Goal: Information Seeking & Learning: Stay updated

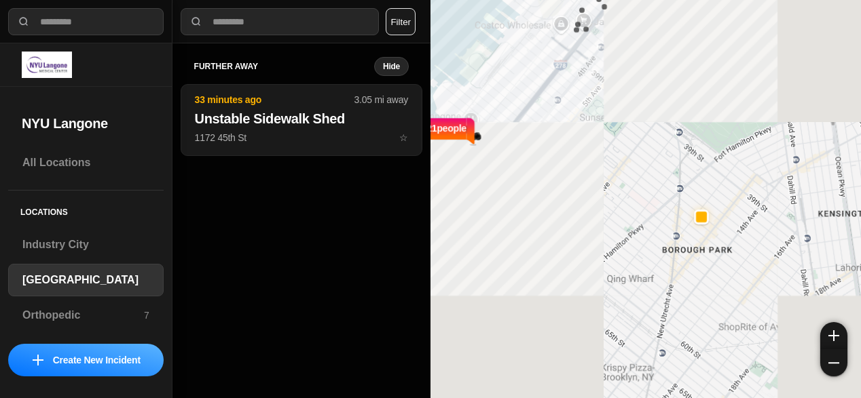
select select "*"
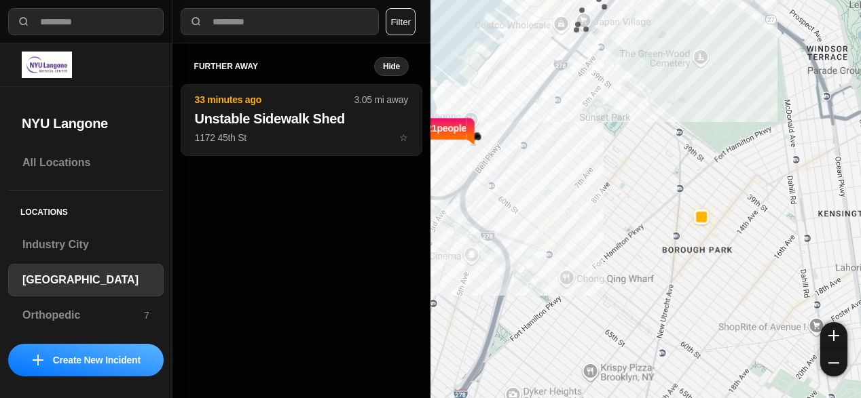
click at [66, 291] on div "[GEOGRAPHIC_DATA]" at bounding box center [85, 280] width 155 height 33
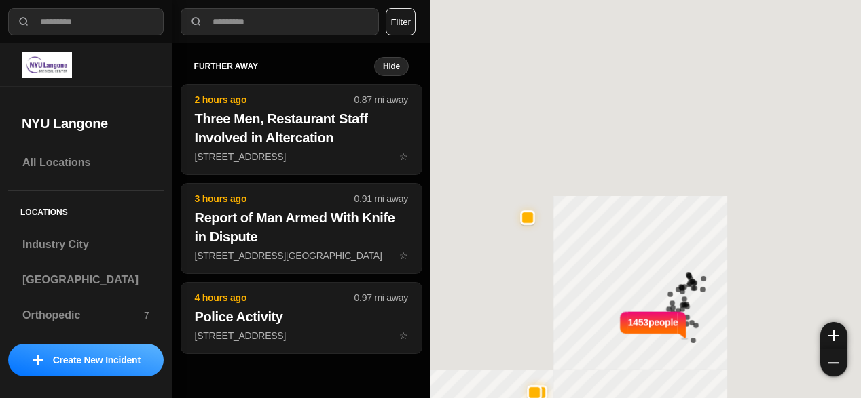
select select "*"
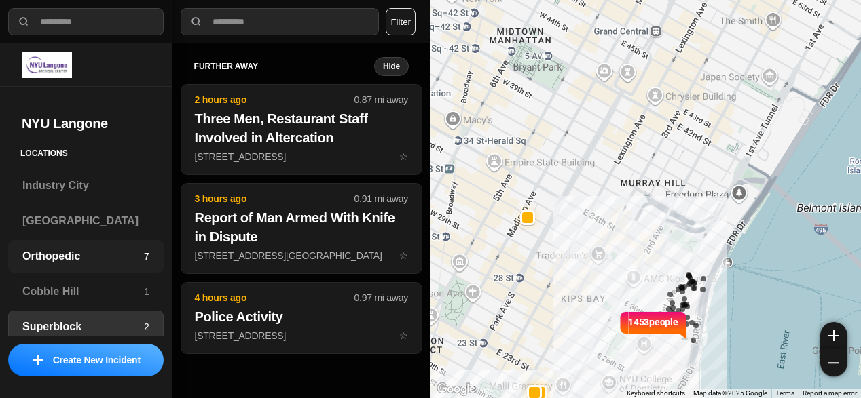
scroll to position [113, 0]
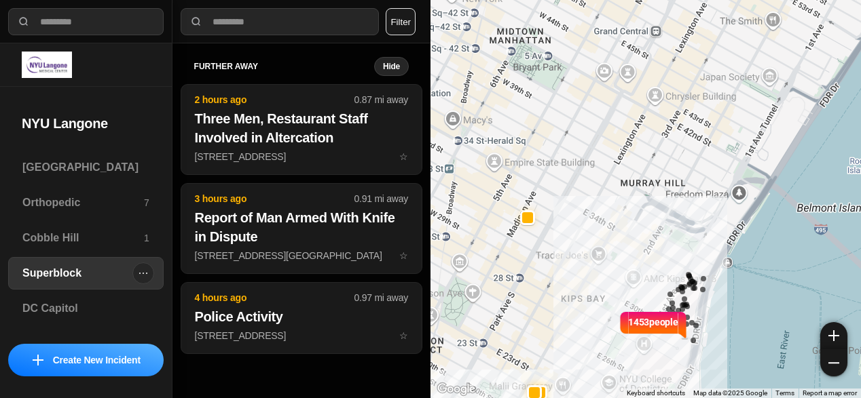
click at [78, 282] on div "Superblock 2" at bounding box center [85, 273] width 155 height 33
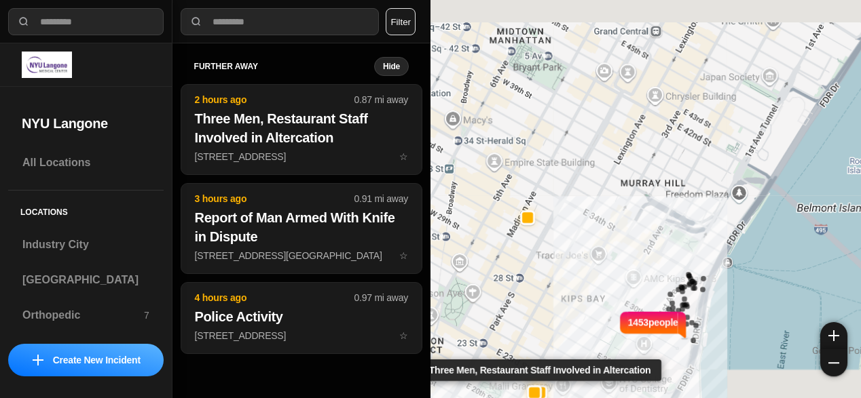
select select "*"
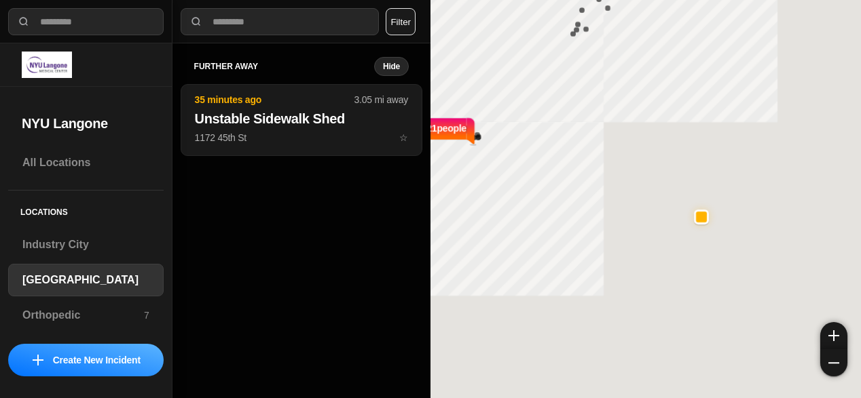
select select "*"
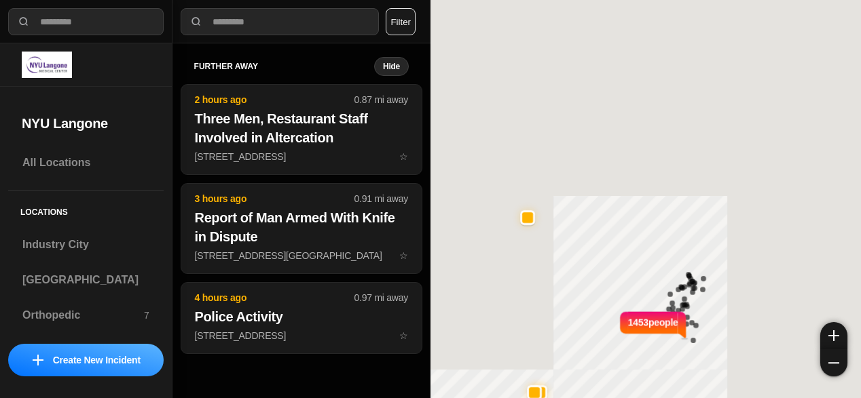
select select "*"
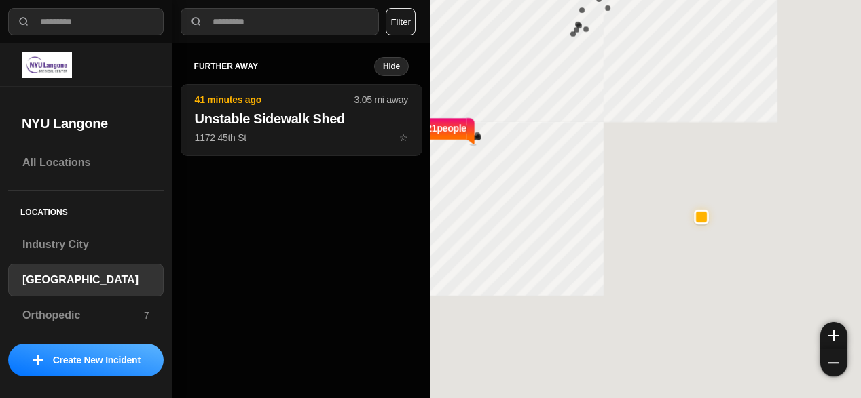
select select "*"
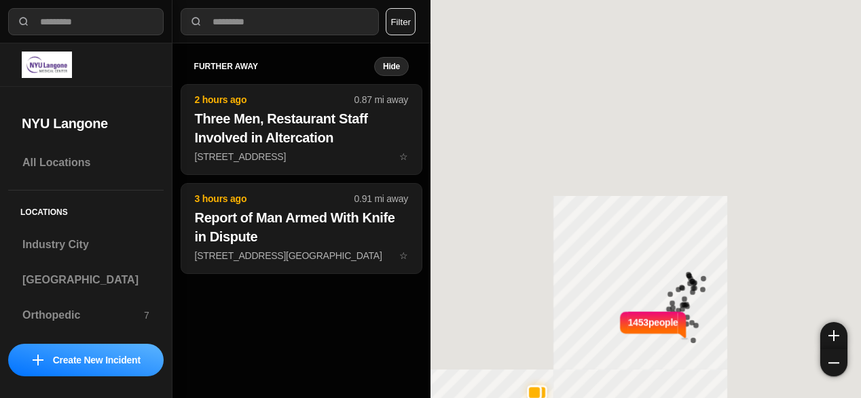
select select "*"
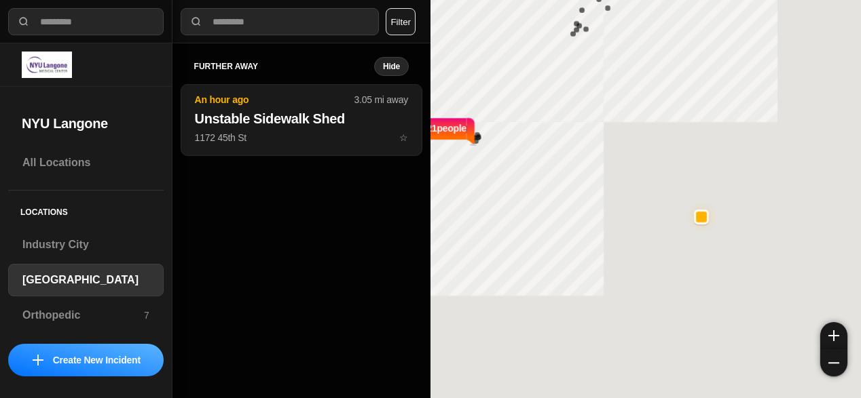
select select "*"
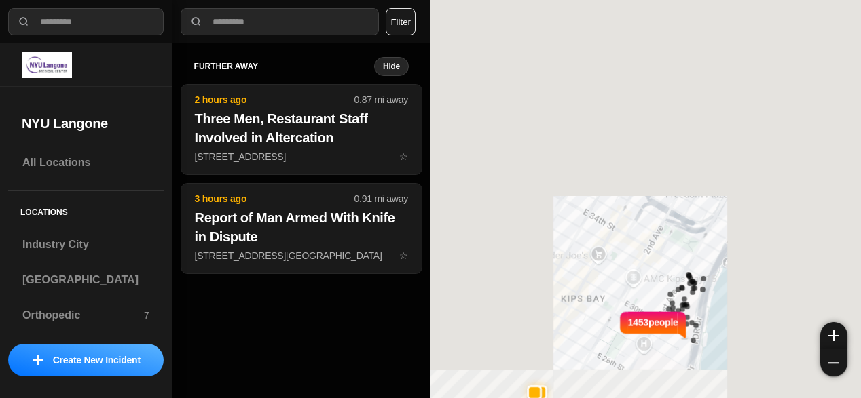
select select "*"
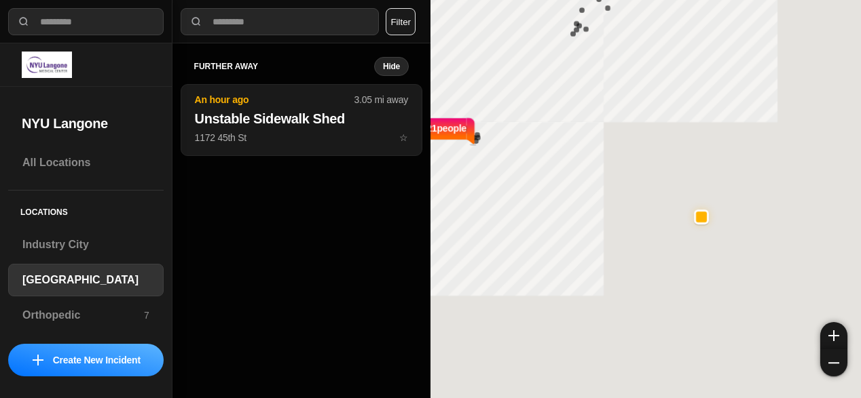
select select "*"
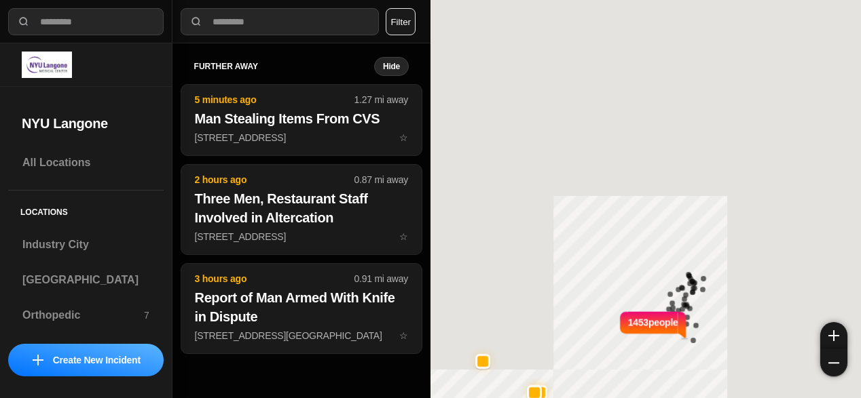
select select "*"
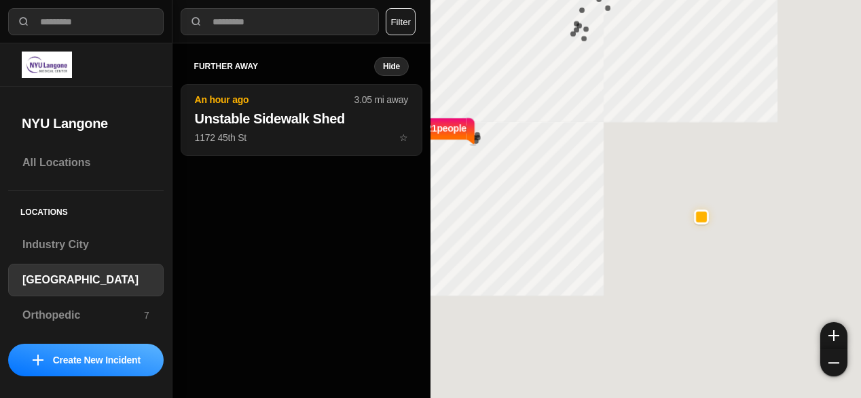
select select "*"
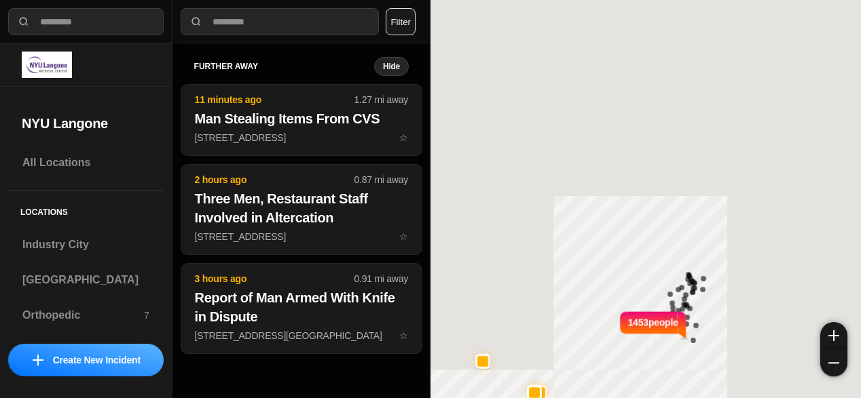
select select "*"
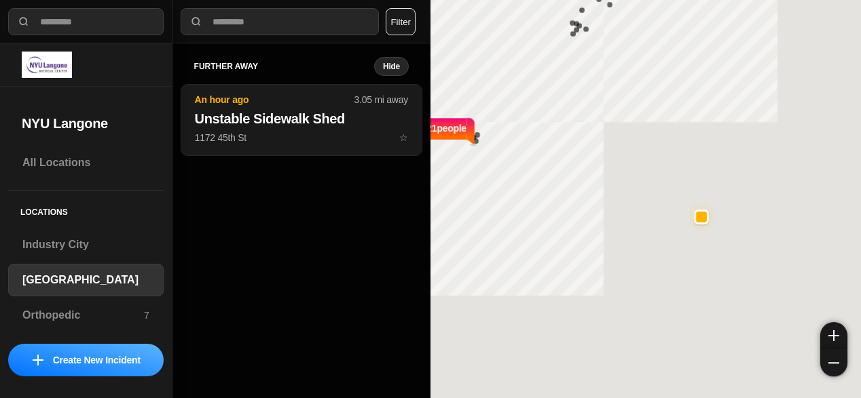
select select "*"
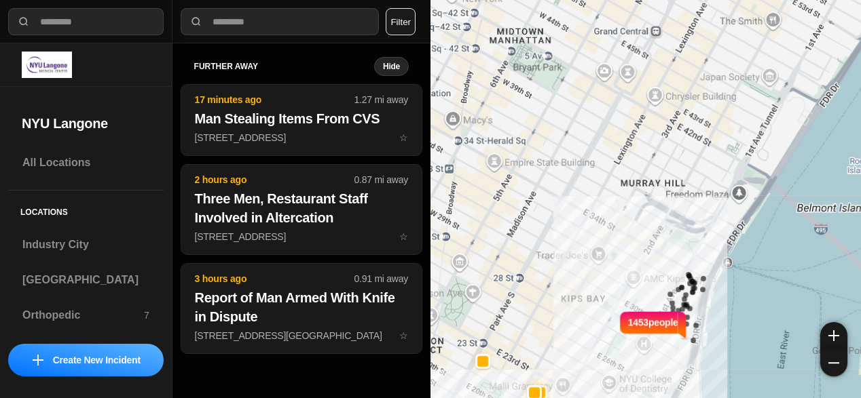
select select "*"
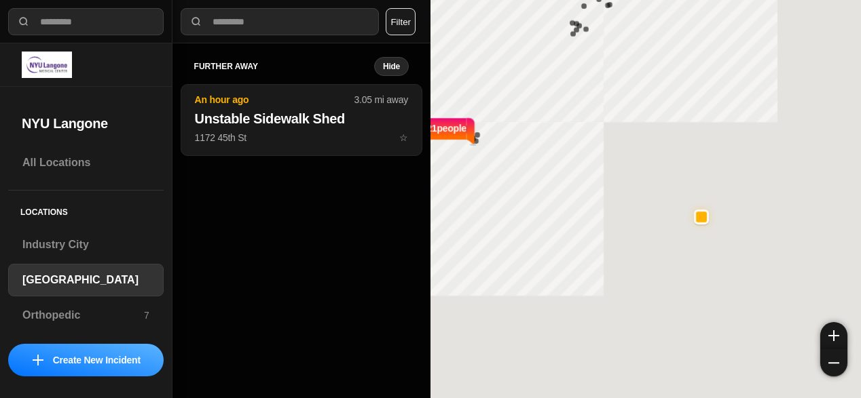
select select "*"
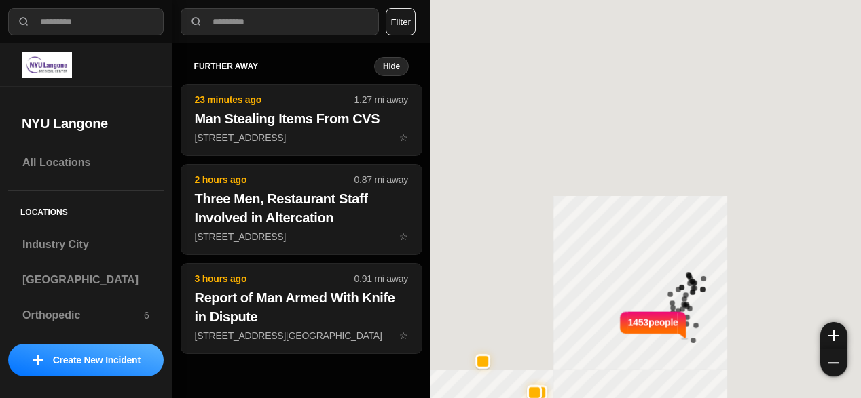
select select "*"
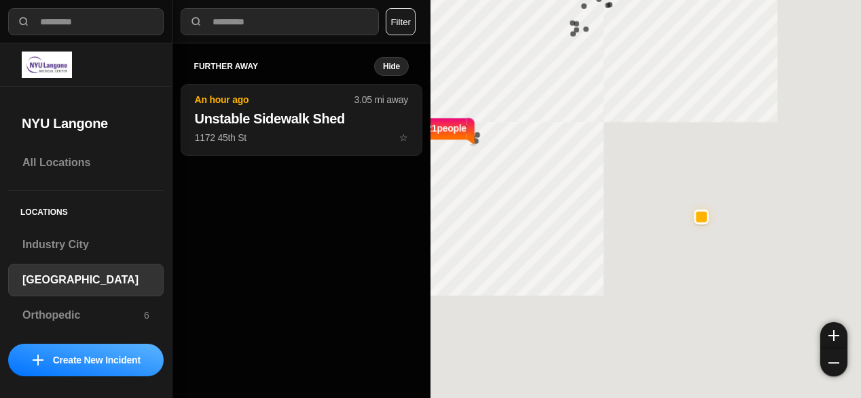
select select "*"
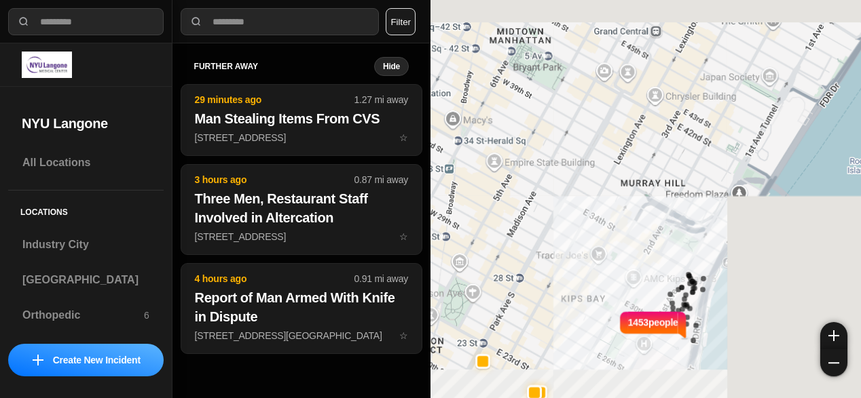
select select "*"
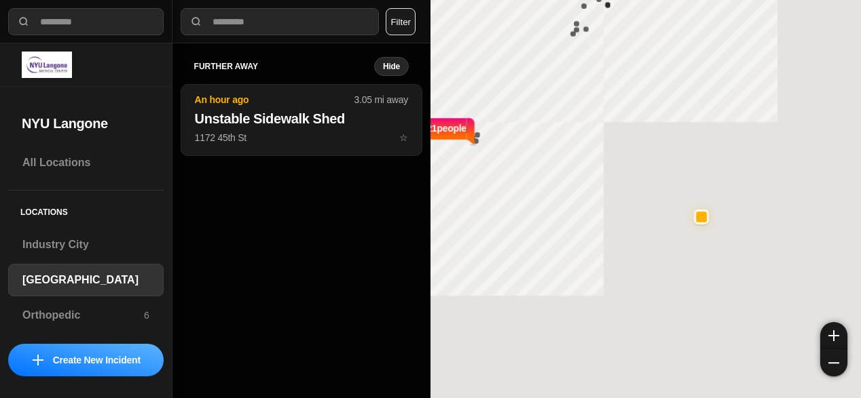
select select "*"
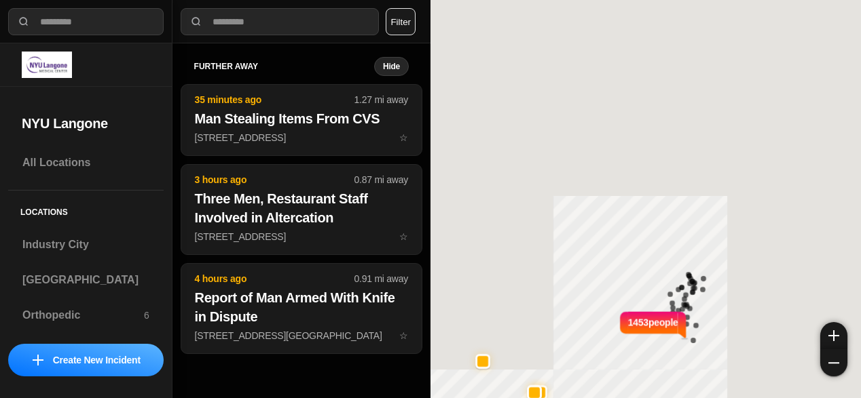
select select "*"
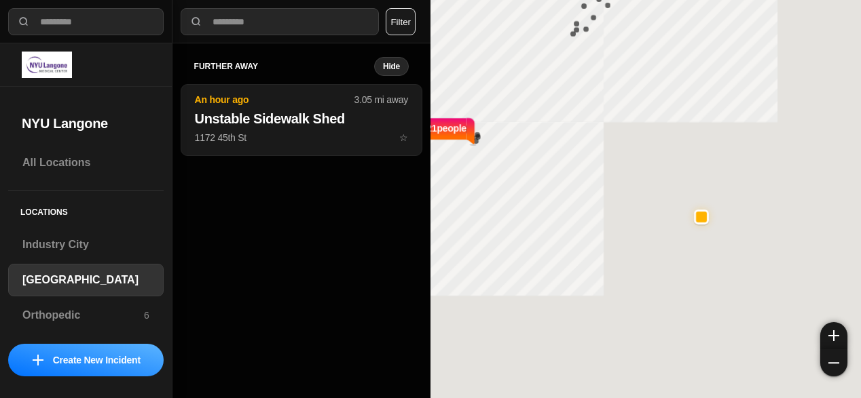
select select "*"
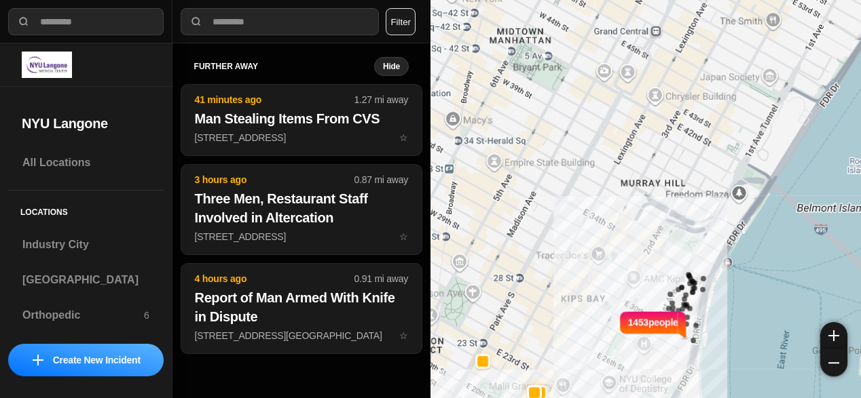
select select "*"
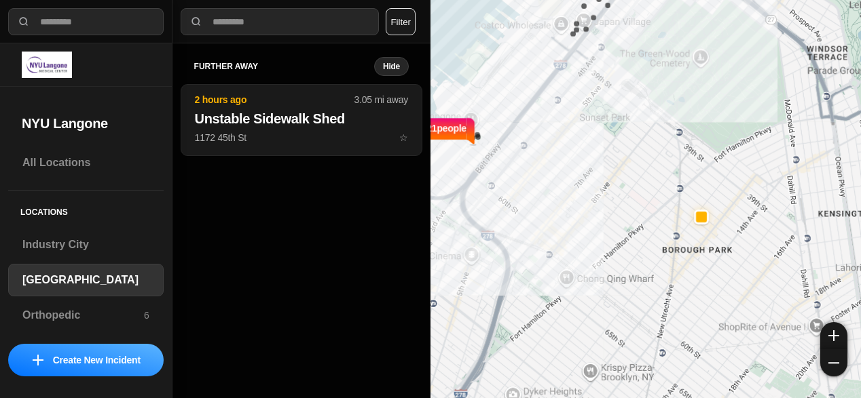
select select "*"
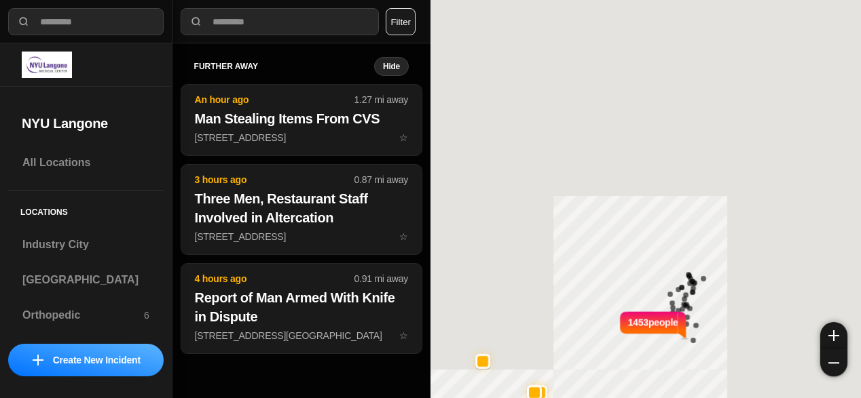
select select "*"
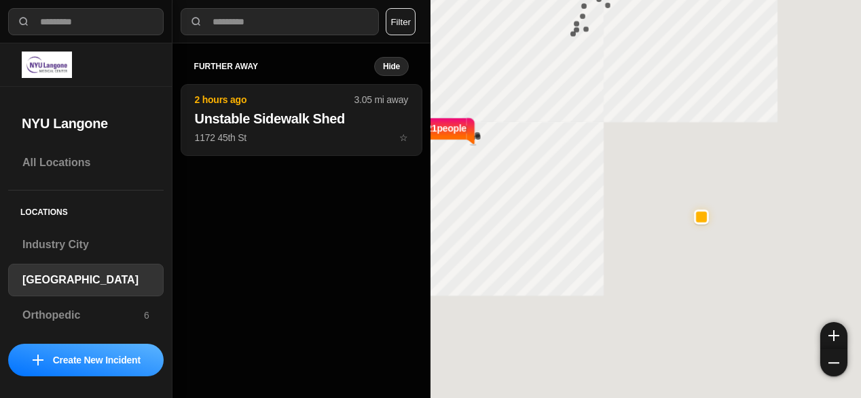
select select "*"
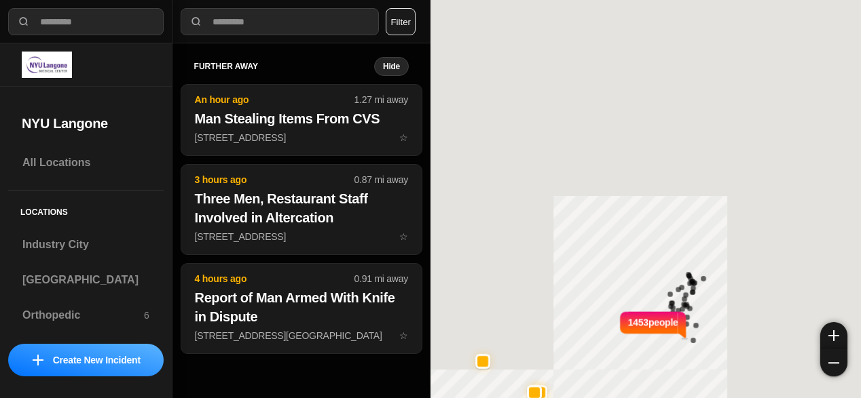
select select "*"
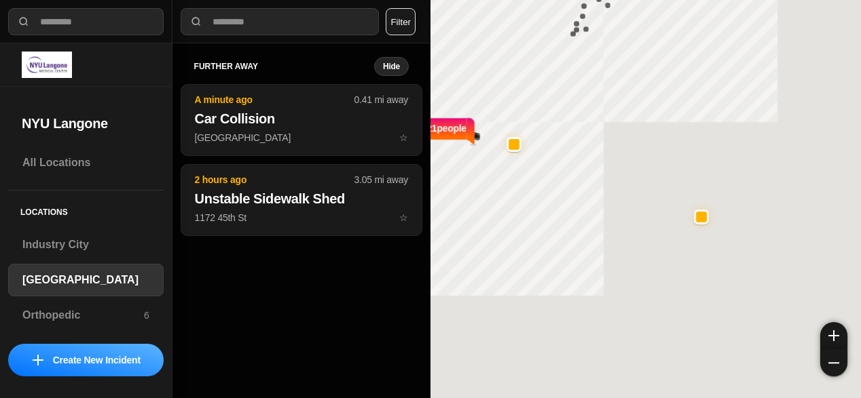
select select "*"
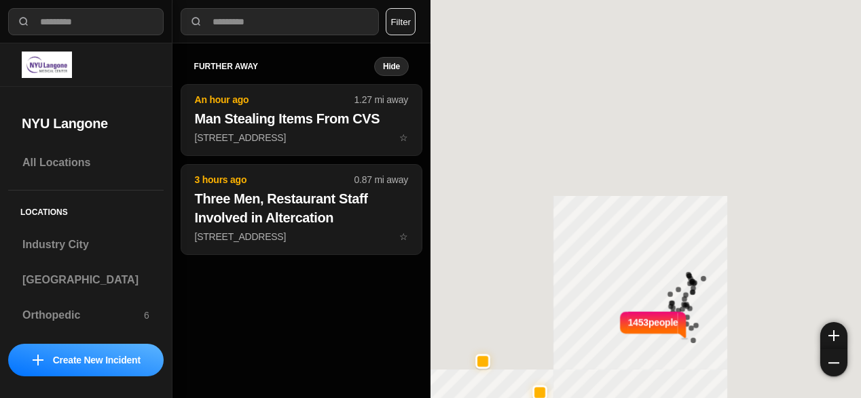
select select "*"
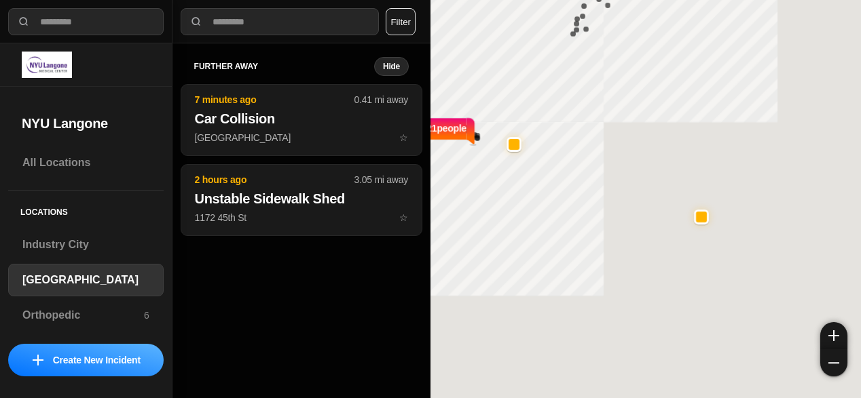
select select "*"
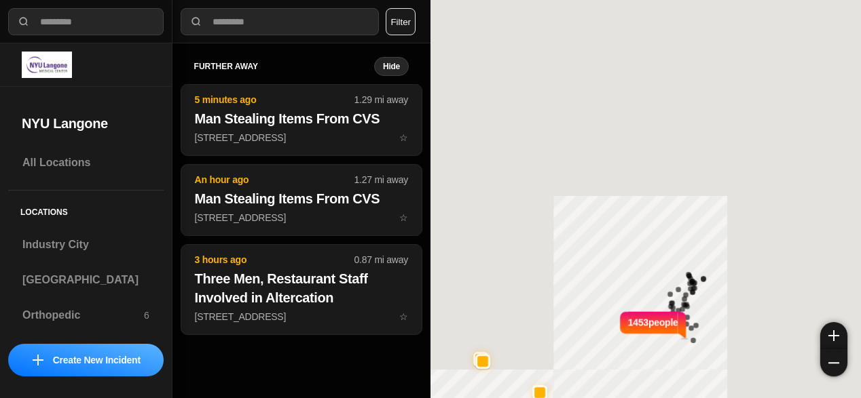
select select "*"
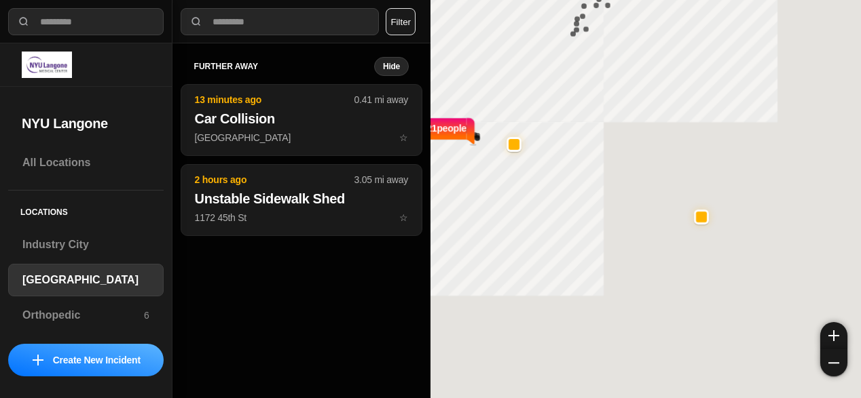
select select "*"
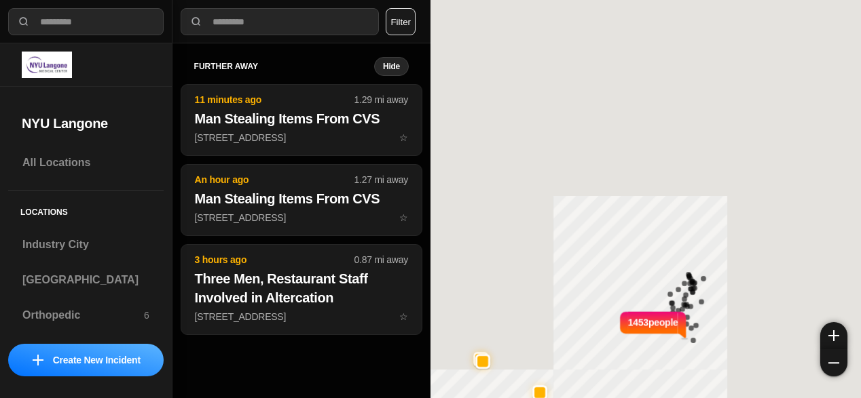
select select "*"
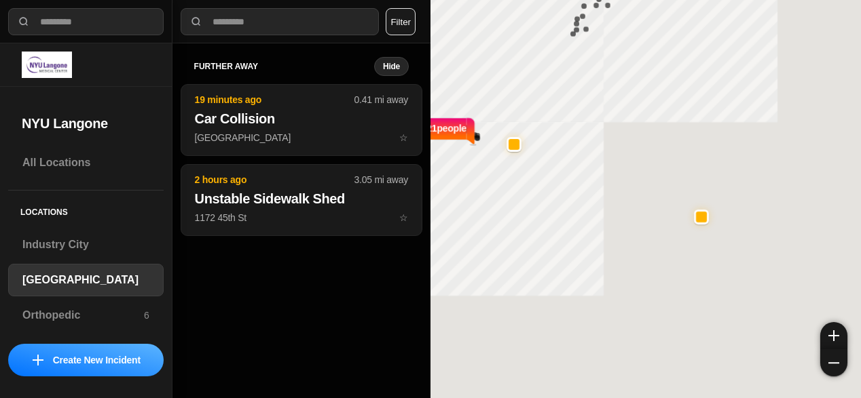
select select "*"
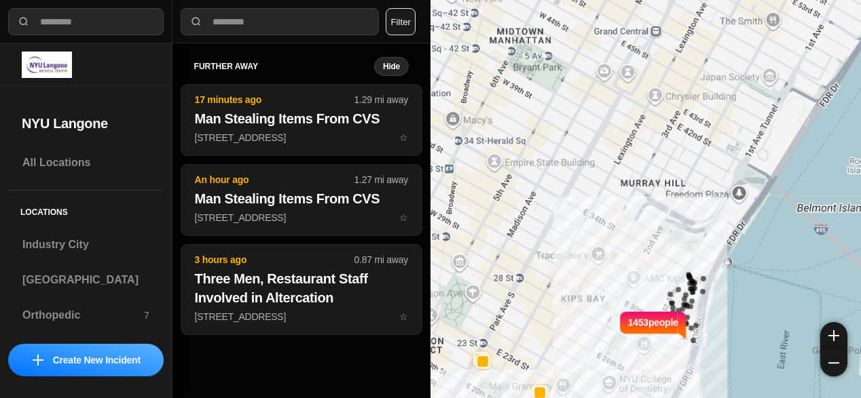
select select "*"
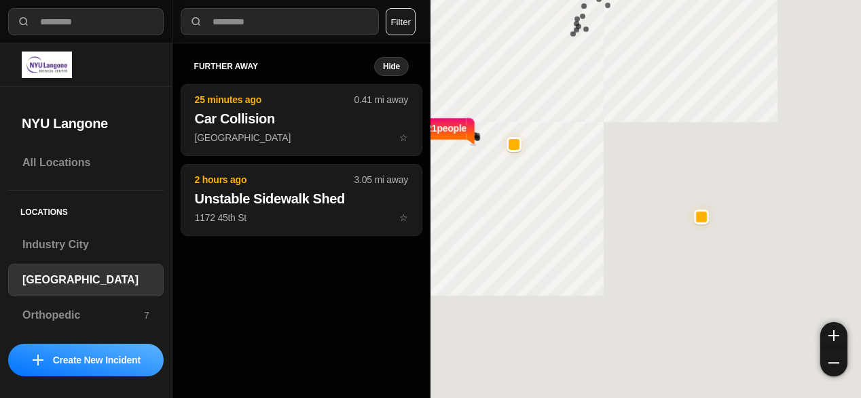
select select "*"
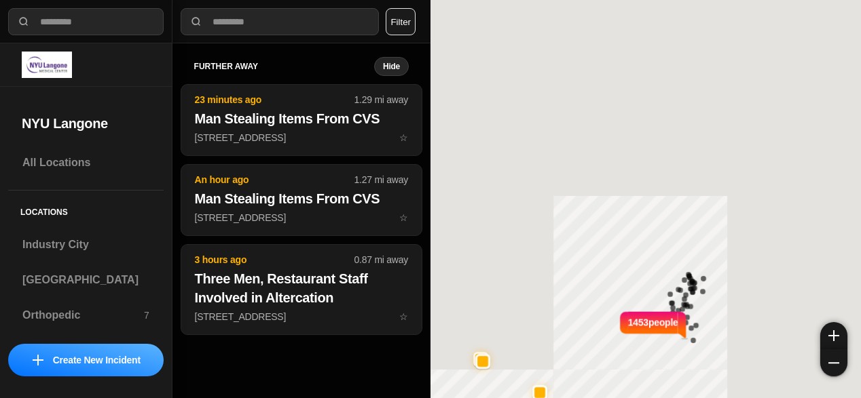
select select "*"
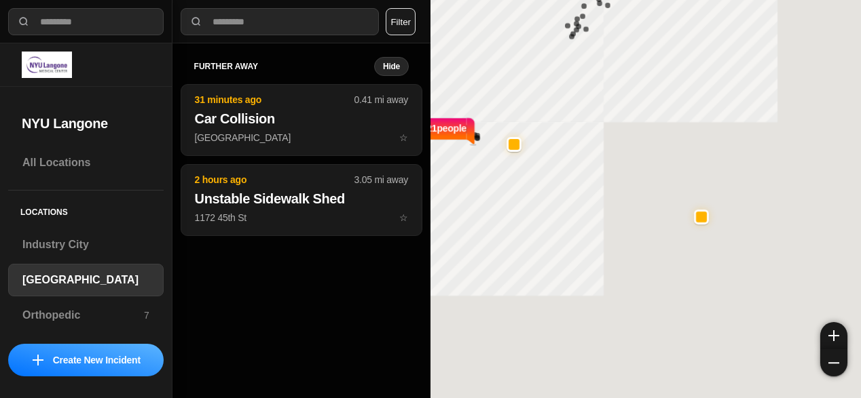
select select "*"
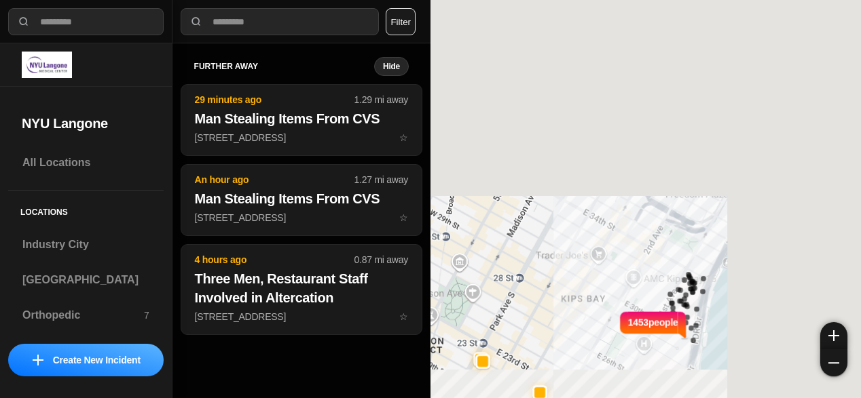
select select "*"
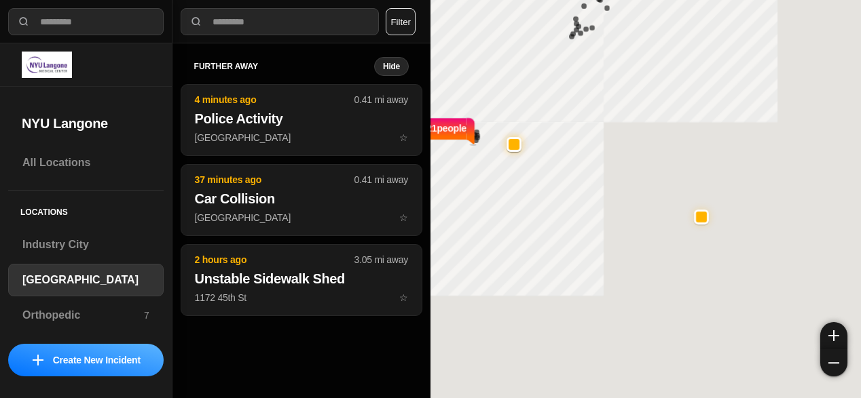
select select "*"
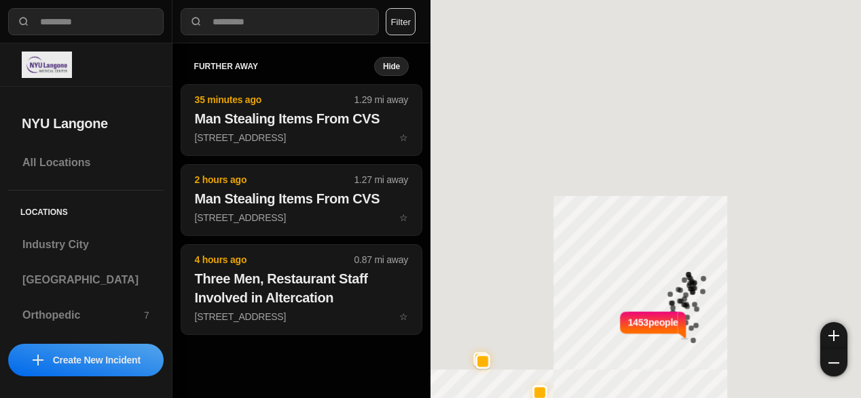
select select "*"
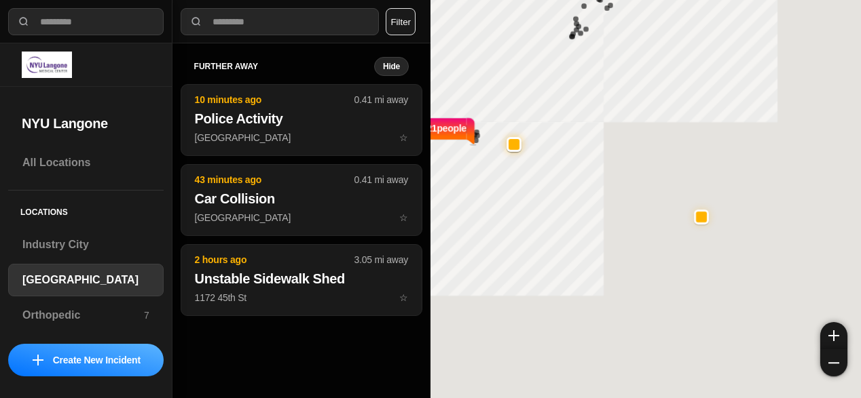
select select "*"
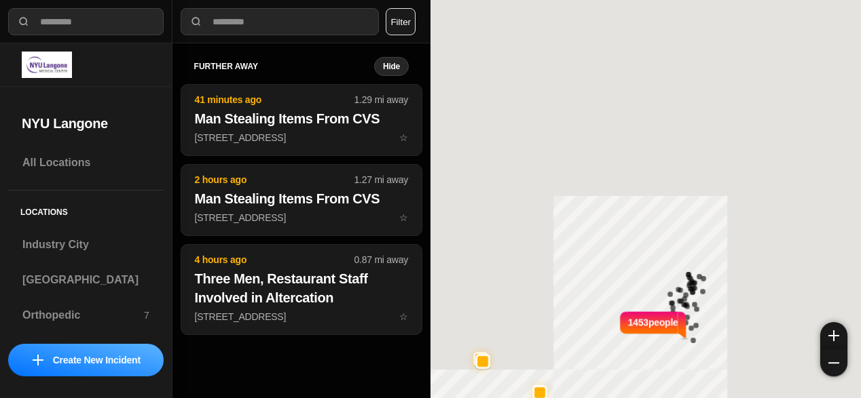
select select "*"
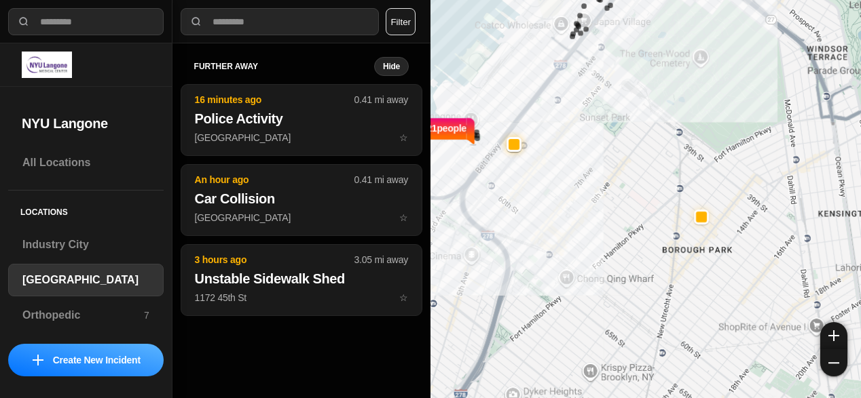
select select "*"
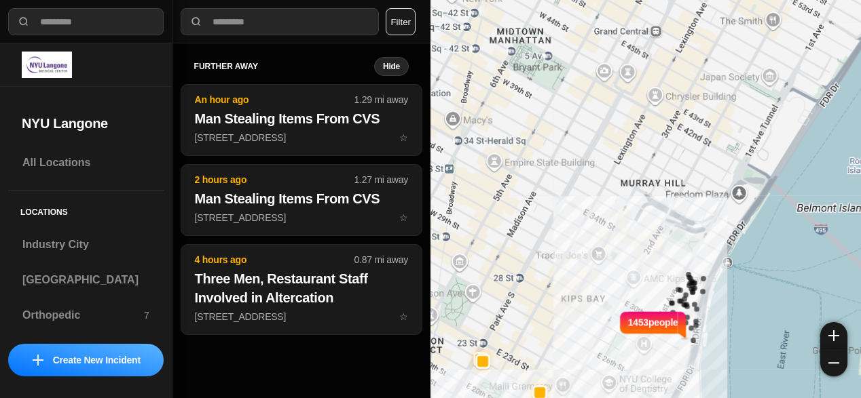
select select "*"
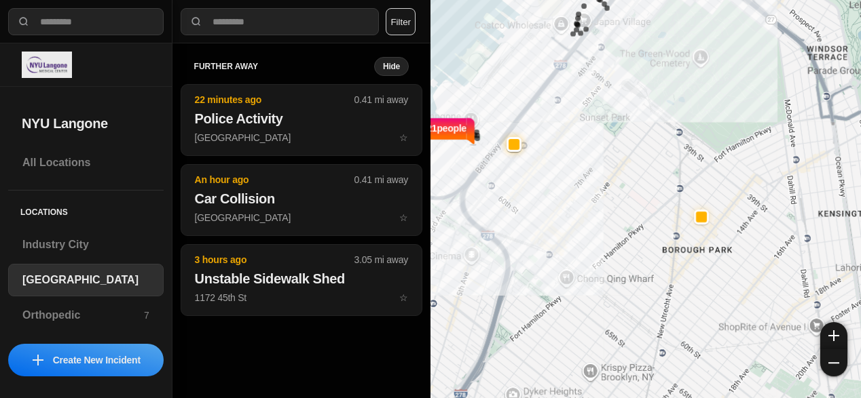
select select "*"
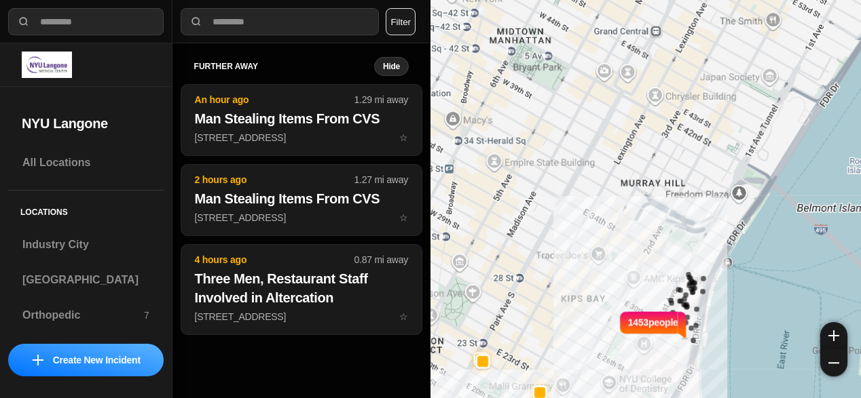
select select "*"
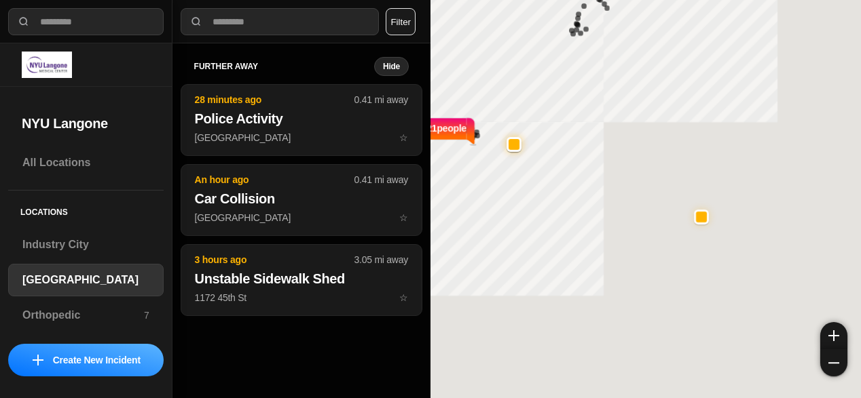
select select "*"
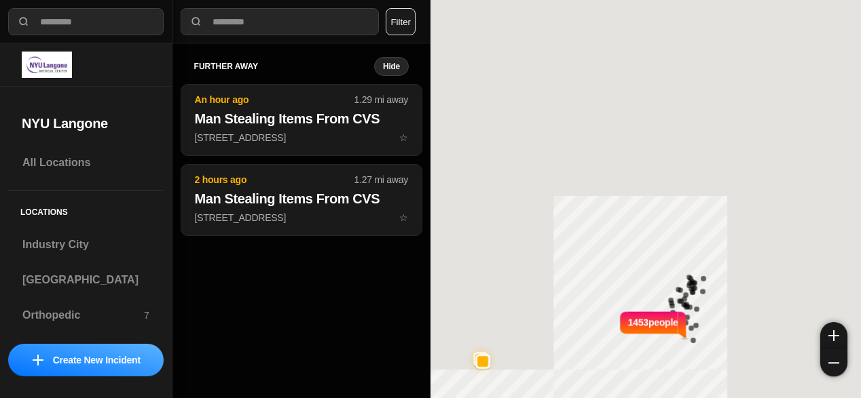
select select "*"
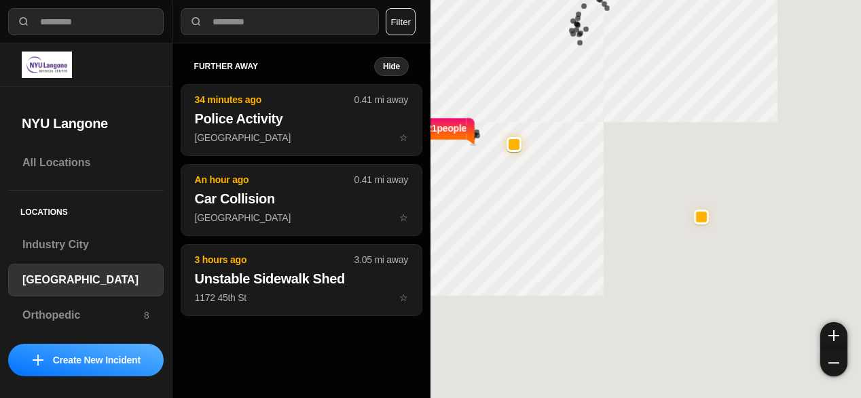
select select "*"
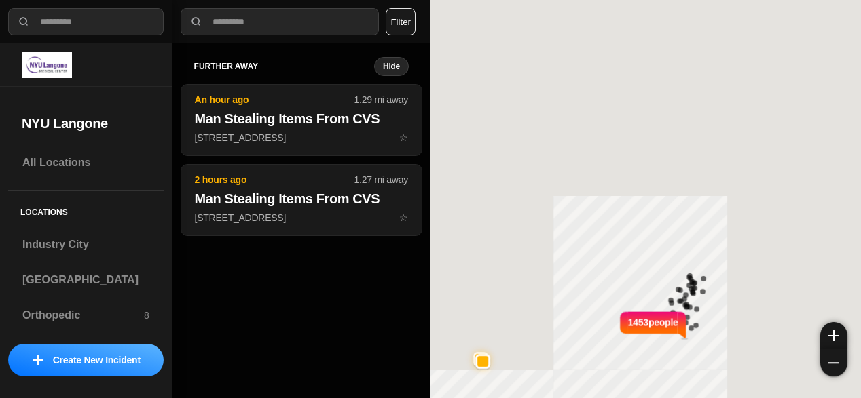
select select "*"
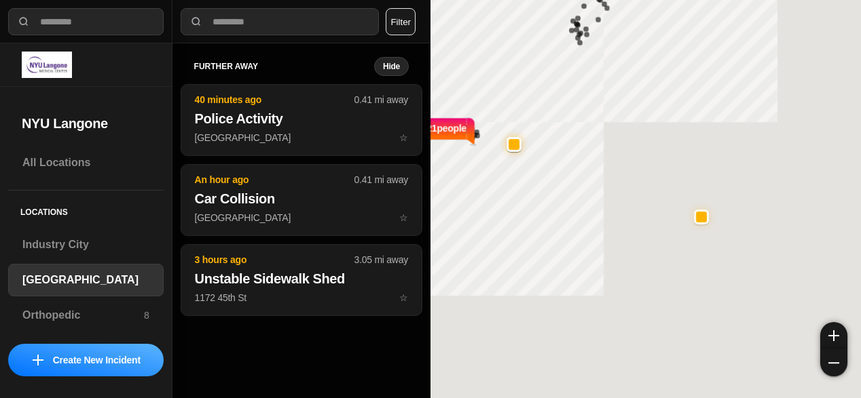
select select "*"
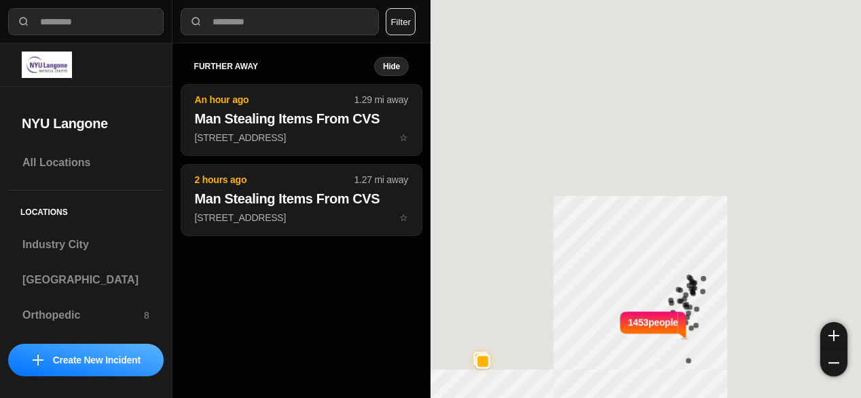
select select "*"
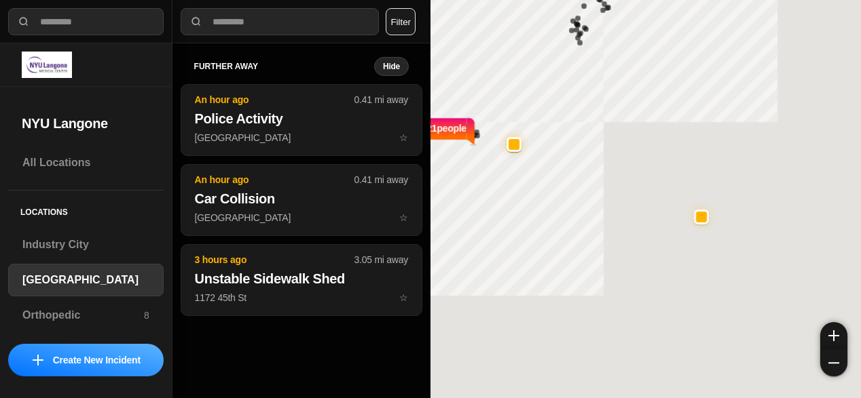
select select "*"
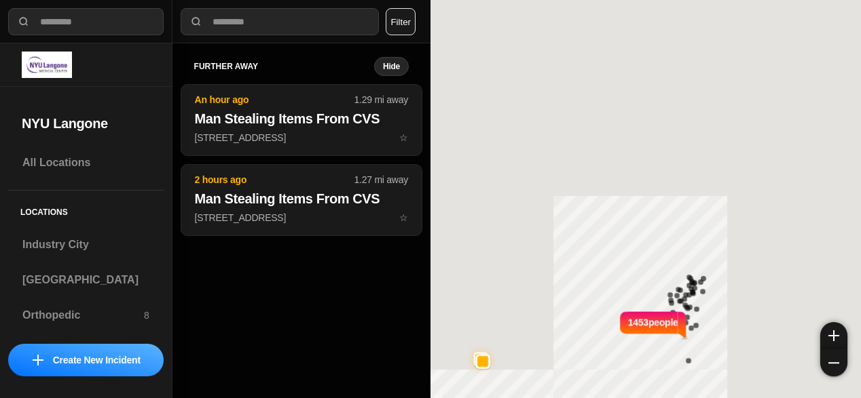
select select "*"
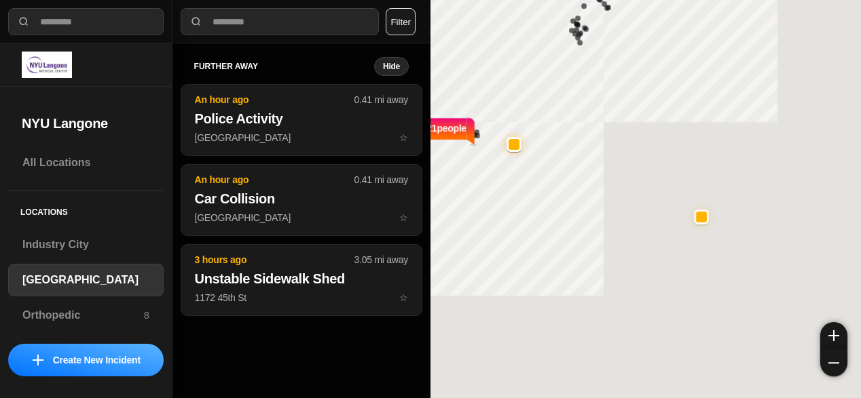
select select "*"
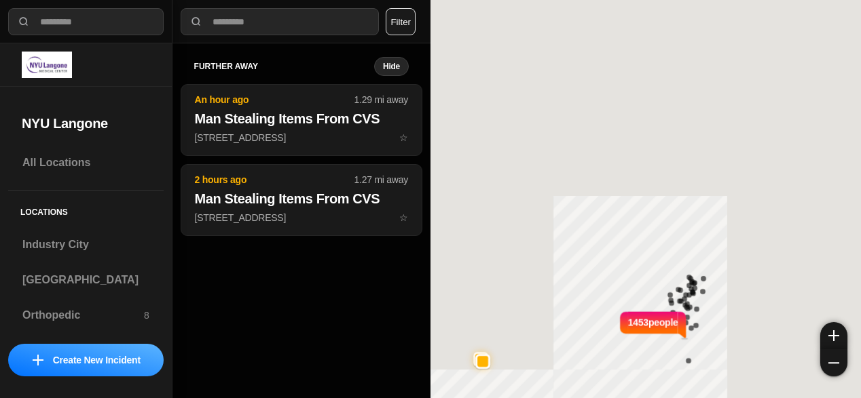
select select "*"
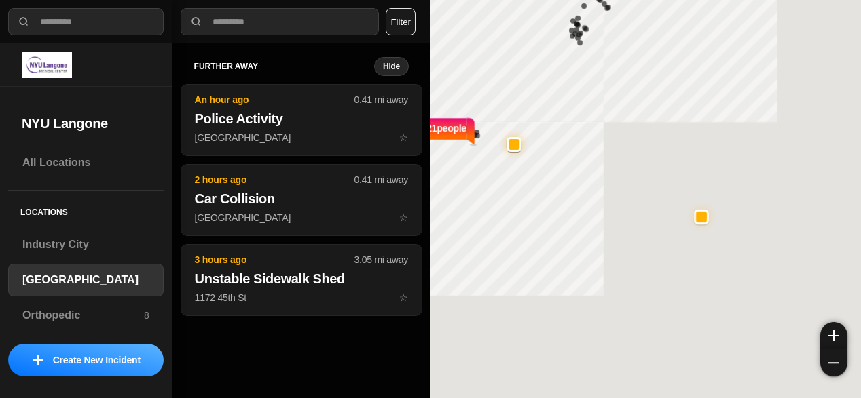
select select "*"
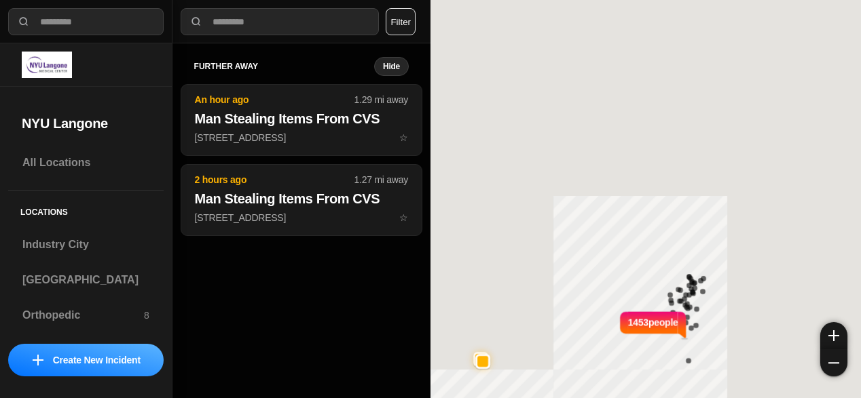
select select "*"
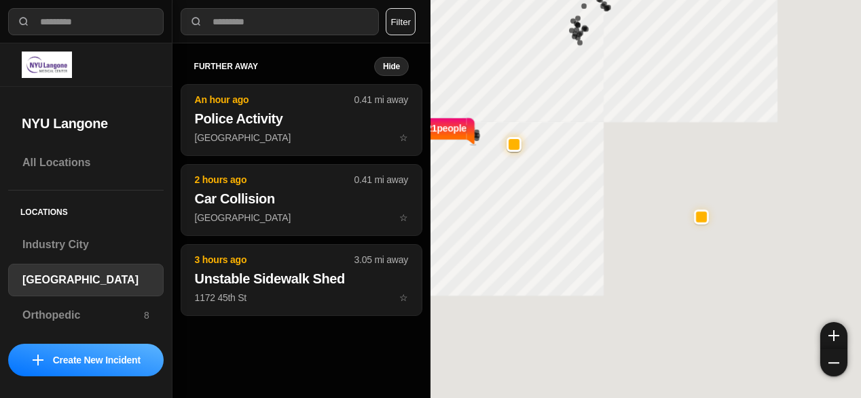
select select "*"
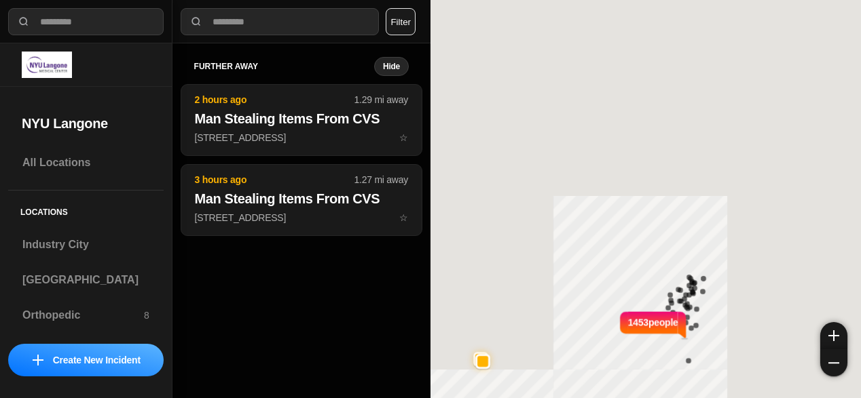
select select "*"
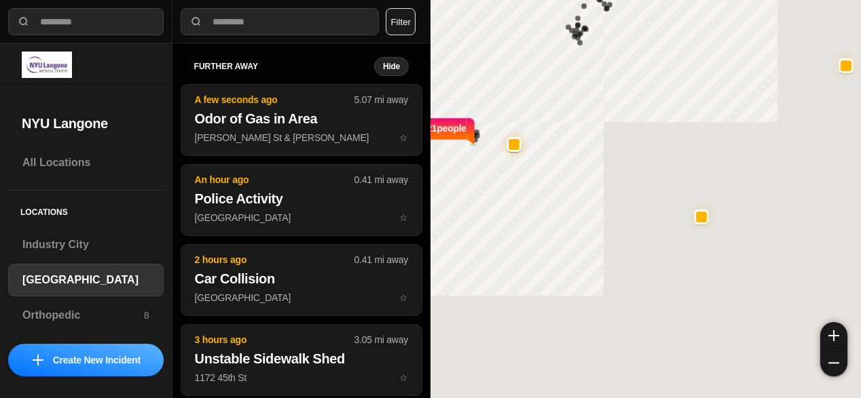
select select "*"
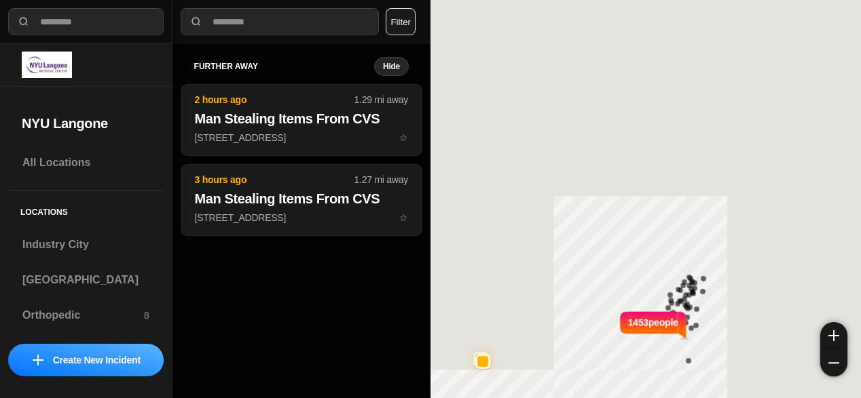
select select "*"
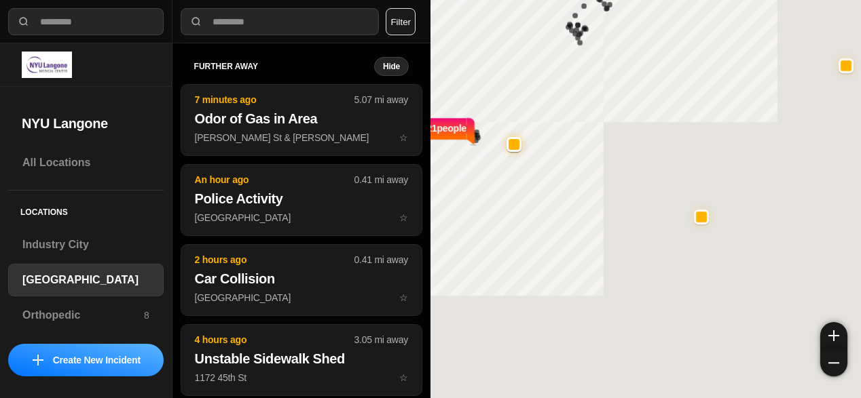
select select "*"
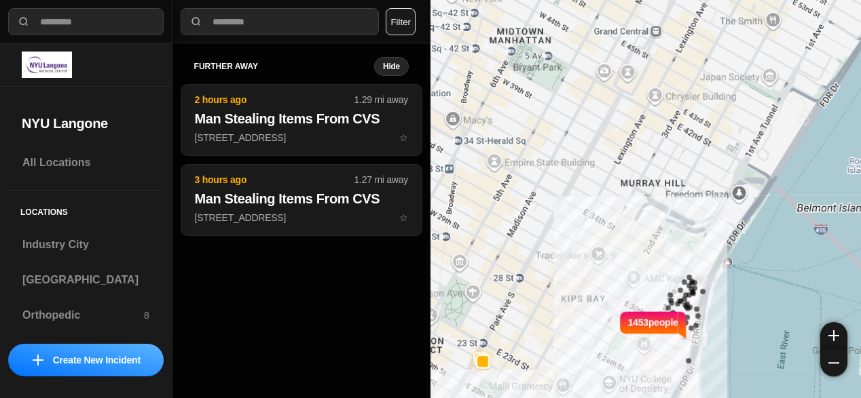
select select "*"
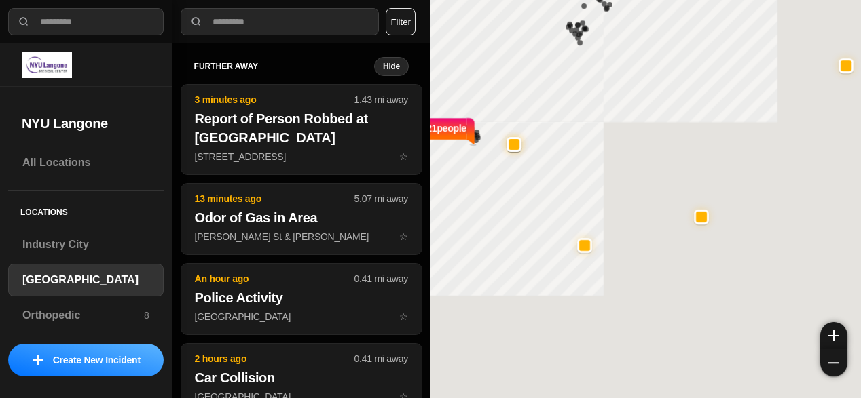
select select "*"
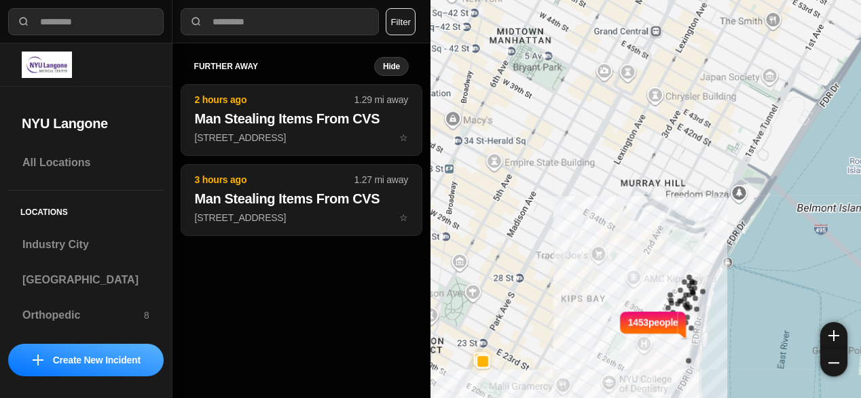
select select "*"
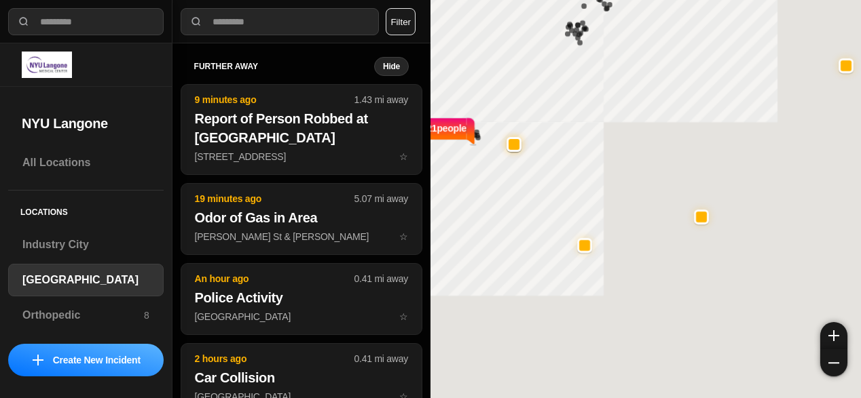
select select "*"
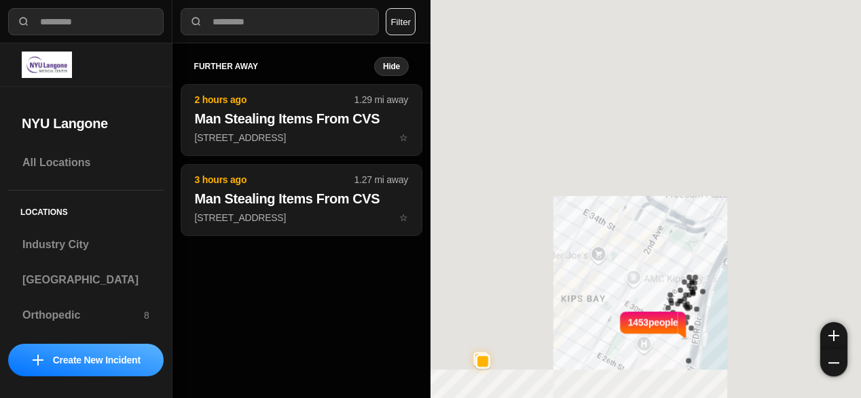
select select "*"
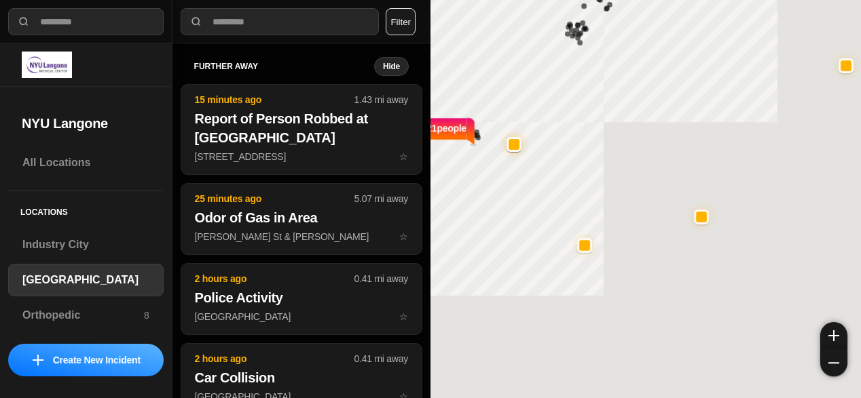
select select "*"
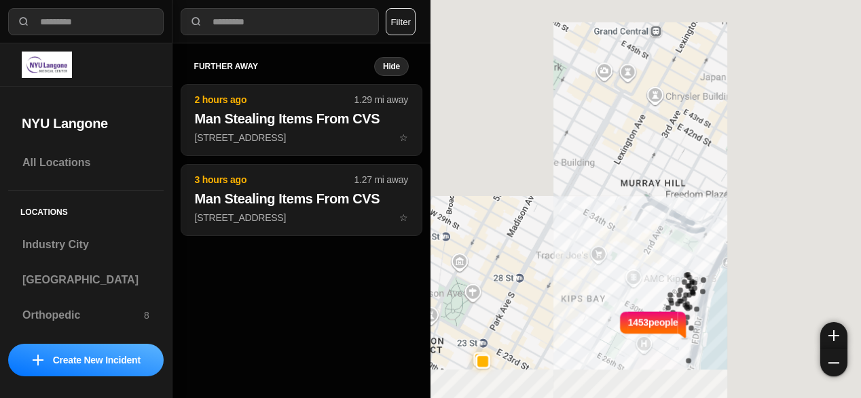
select select "*"
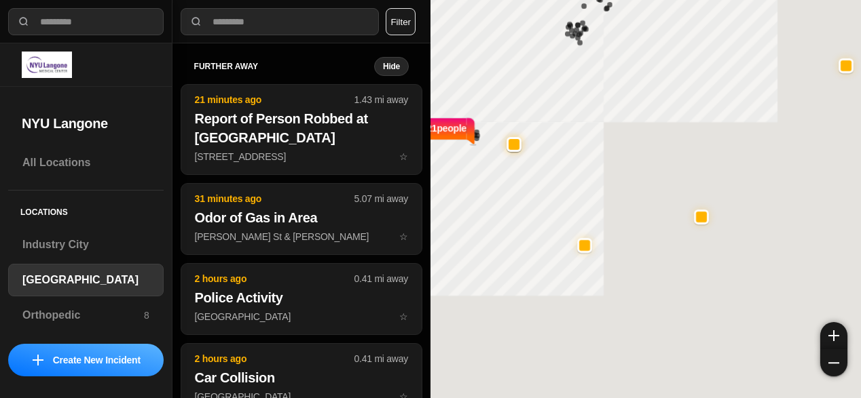
select select "*"
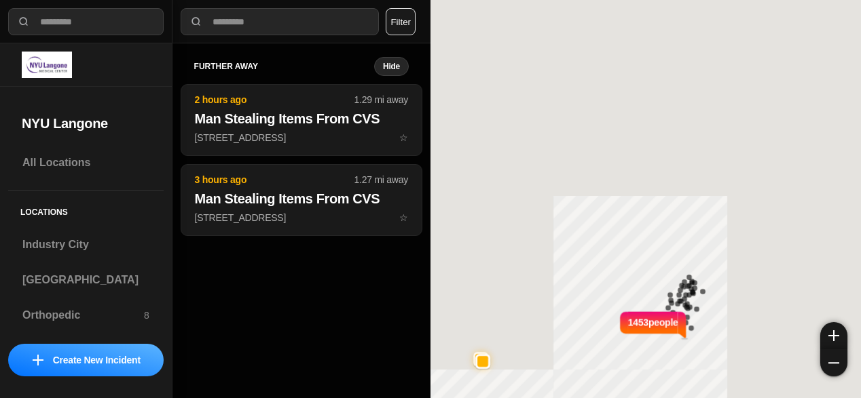
select select "*"
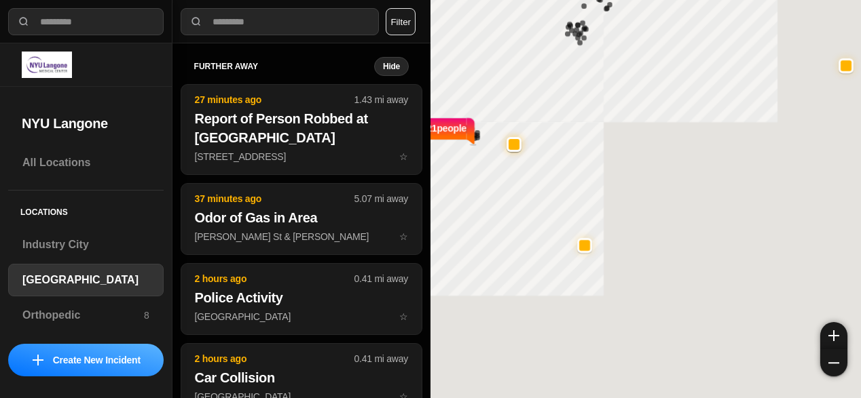
select select "*"
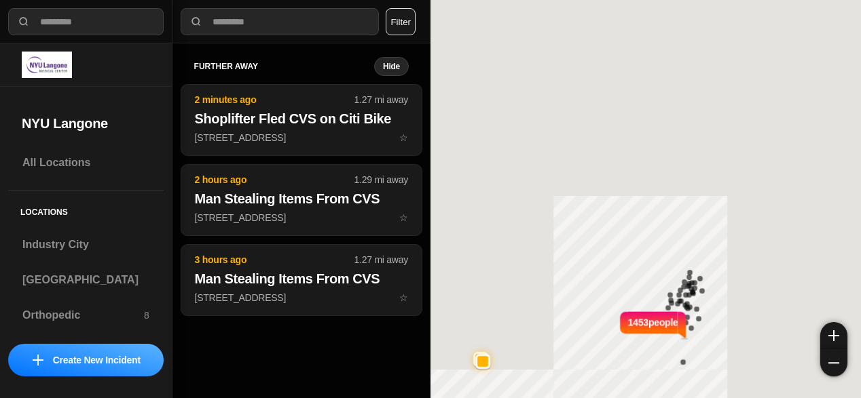
select select "*"
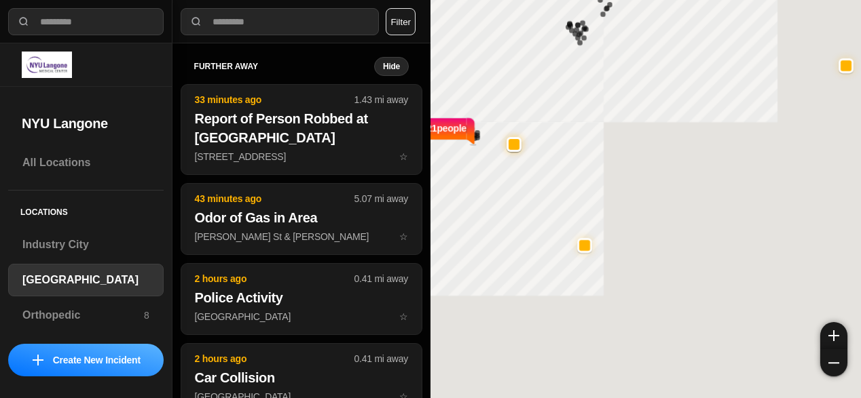
select select "*"
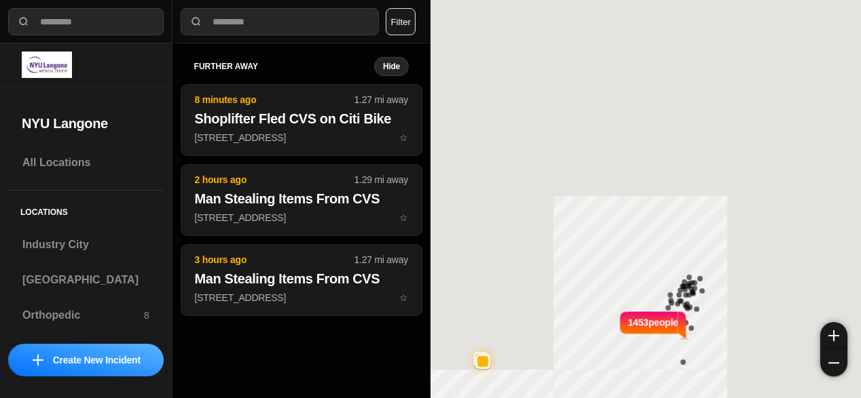
select select "*"
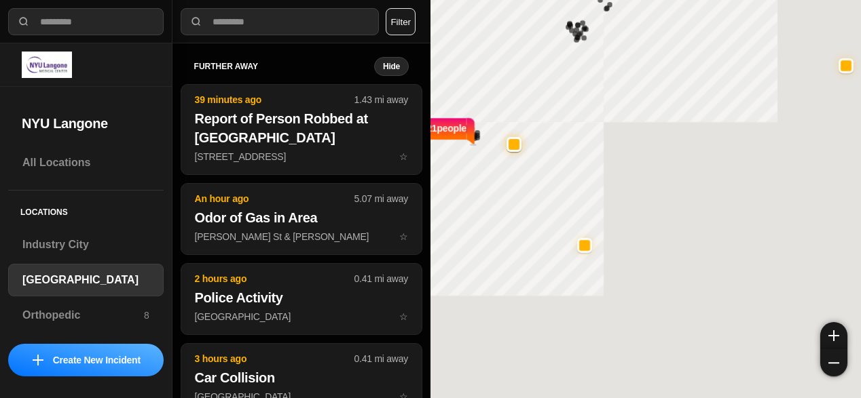
select select "*"
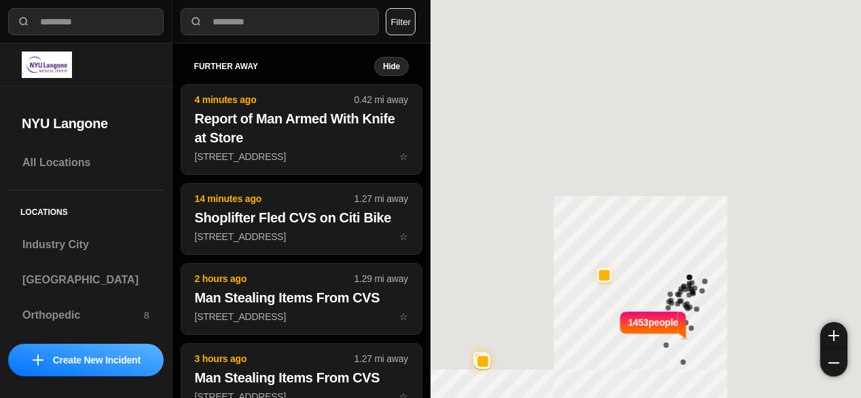
select select "*"
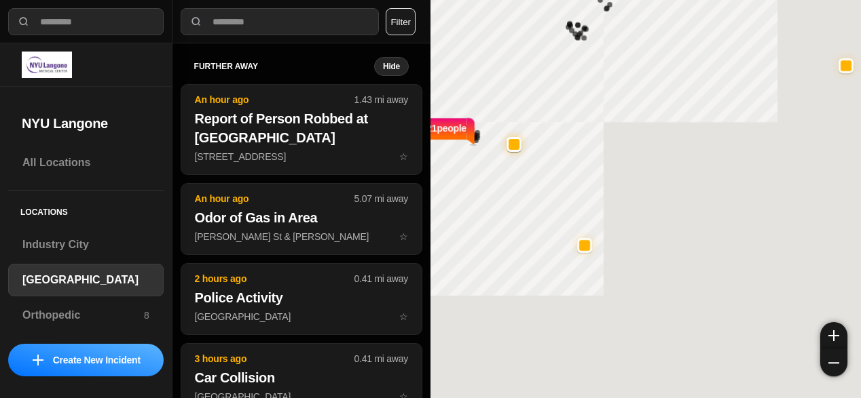
select select "*"
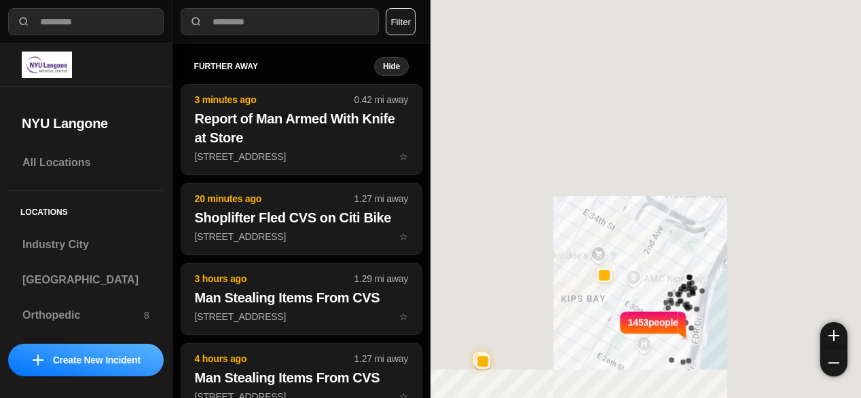
select select "*"
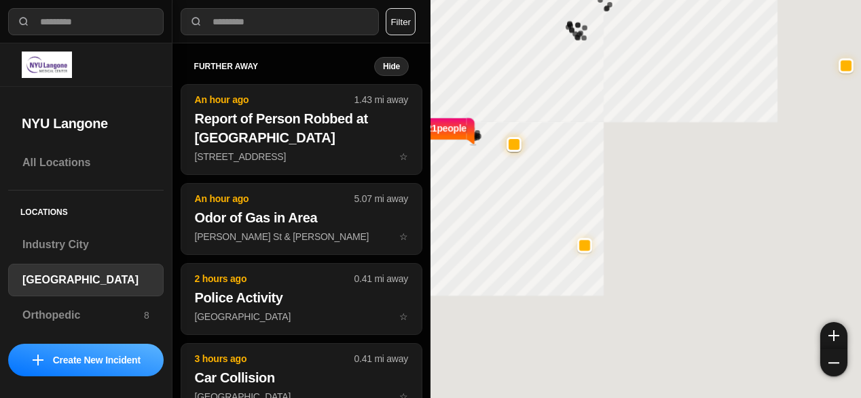
select select "*"
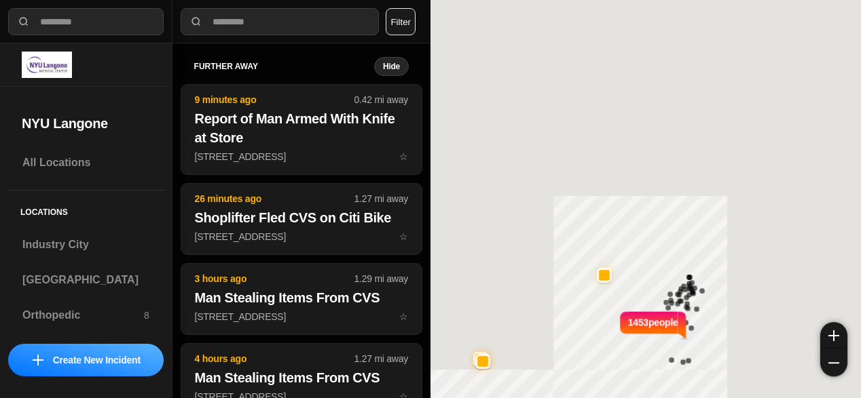
select select "*"
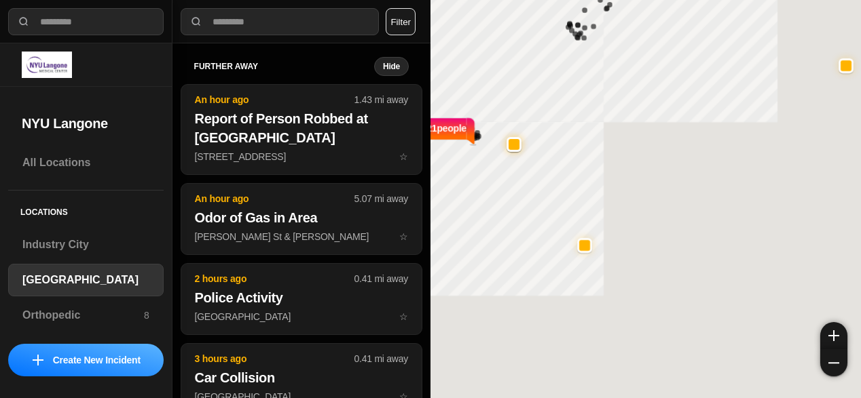
select select "*"
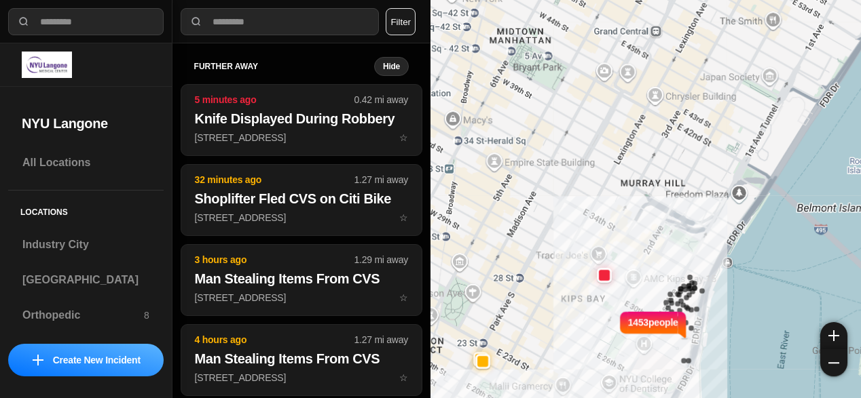
select select "*"
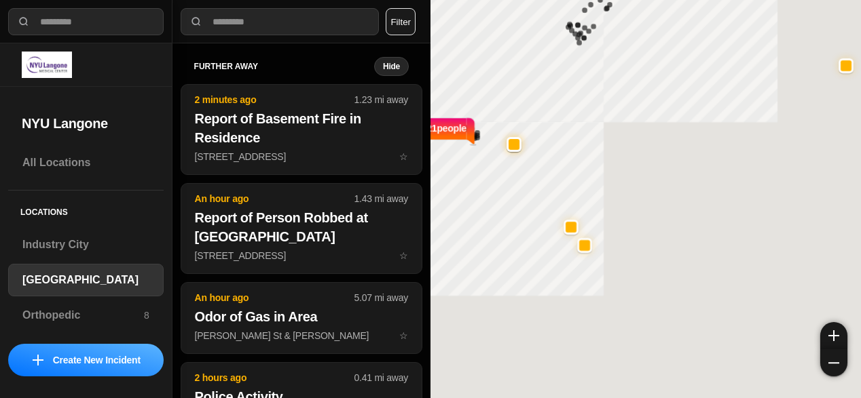
select select "*"
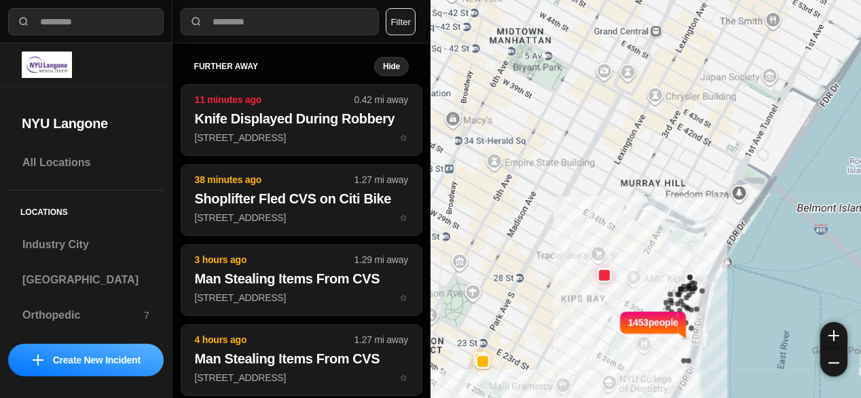
select select "*"
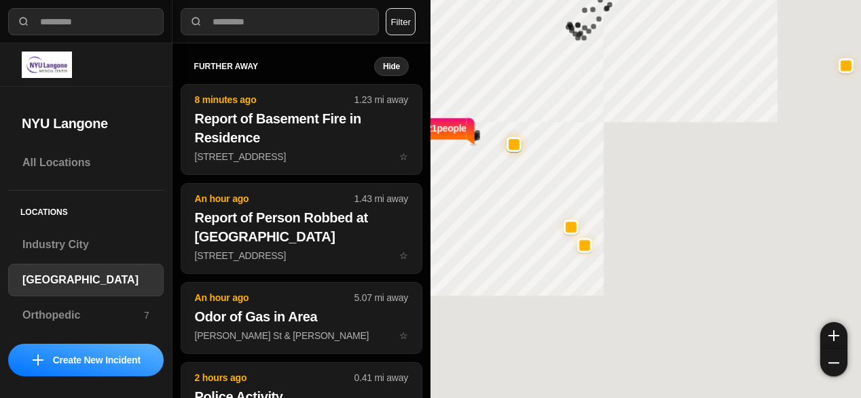
select select "*"
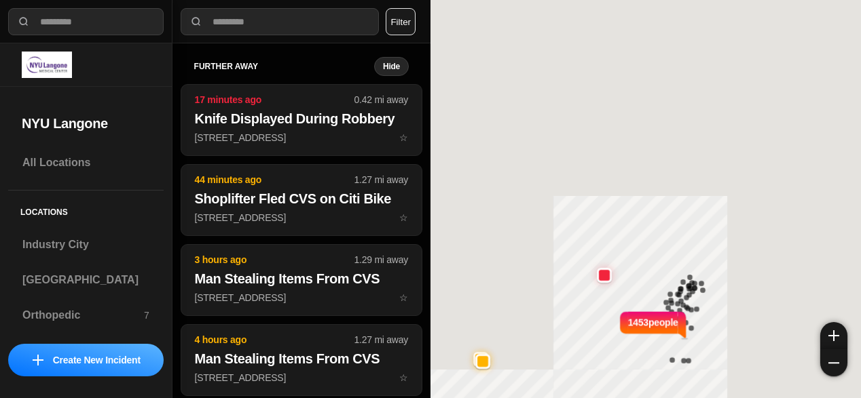
select select "*"
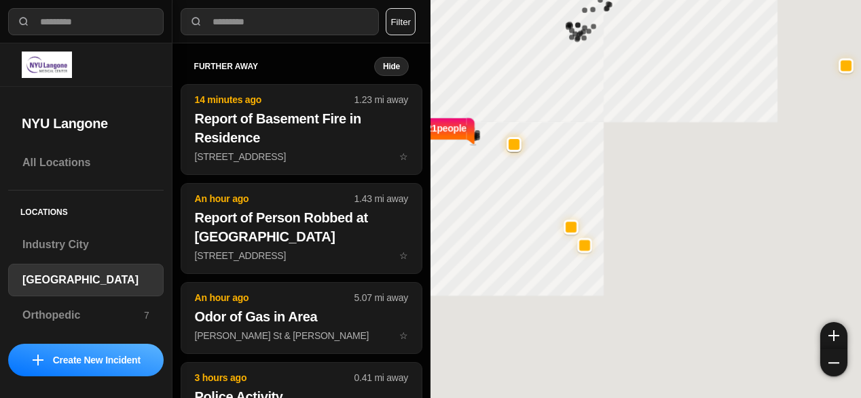
select select "*"
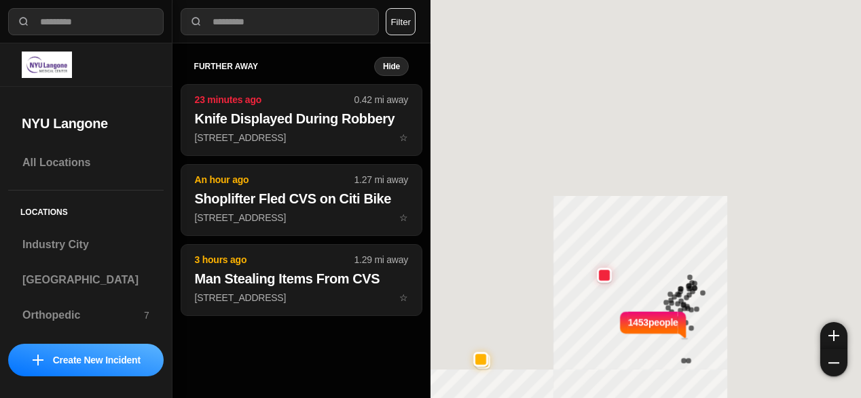
select select "*"
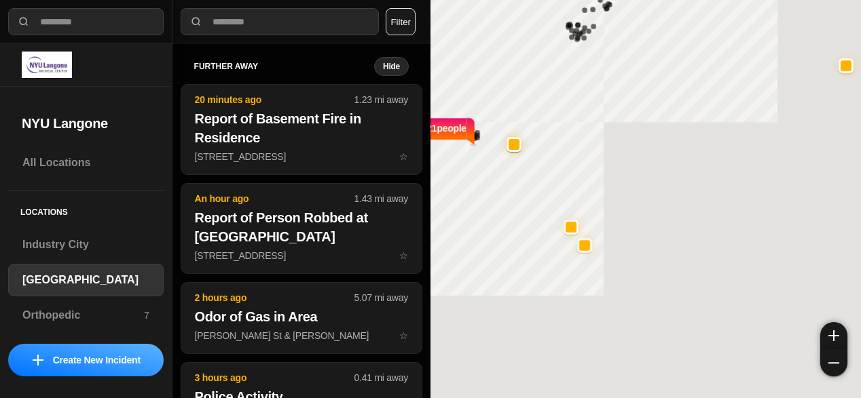
select select "*"
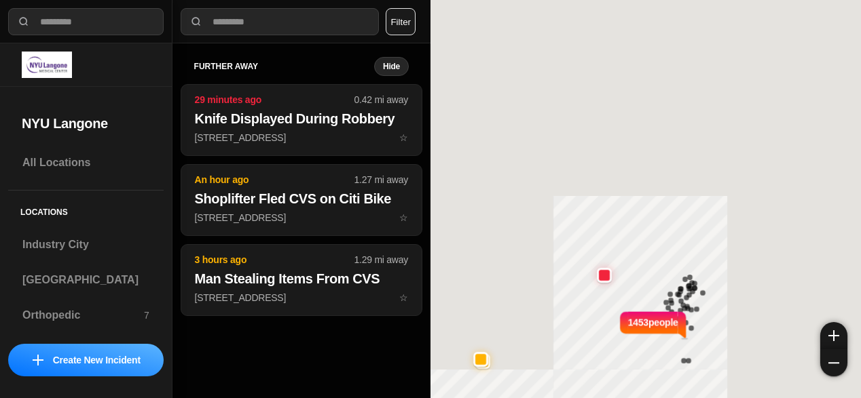
select select "*"
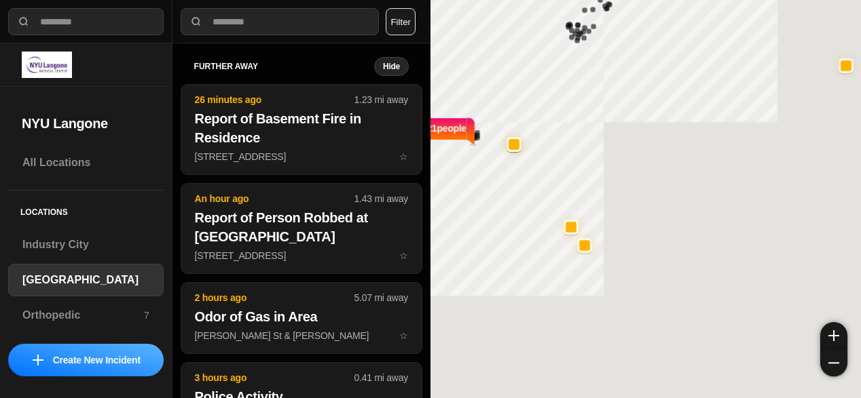
select select "*"
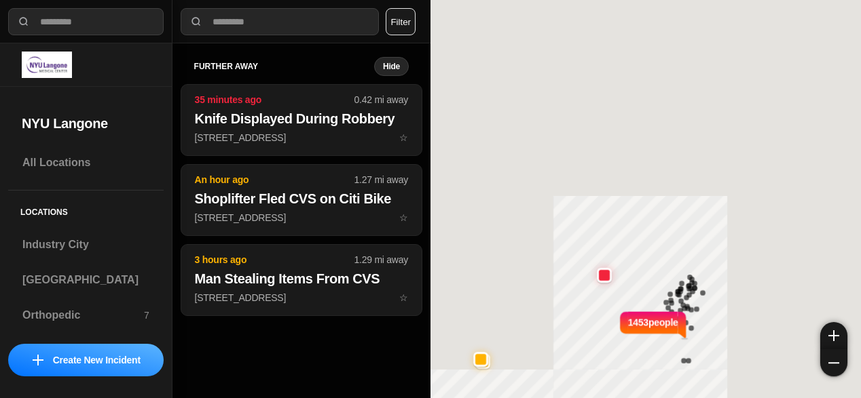
select select "*"
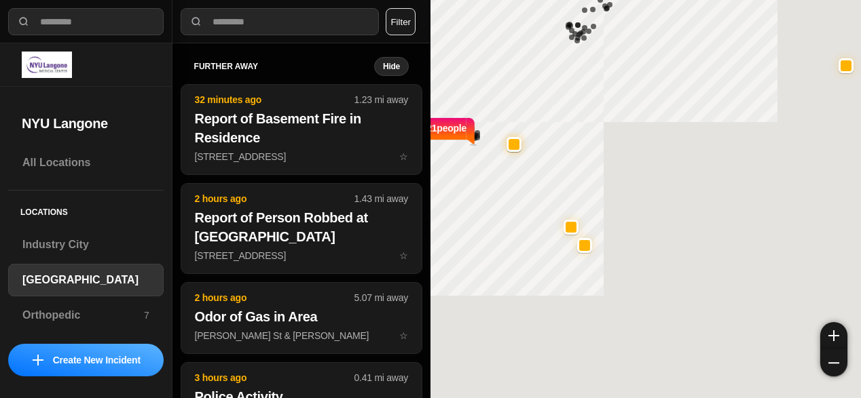
select select "*"
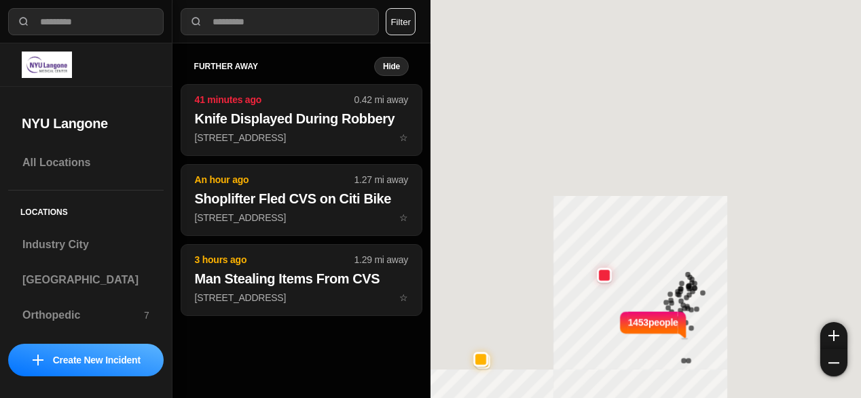
select select "*"
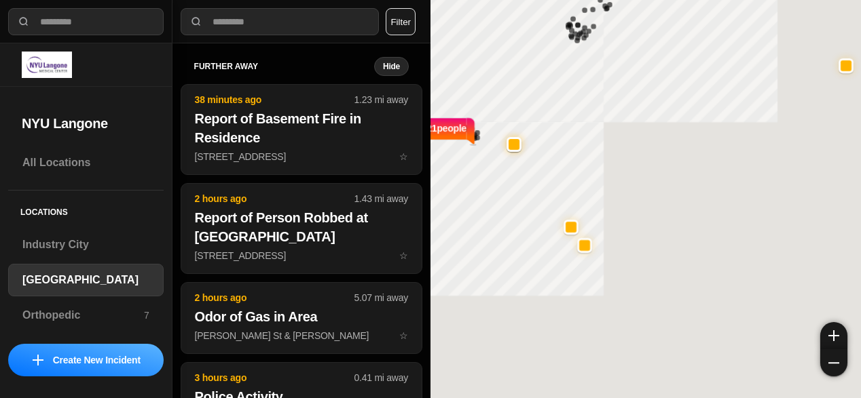
select select "*"
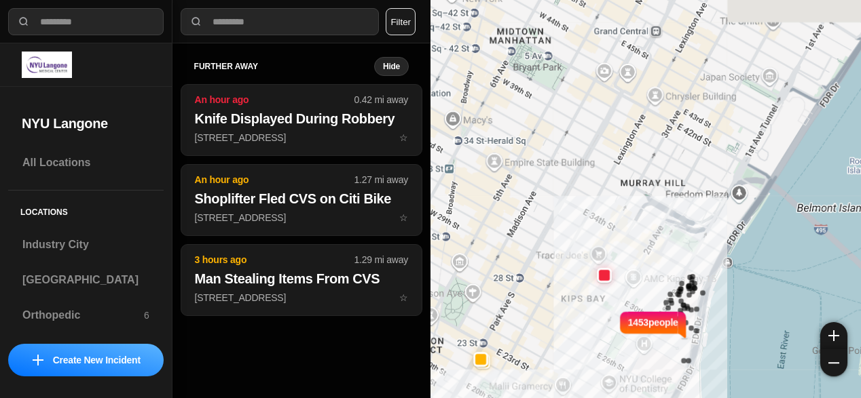
select select "*"
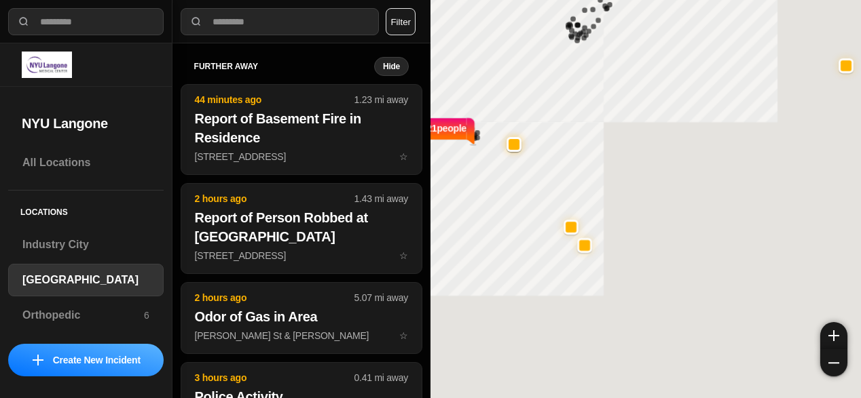
select select "*"
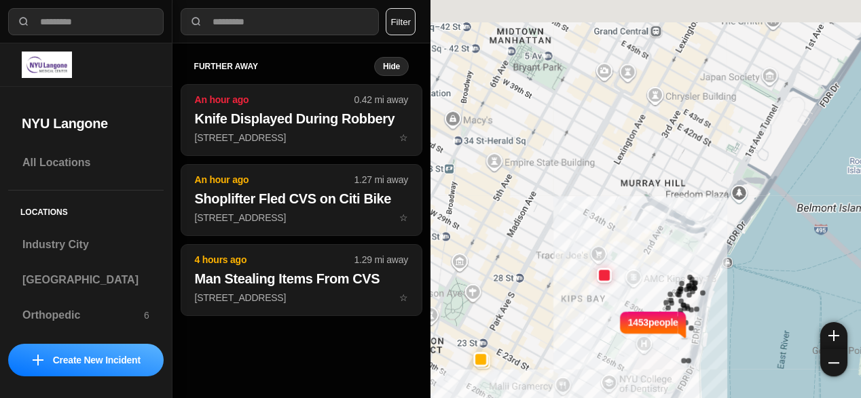
select select "*"
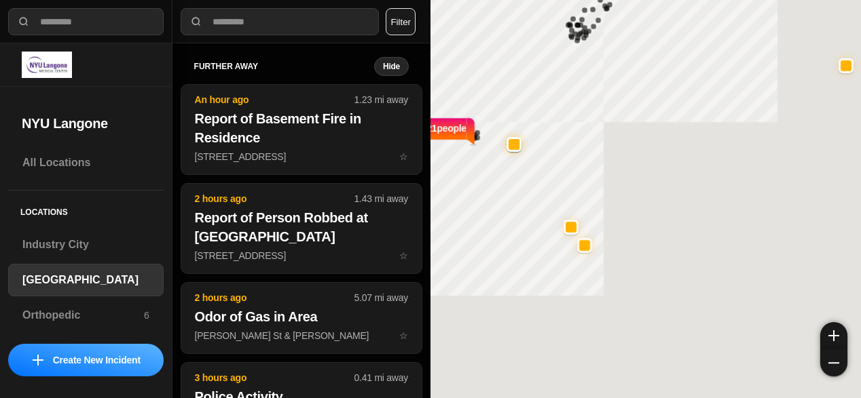
select select "*"
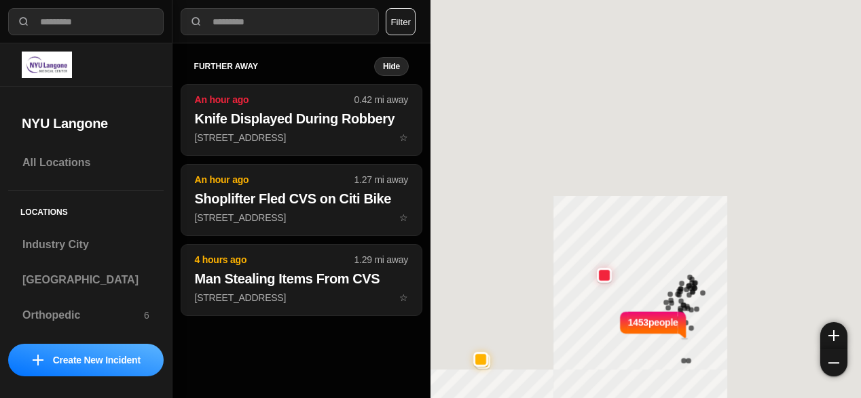
select select "*"
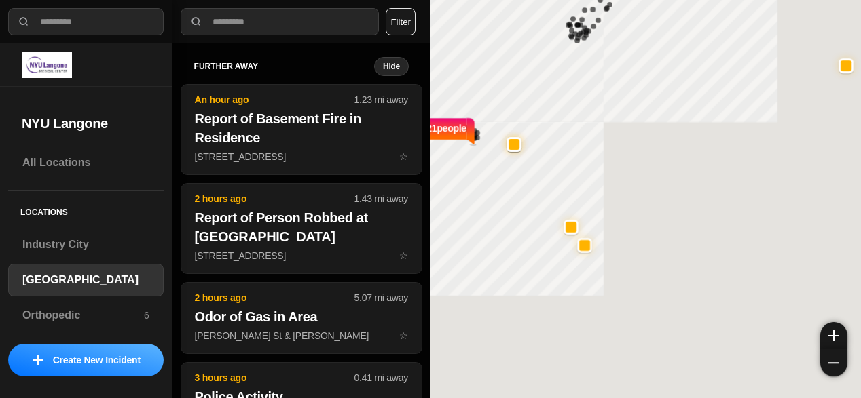
select select "*"
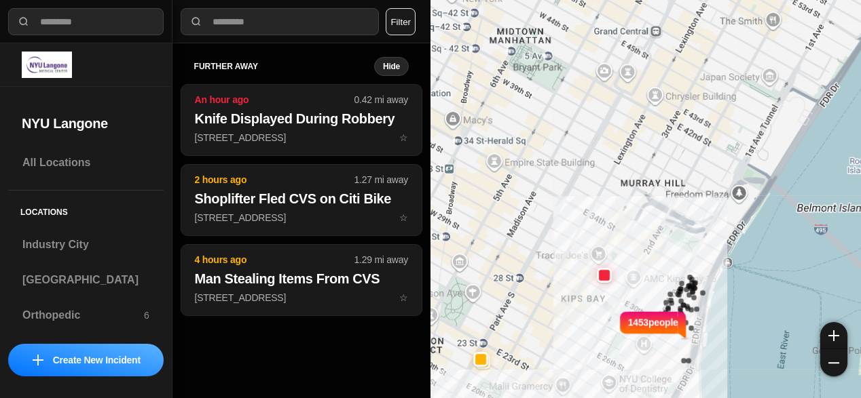
select select "*"
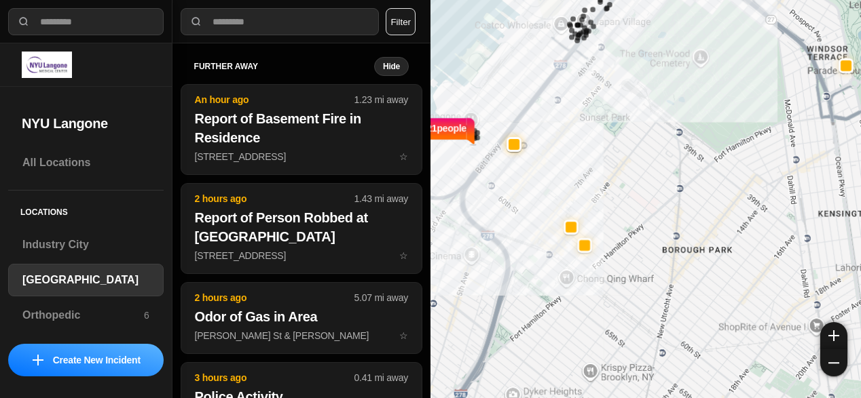
select select "*"
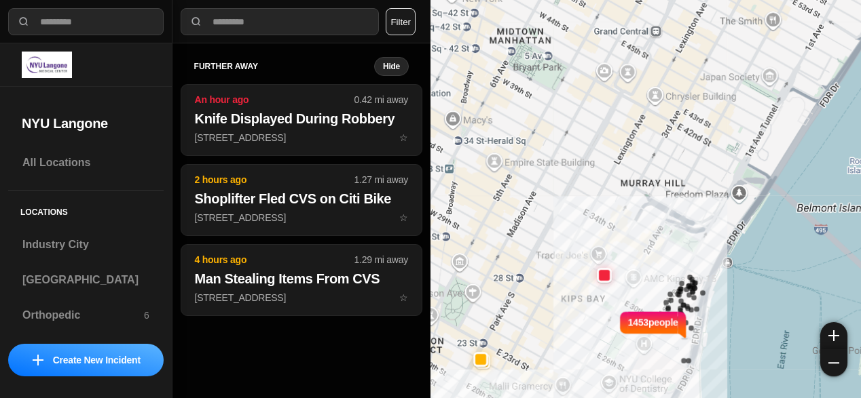
select select "*"
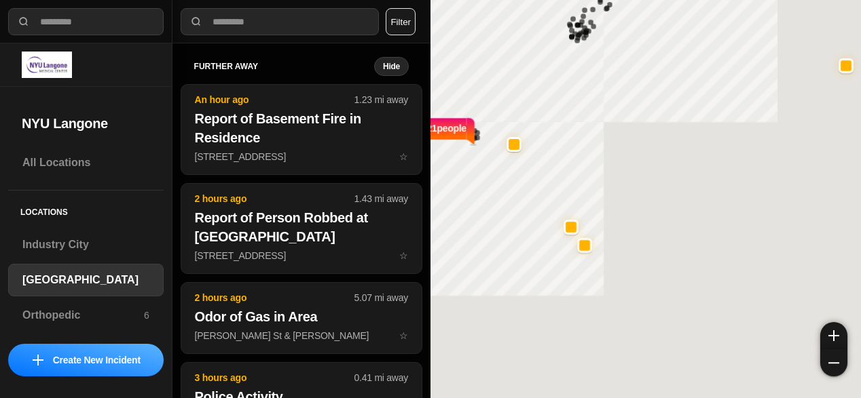
select select "*"
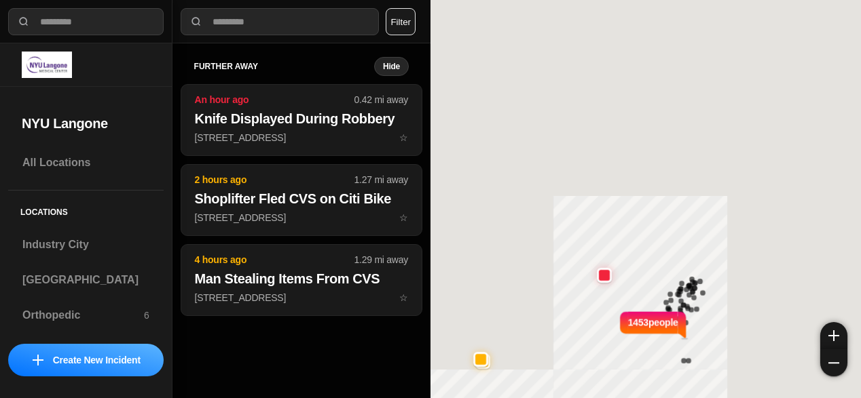
select select "*"
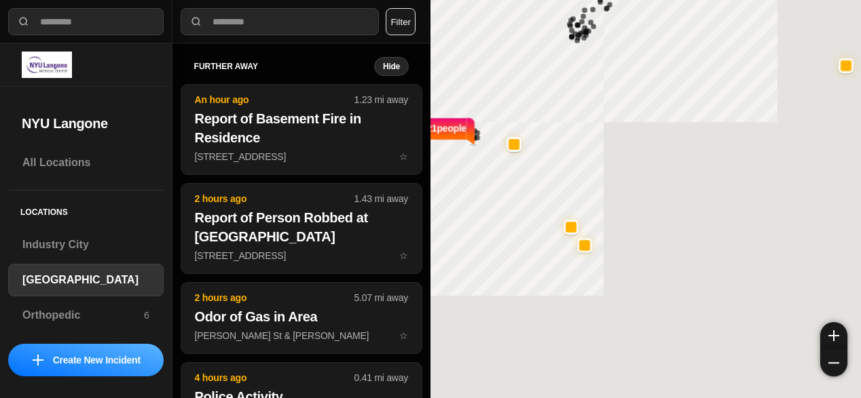
select select "*"
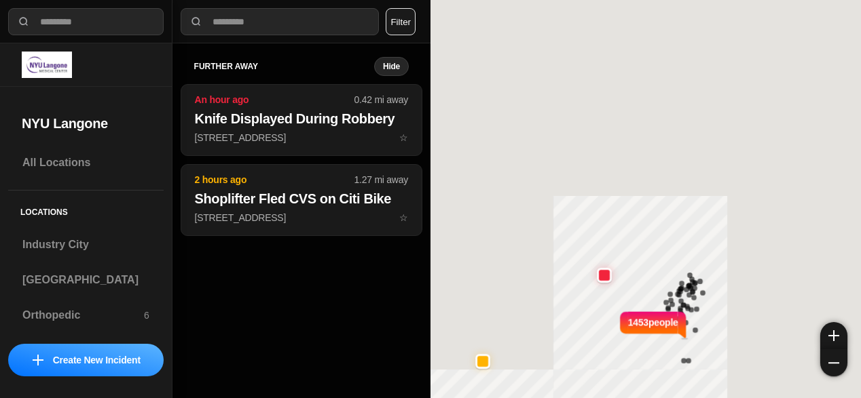
select select "*"
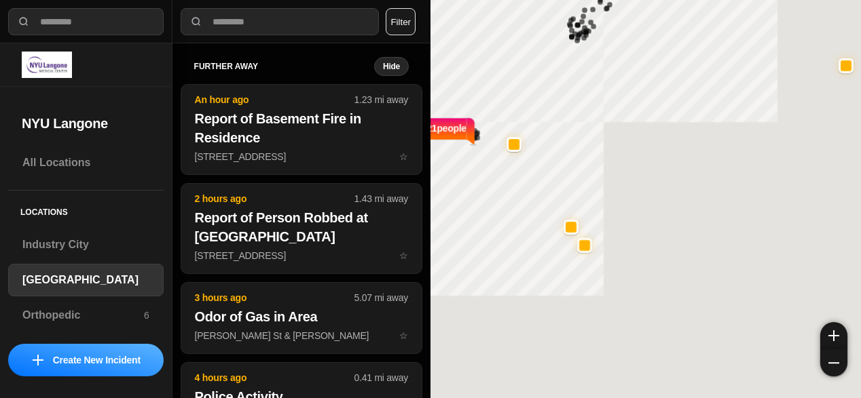
select select "*"
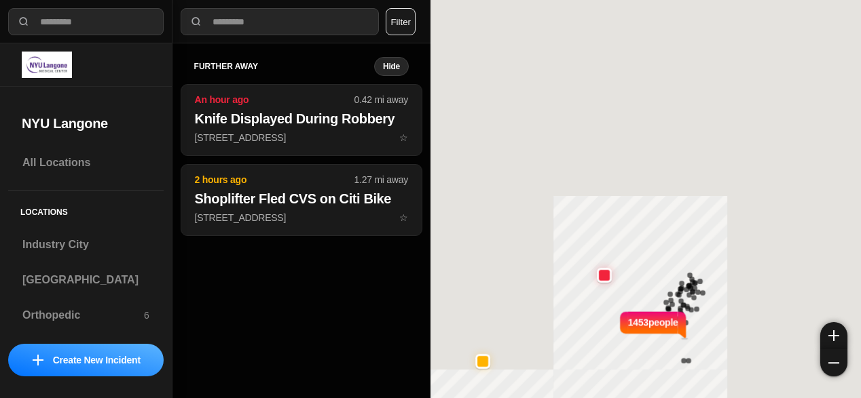
select select "*"
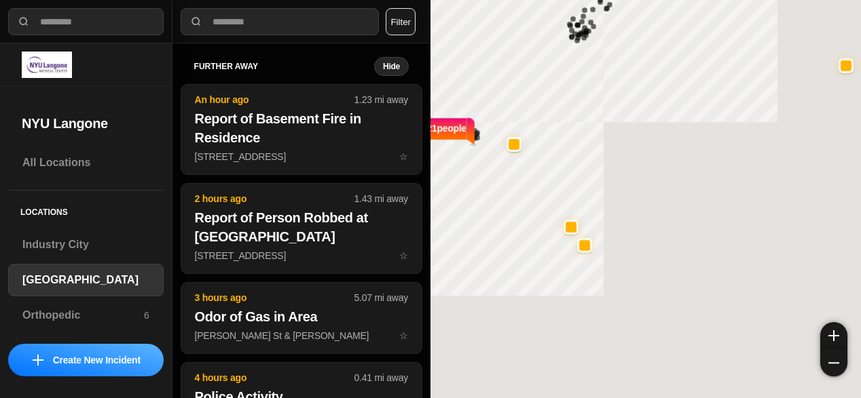
select select "*"
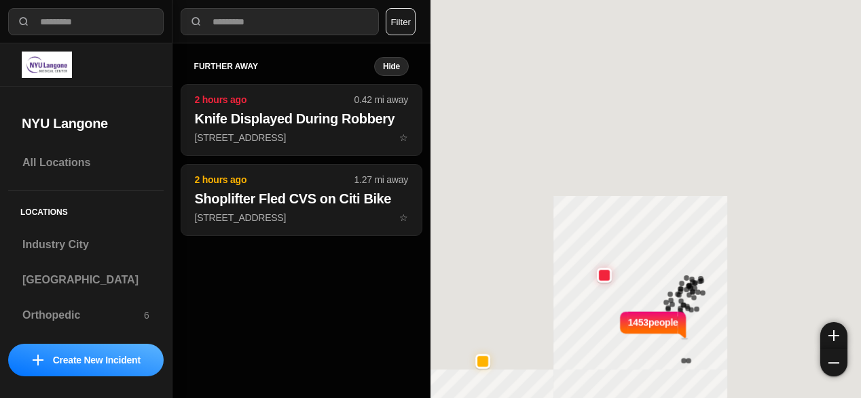
select select "*"
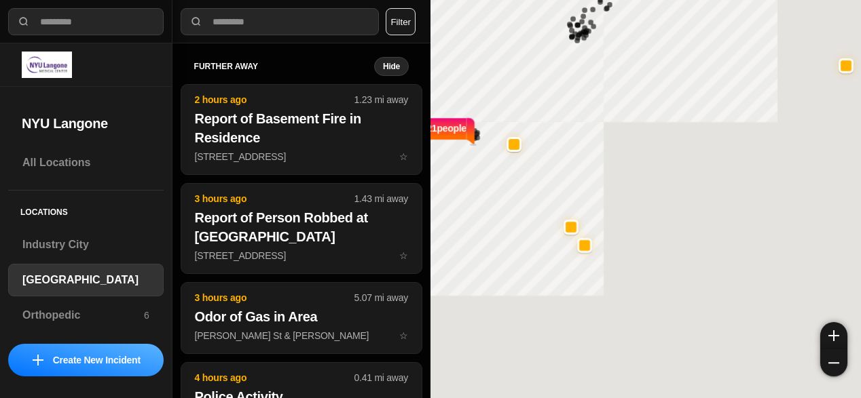
select select "*"
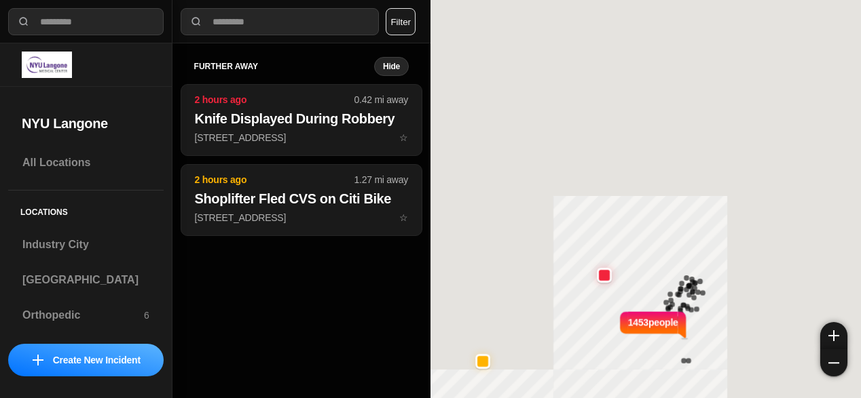
select select "*"
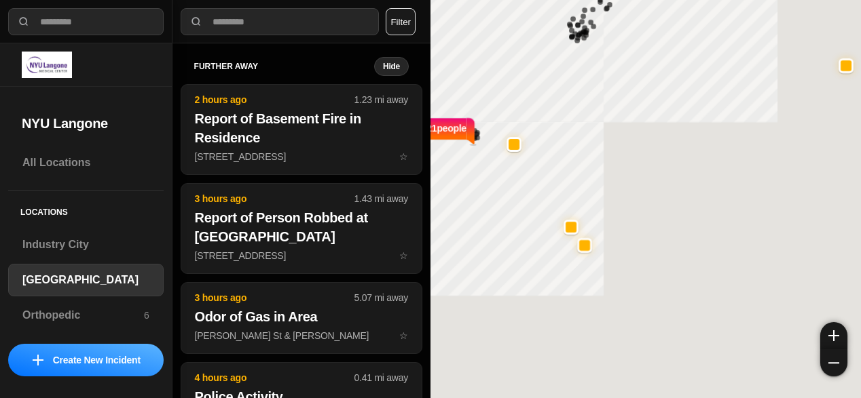
select select "*"
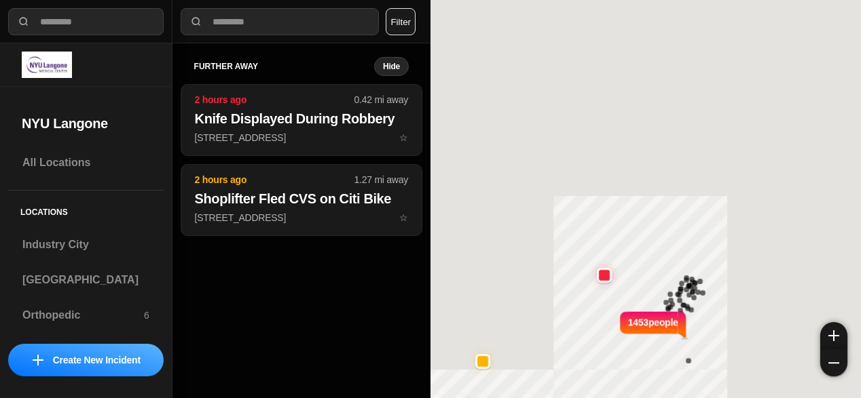
select select "*"
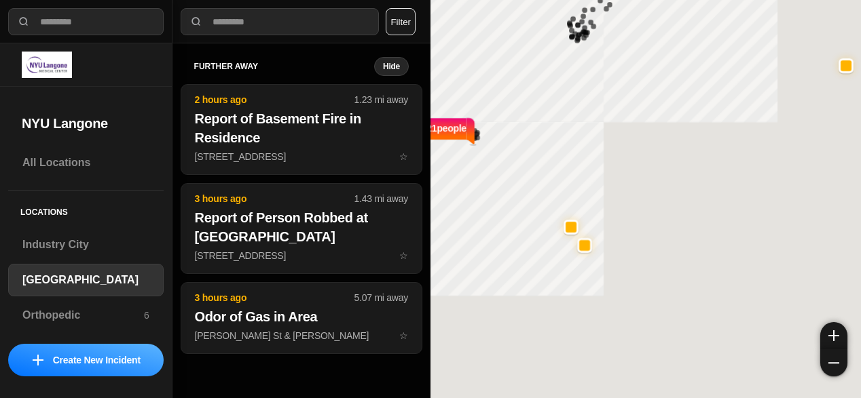
select select "*"
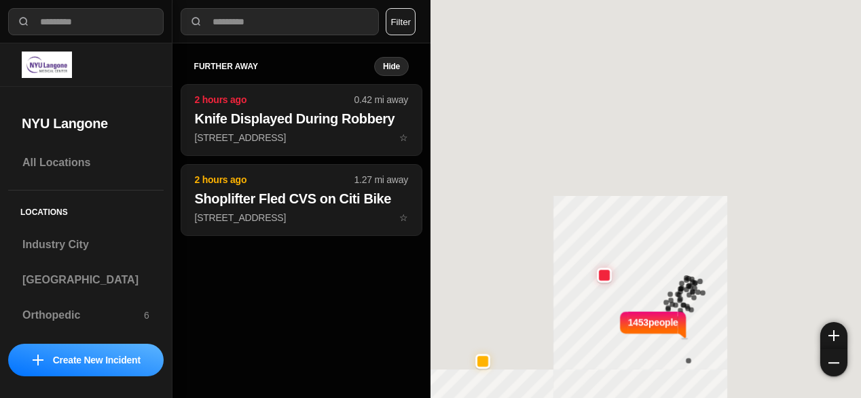
select select "*"
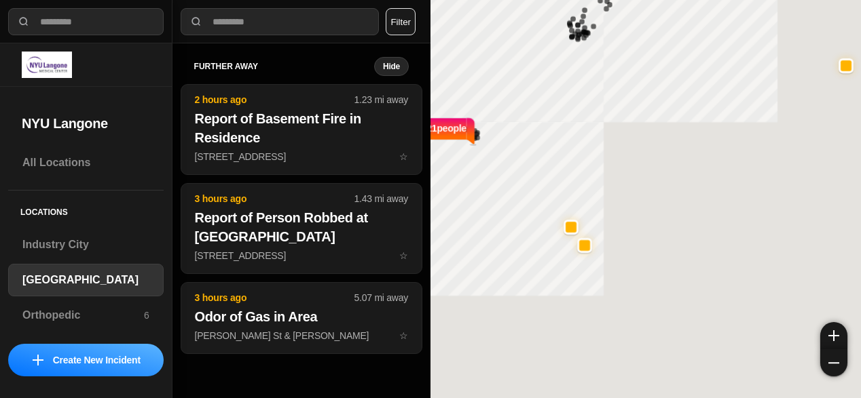
select select "*"
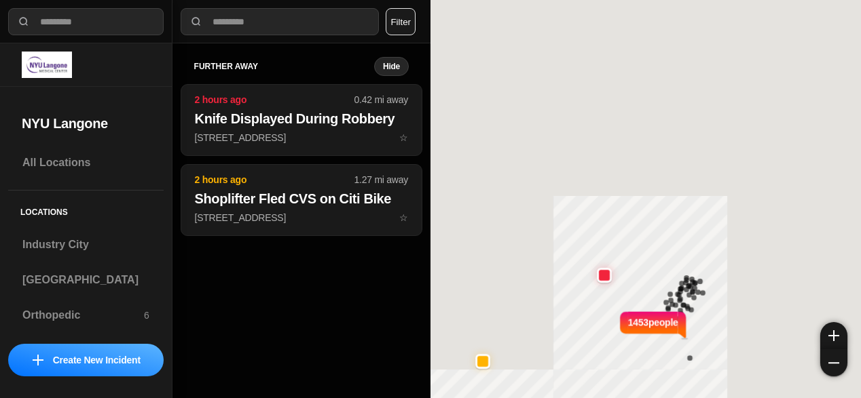
select select "*"
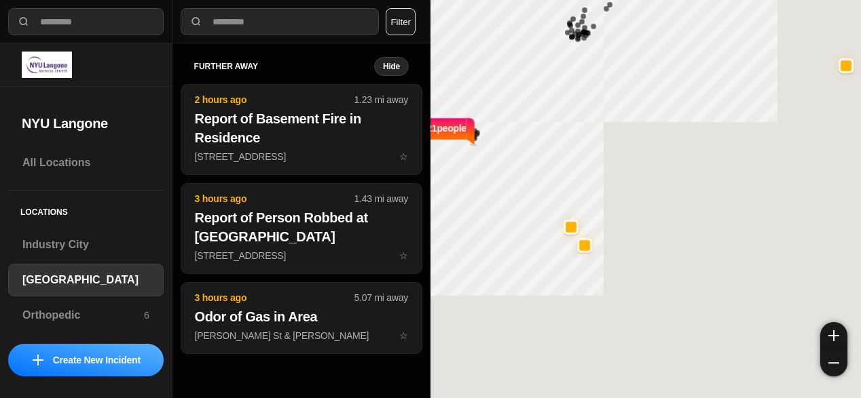
select select "*"
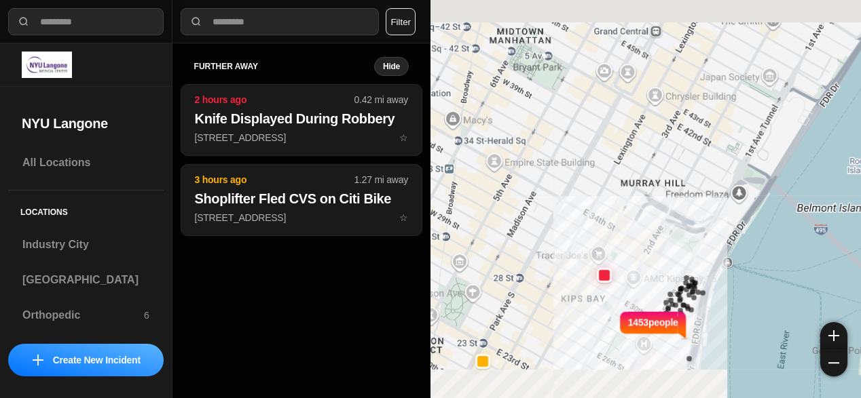
select select "*"
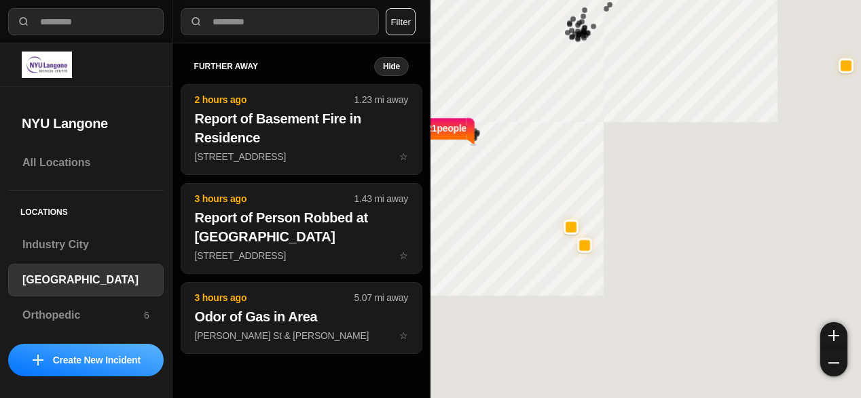
select select "*"
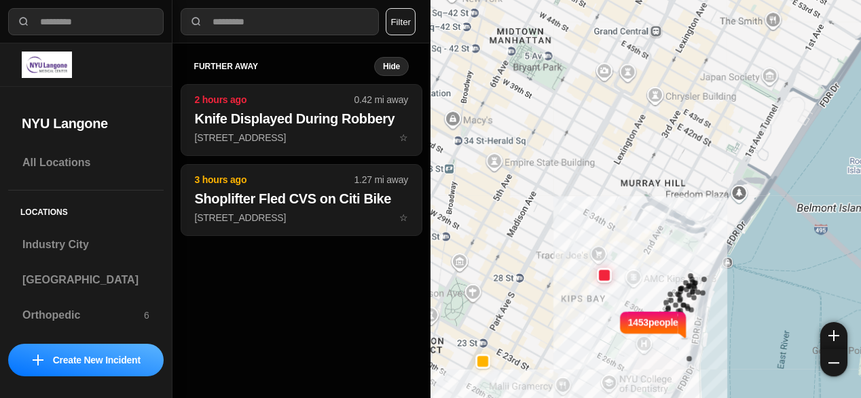
select select "*"
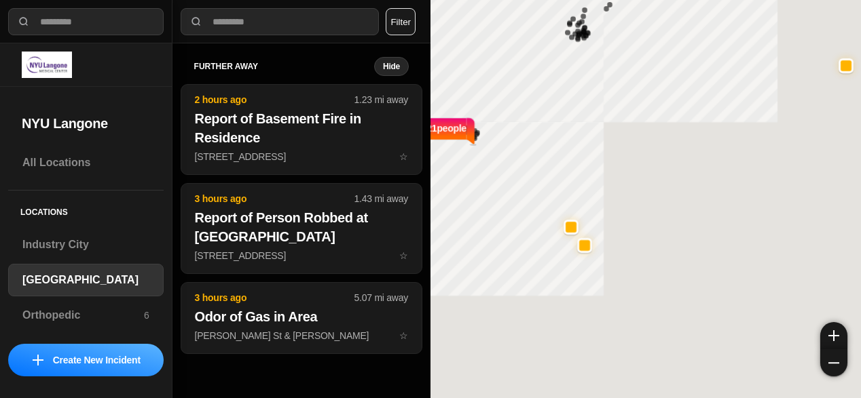
select select "*"
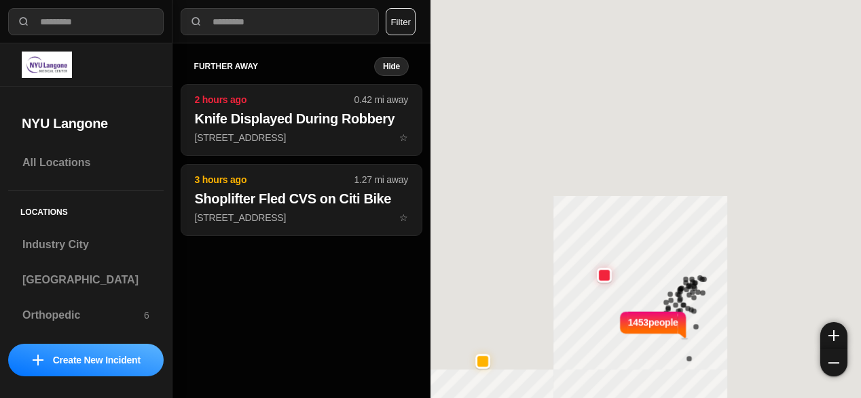
select select "*"
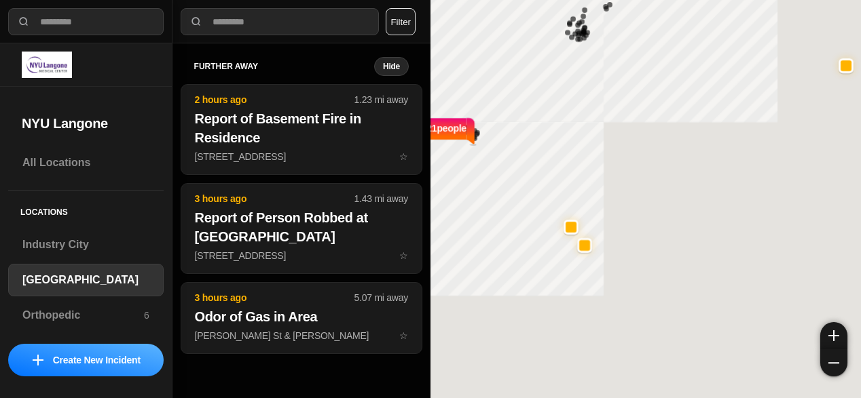
select select "*"
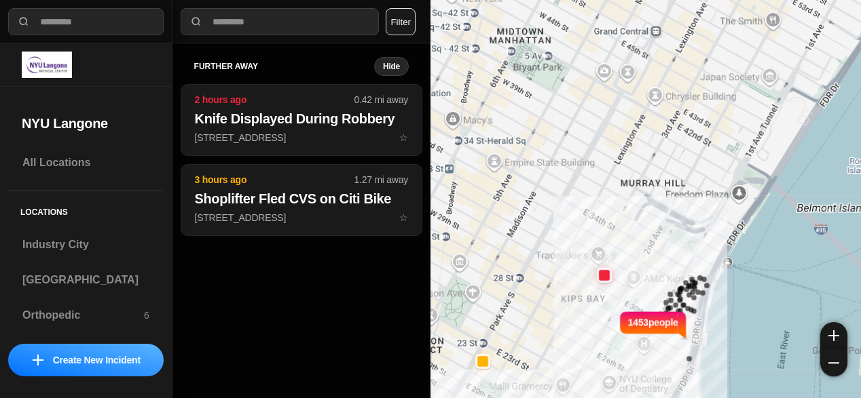
select select "*"
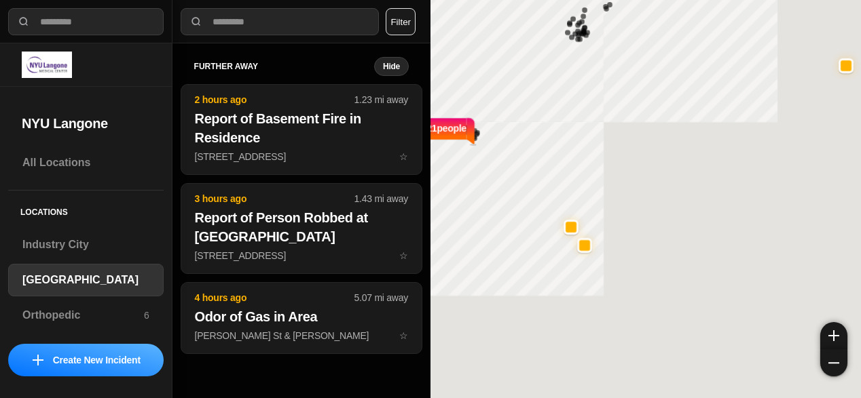
select select "*"
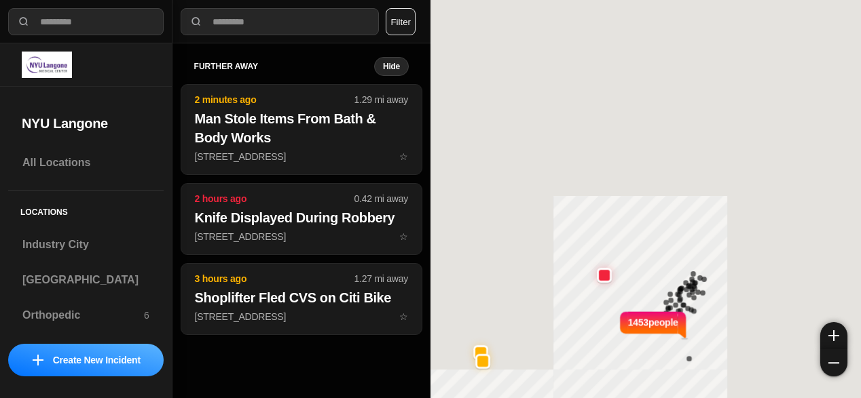
select select "*"
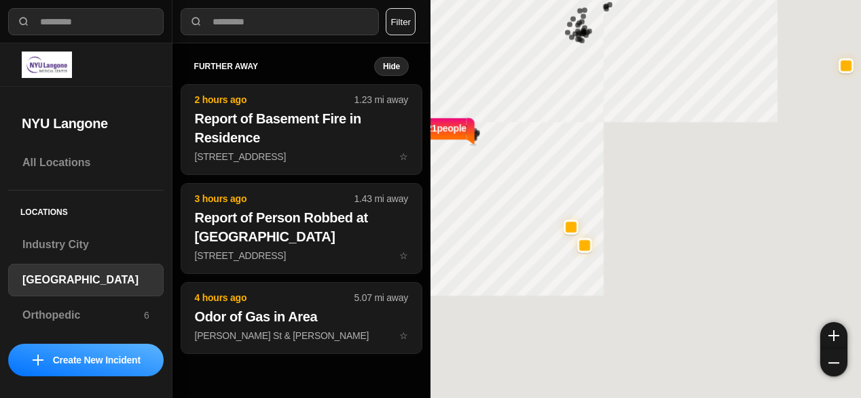
select select "*"
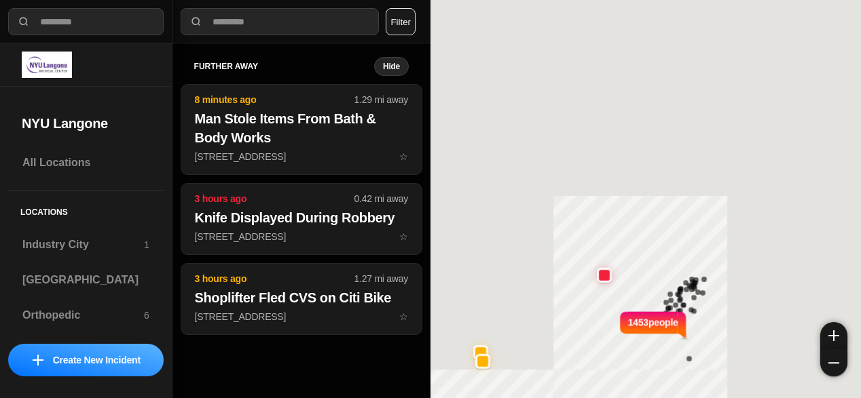
select select "*"
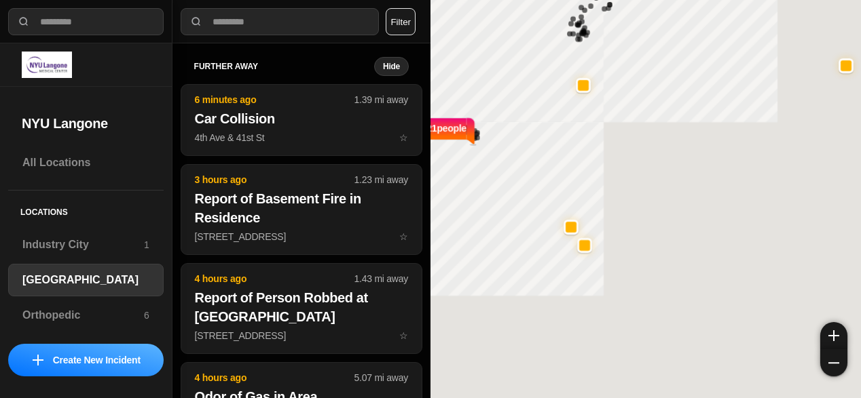
select select "*"
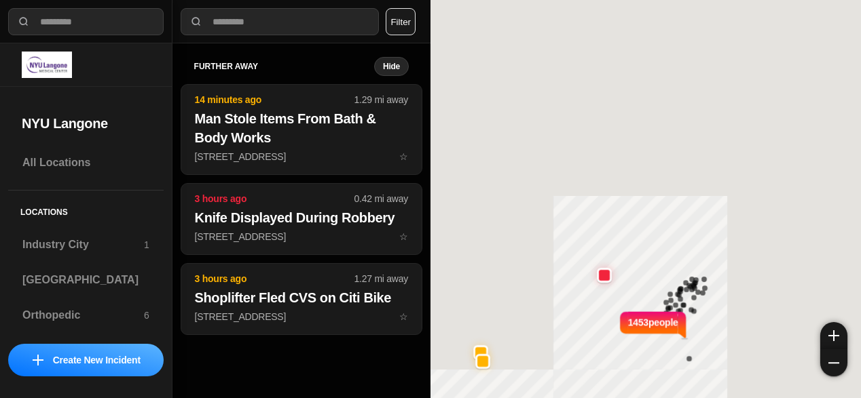
select select "*"
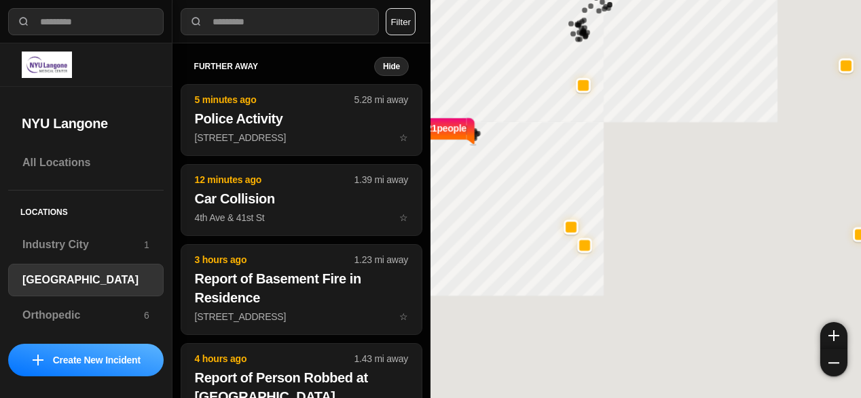
select select "*"
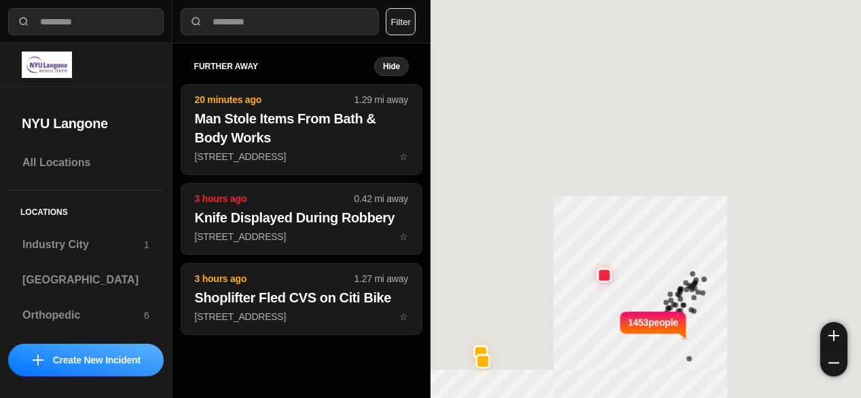
select select "*"
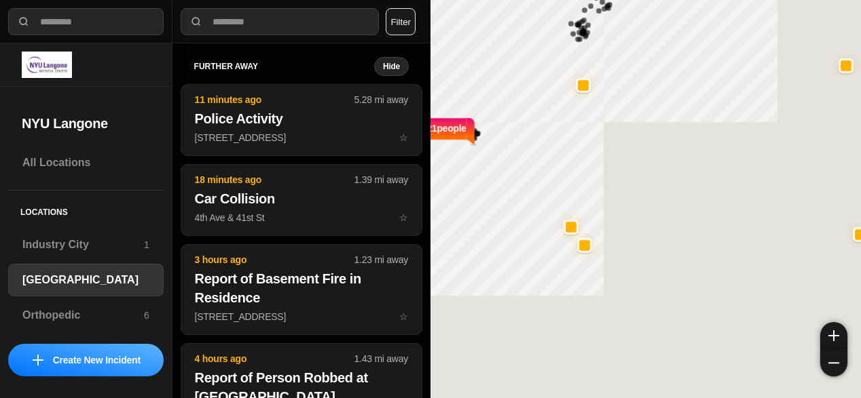
select select "*"
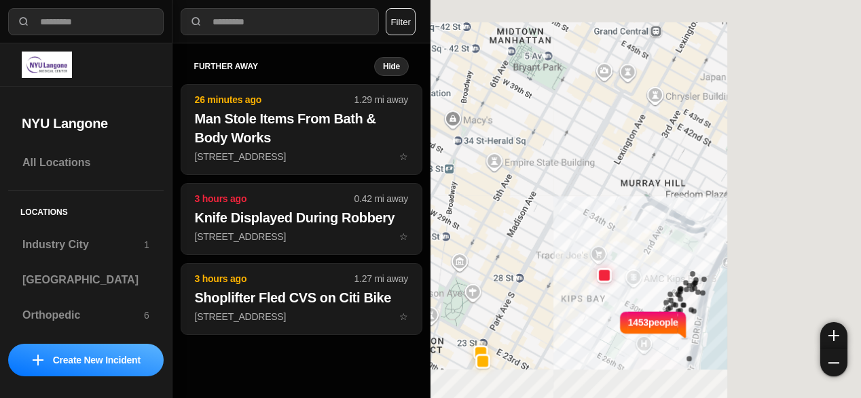
select select "*"
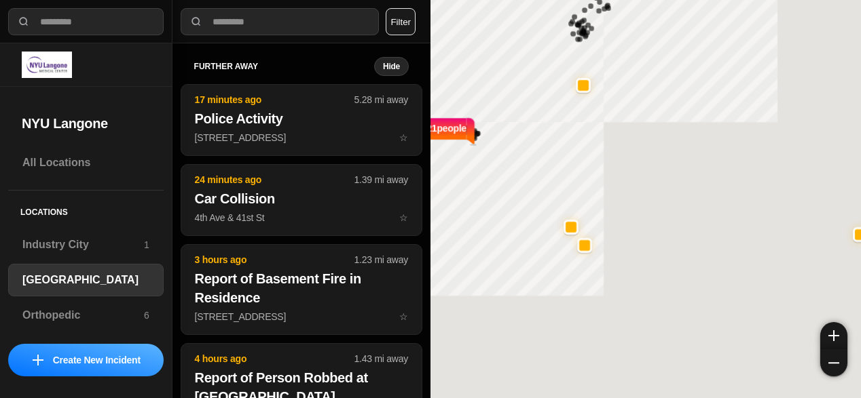
select select "*"
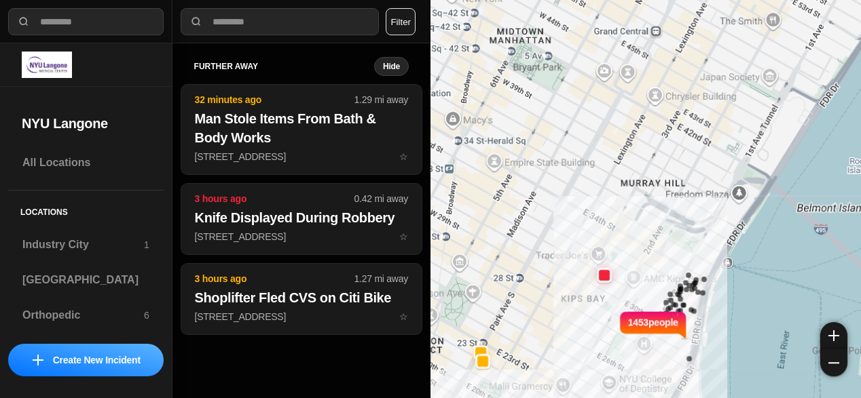
select select "*"
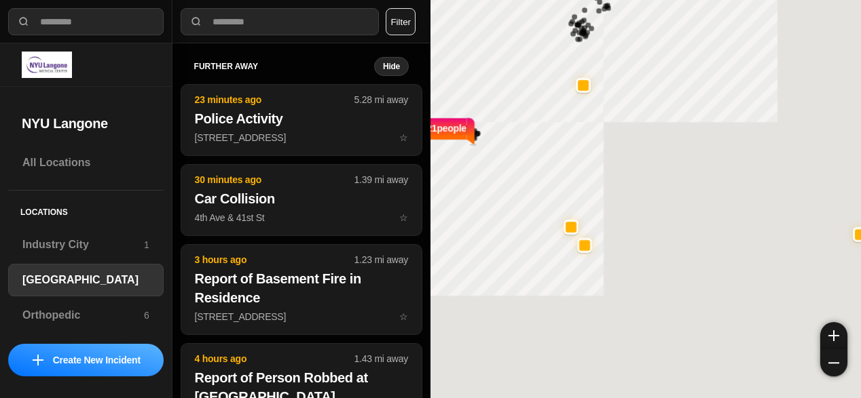
select select "*"
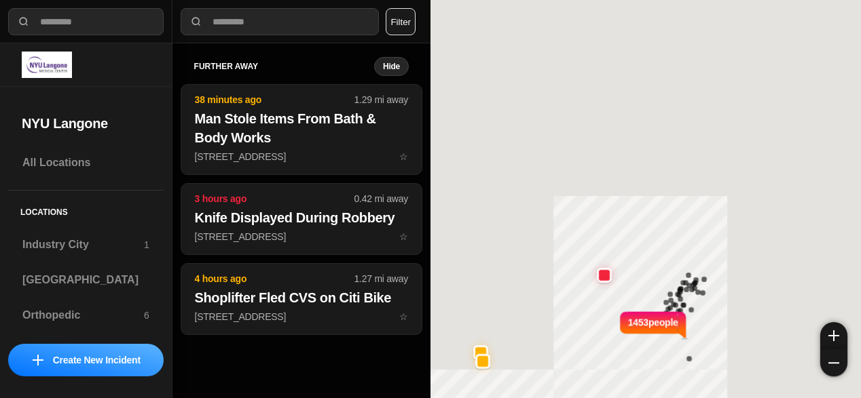
select select "*"
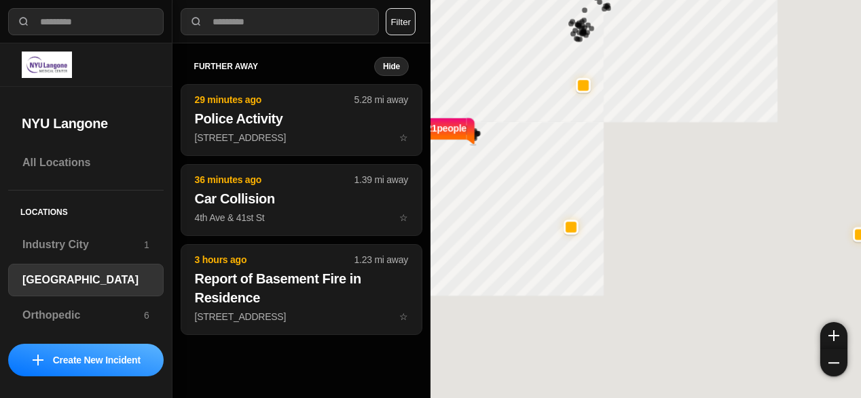
select select "*"
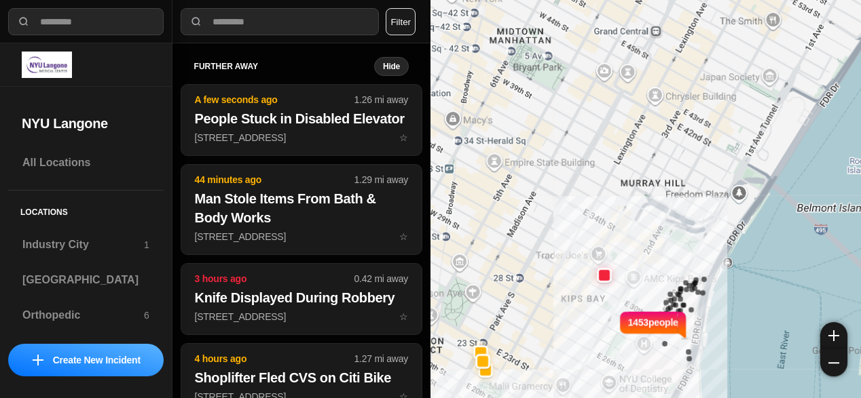
select select "*"
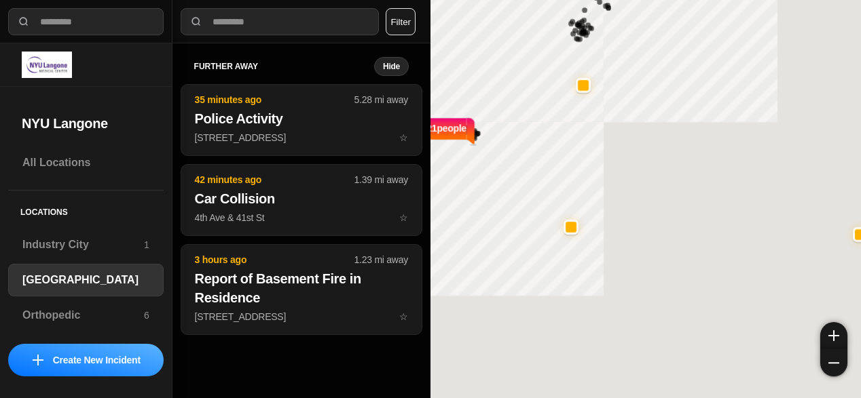
select select "*"
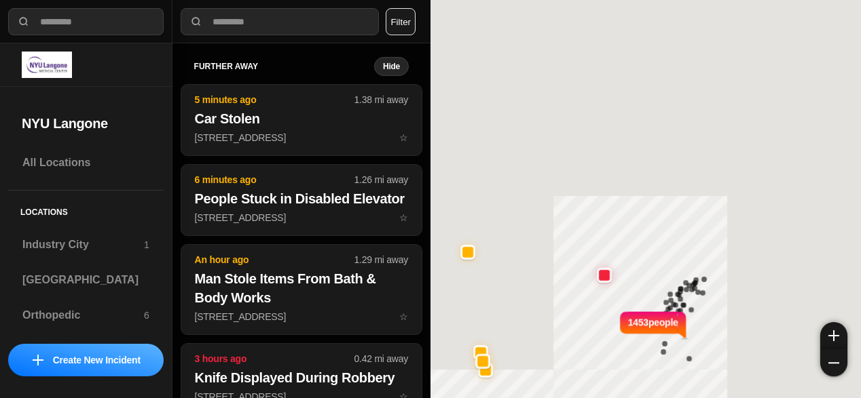
select select "*"
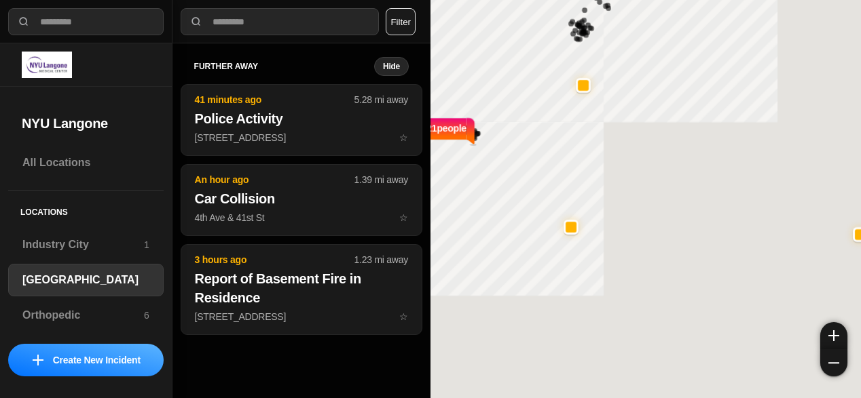
select select "*"
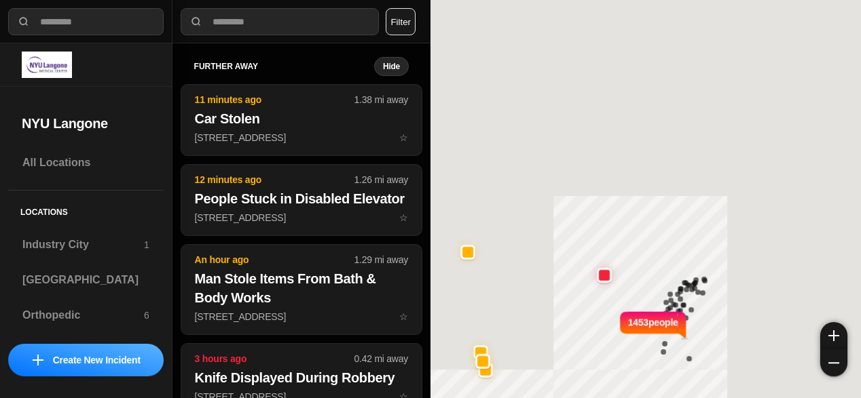
select select "*"
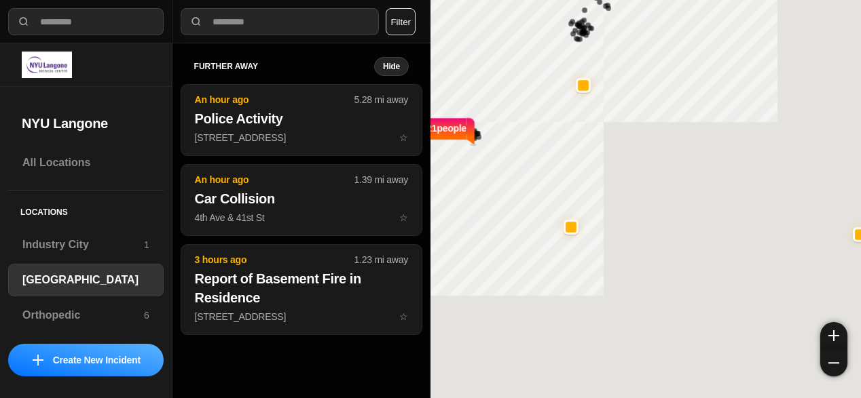
select select "*"
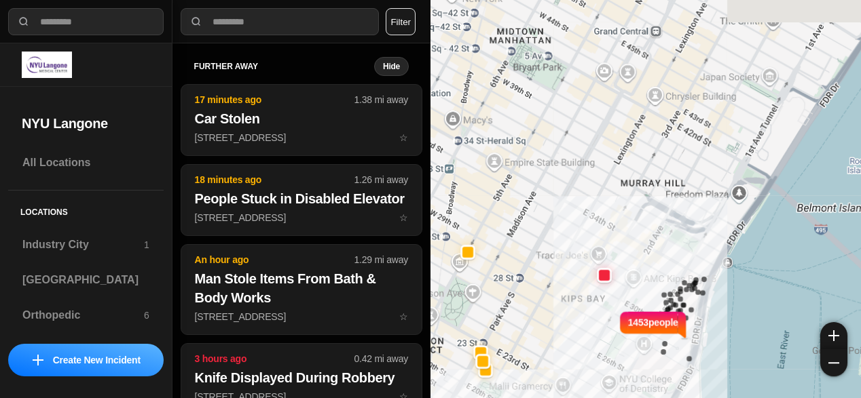
select select "*"
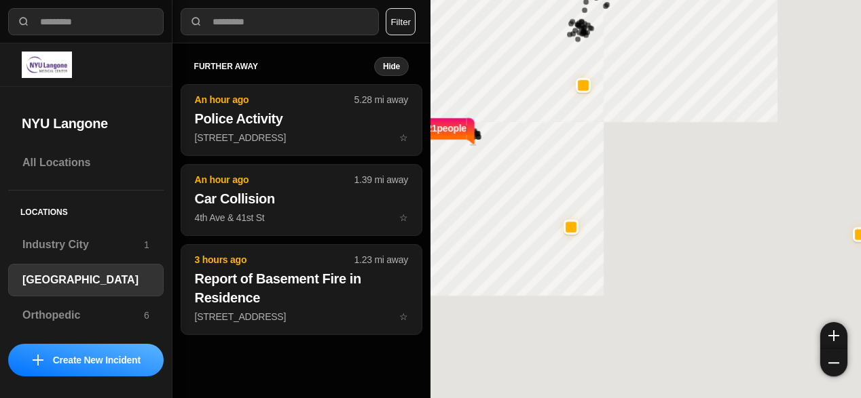
select select "*"
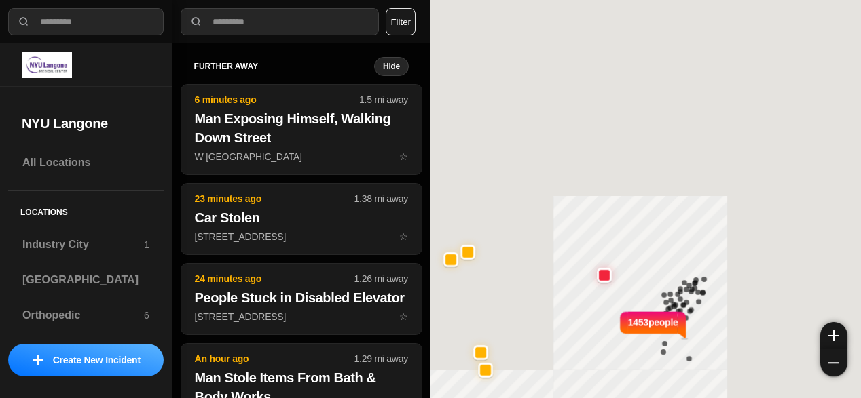
select select "*"
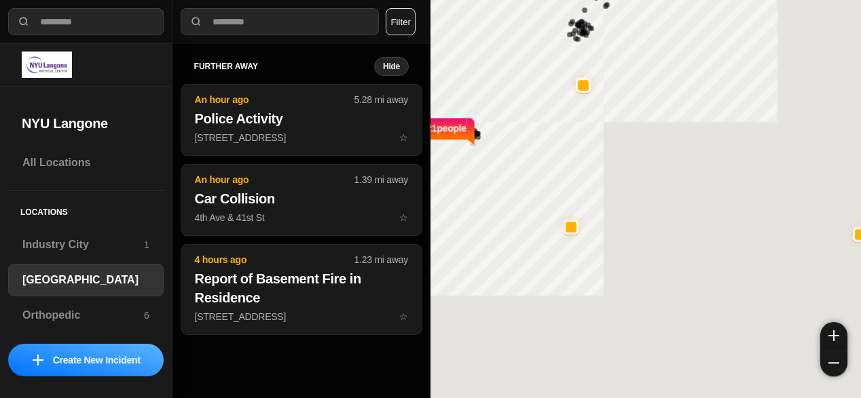
select select "*"
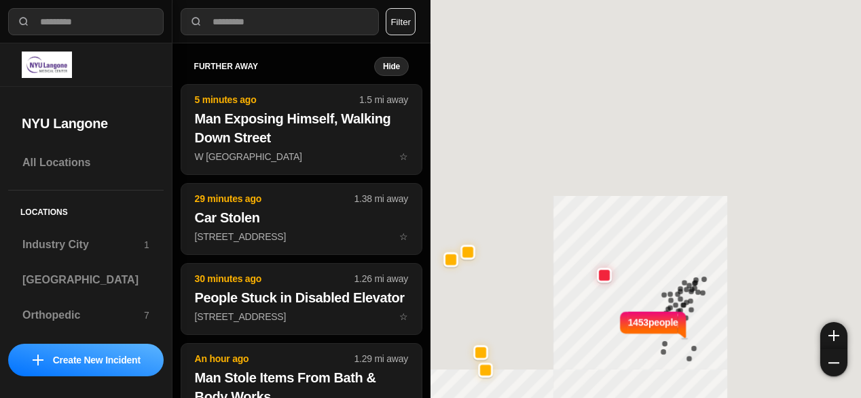
select select "*"
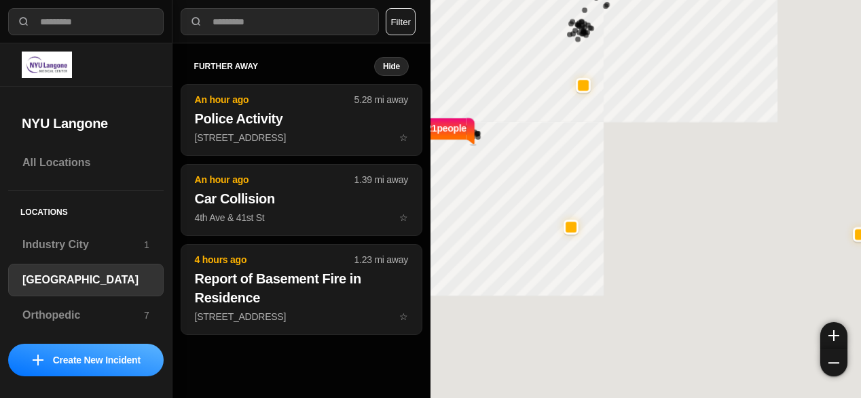
select select "*"
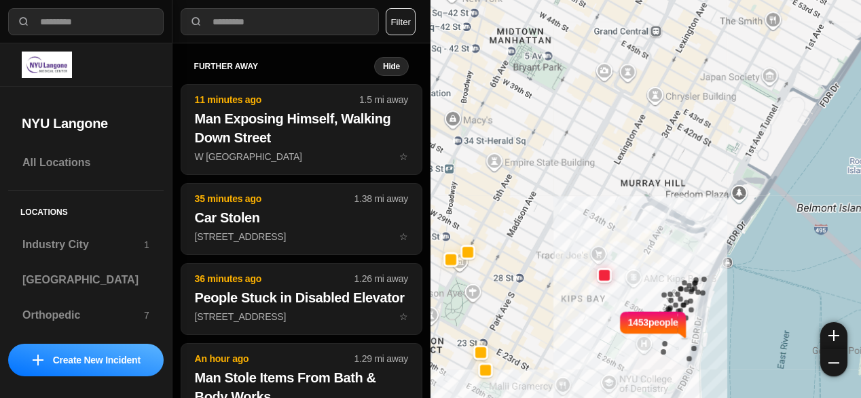
select select "*"
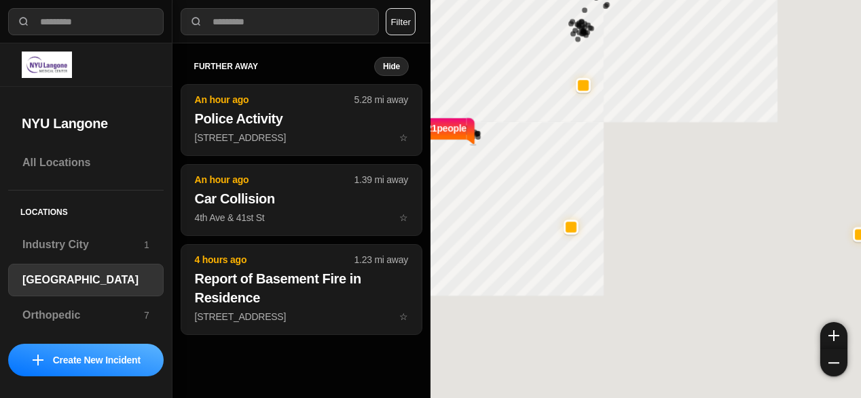
select select "*"
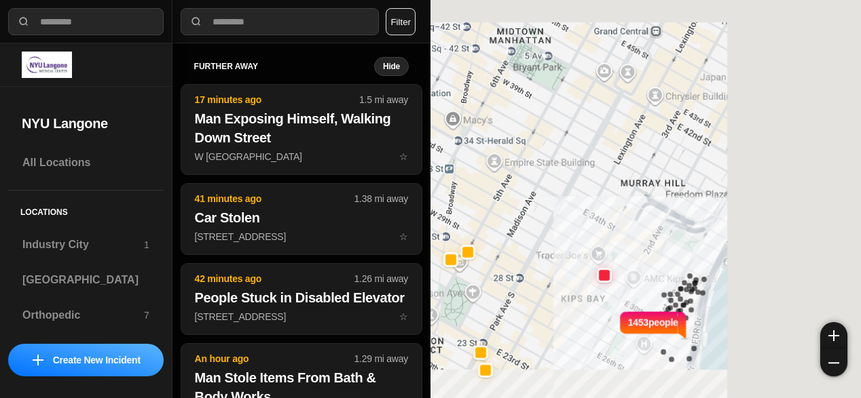
select select "*"
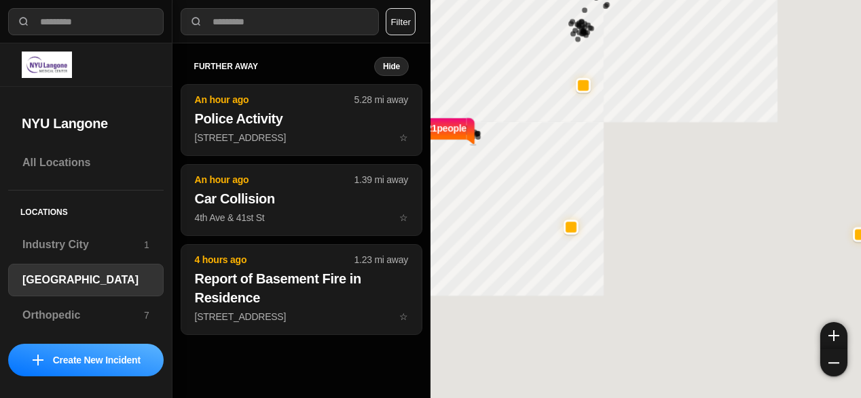
select select "*"
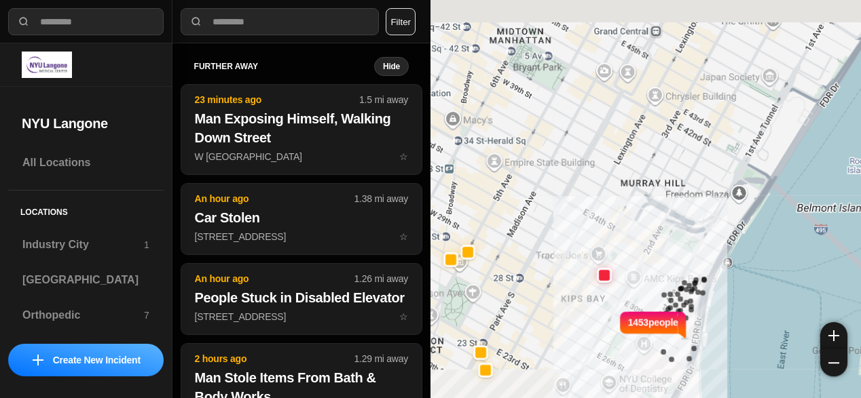
select select "*"
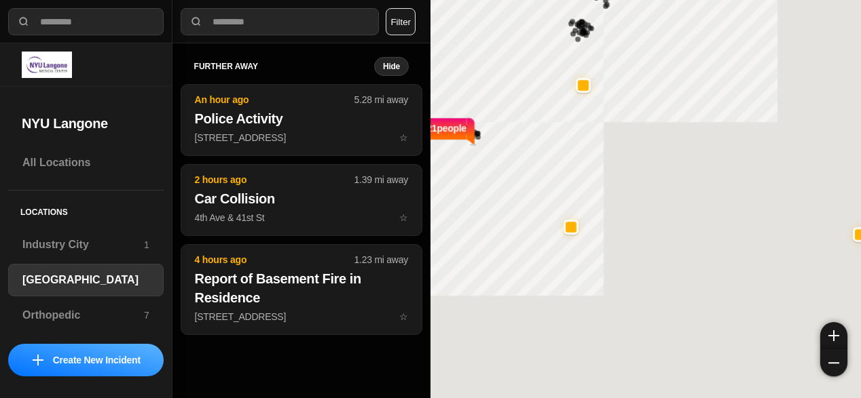
select select "*"
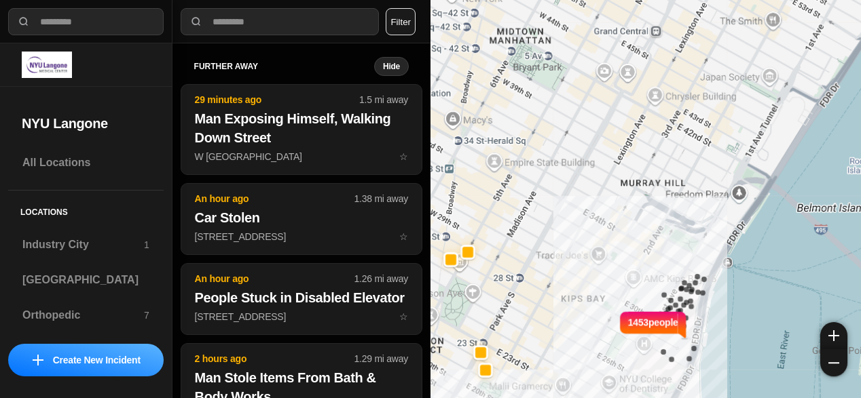
select select "*"
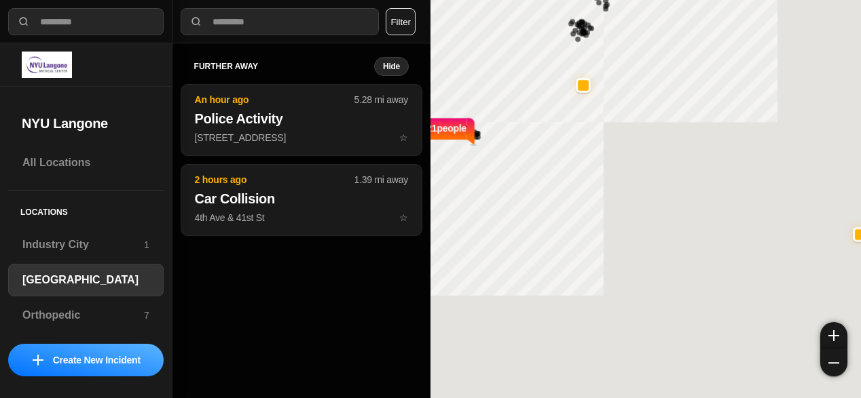
select select "*"
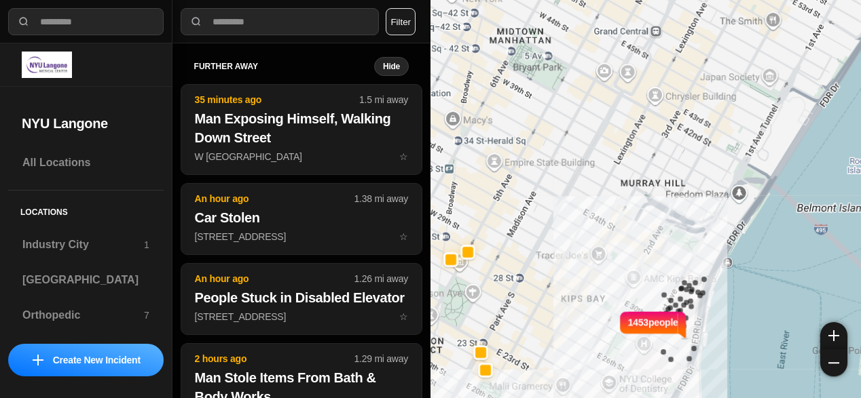
select select "*"
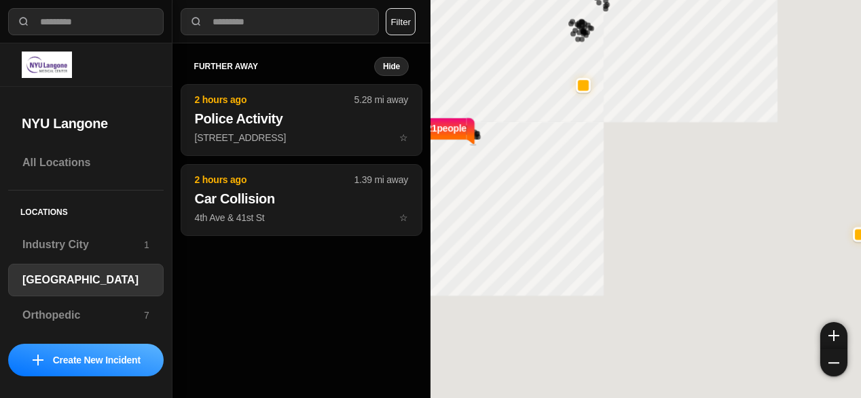
select select "*"
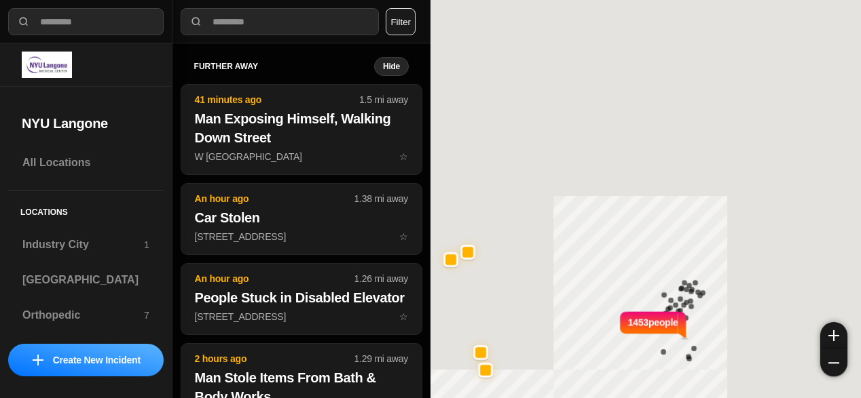
select select "*"
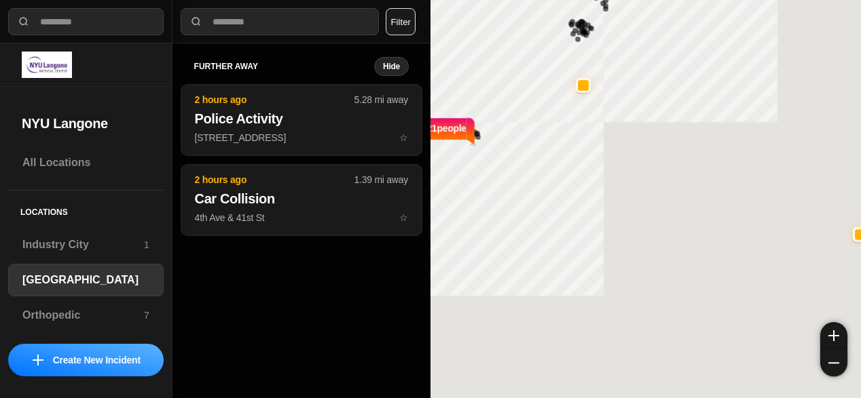
select select "*"
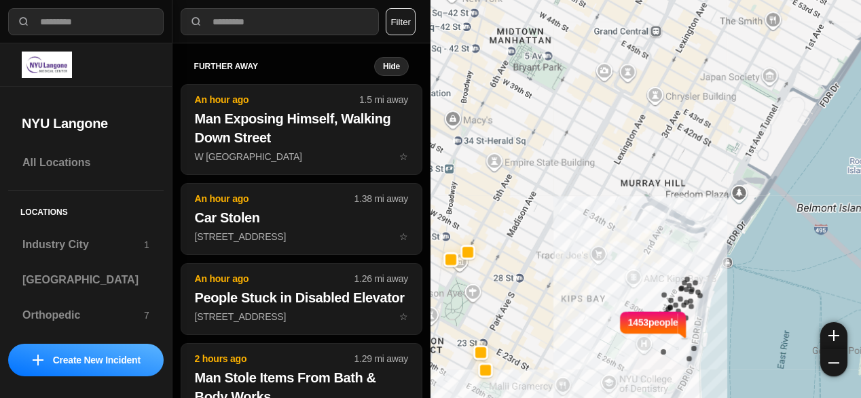
select select "*"
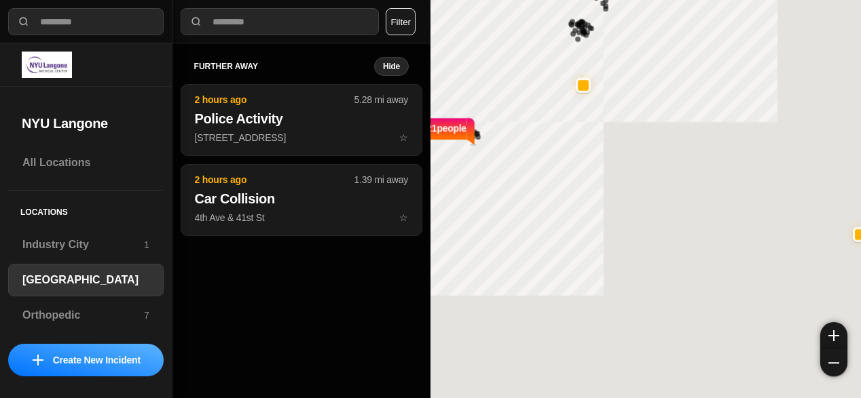
select select "*"
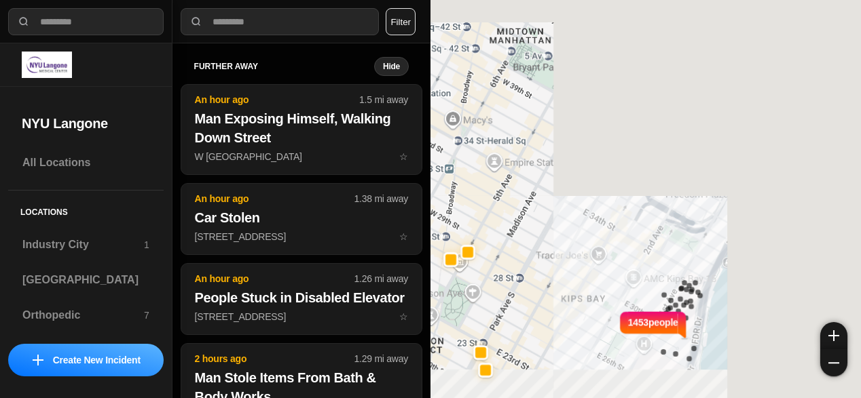
select select "*"
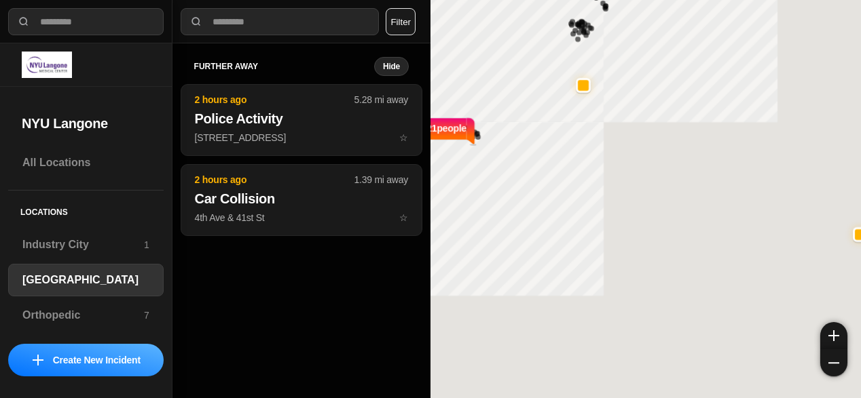
select select "*"
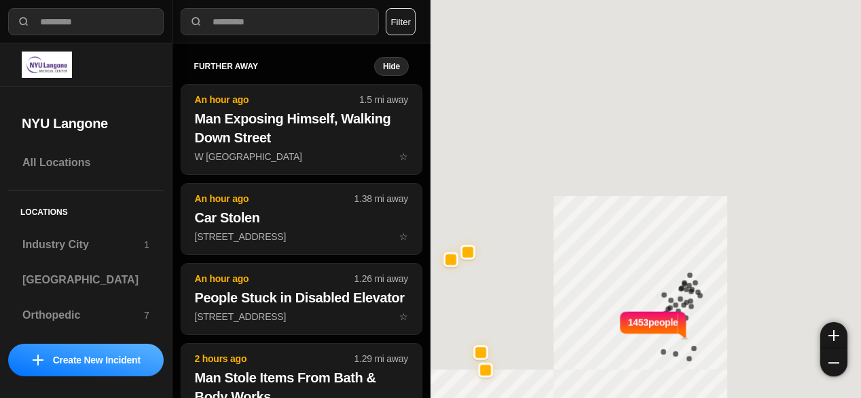
select select "*"
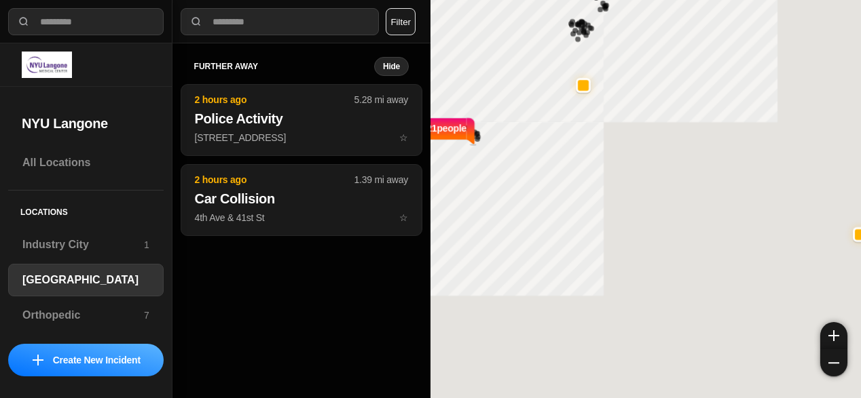
select select "*"
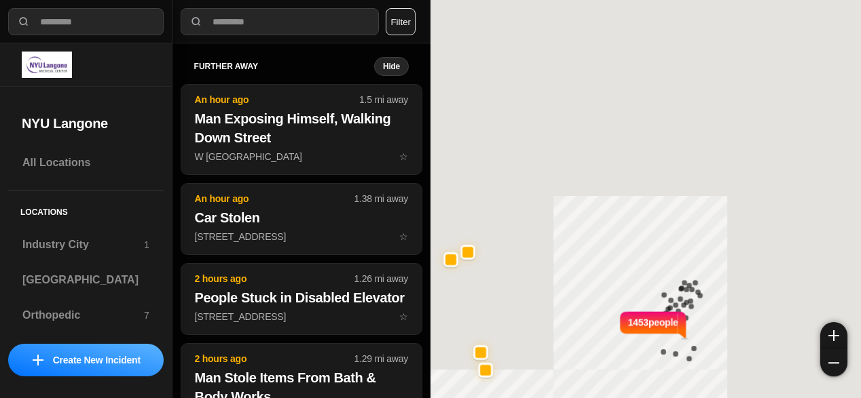
select select "*"
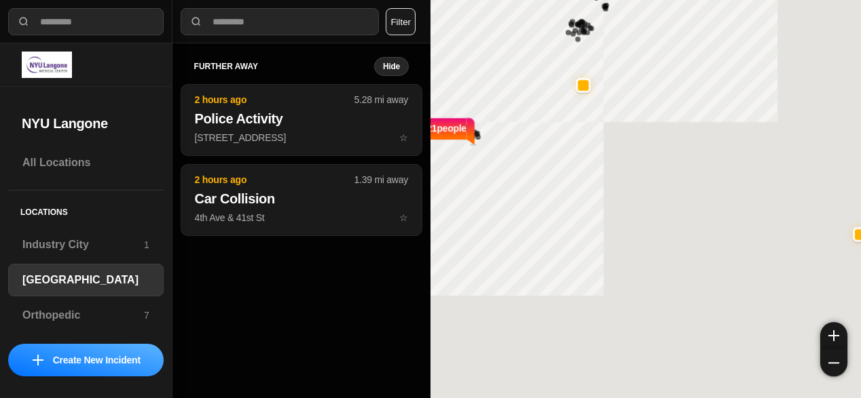
select select "*"
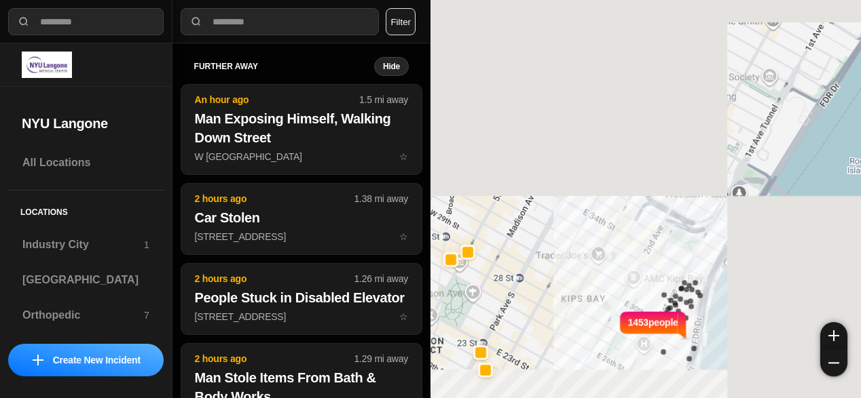
select select "*"
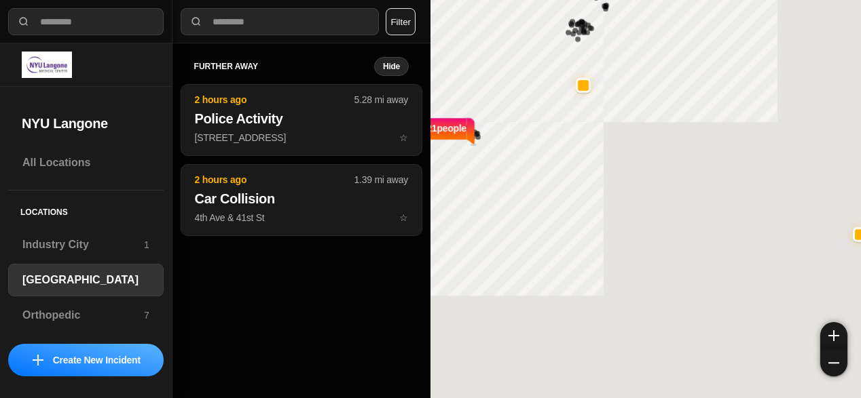
select select "*"
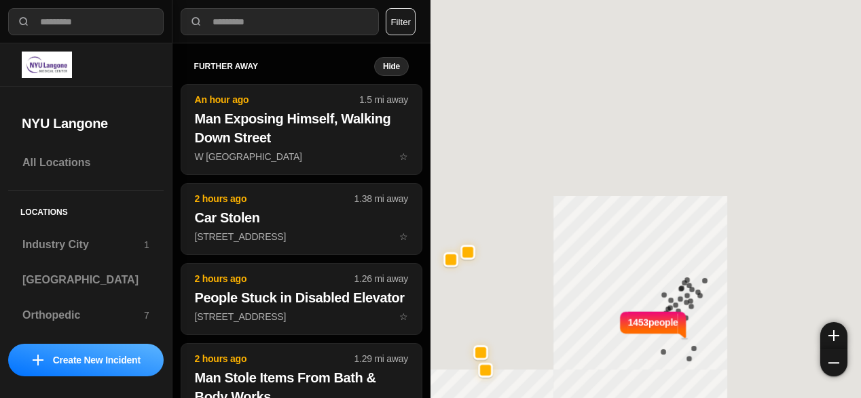
select select "*"
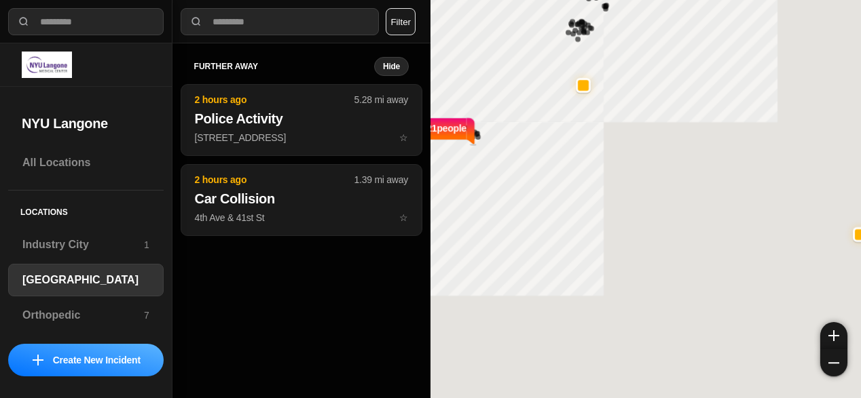
select select "*"
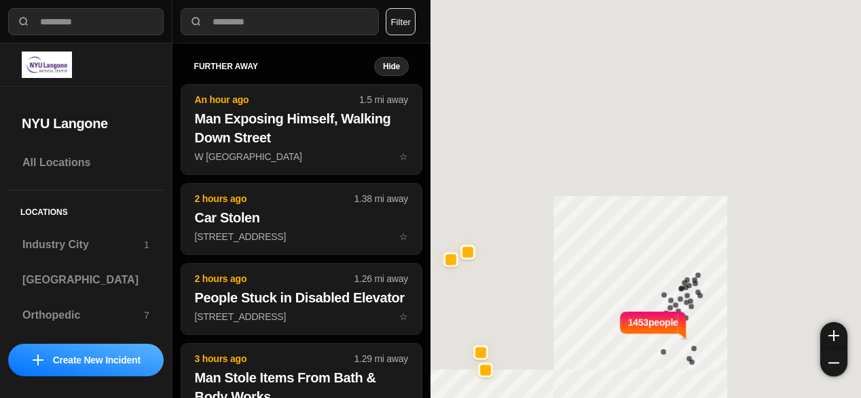
select select "*"
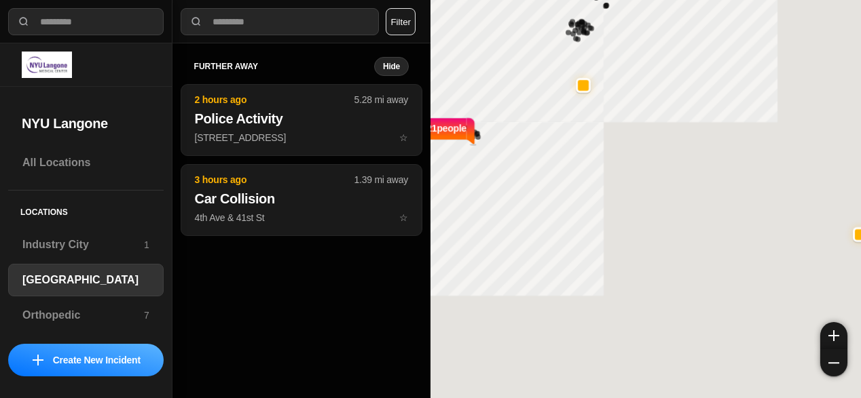
select select "*"
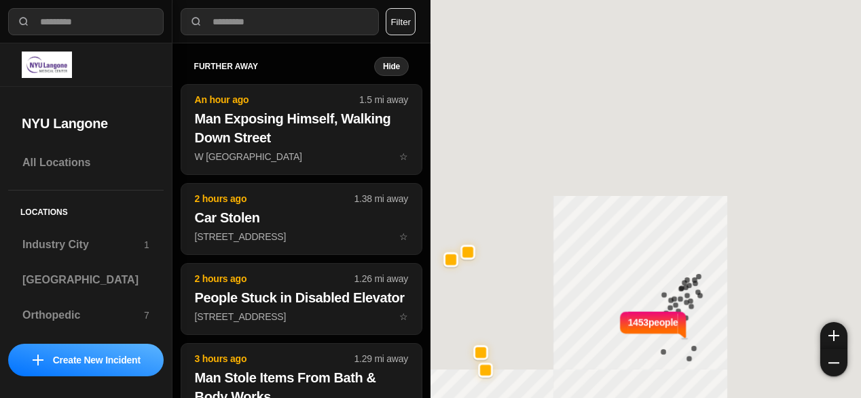
select select "*"
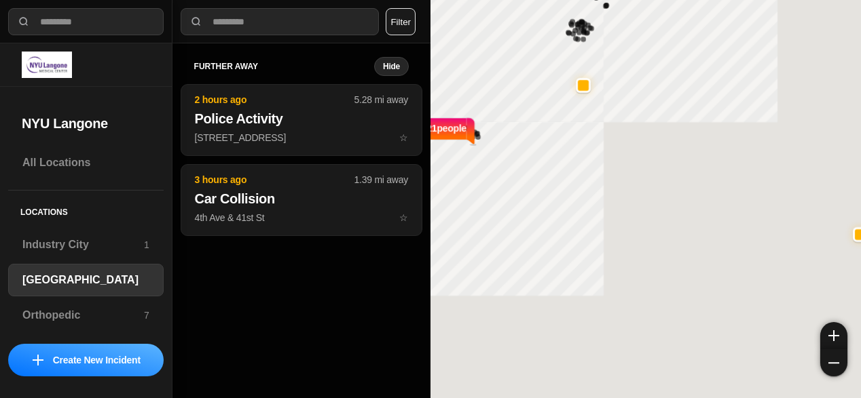
select select "*"
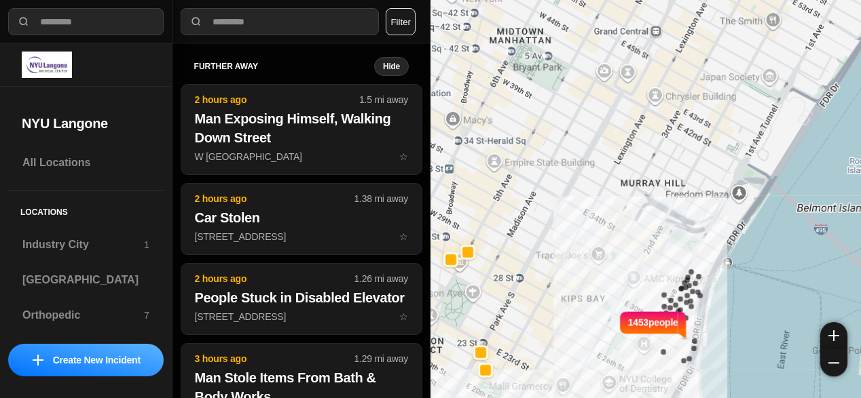
select select "*"
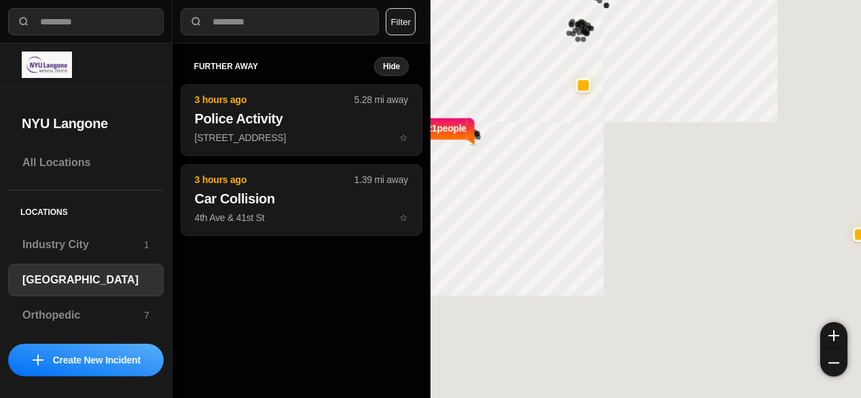
select select "*"
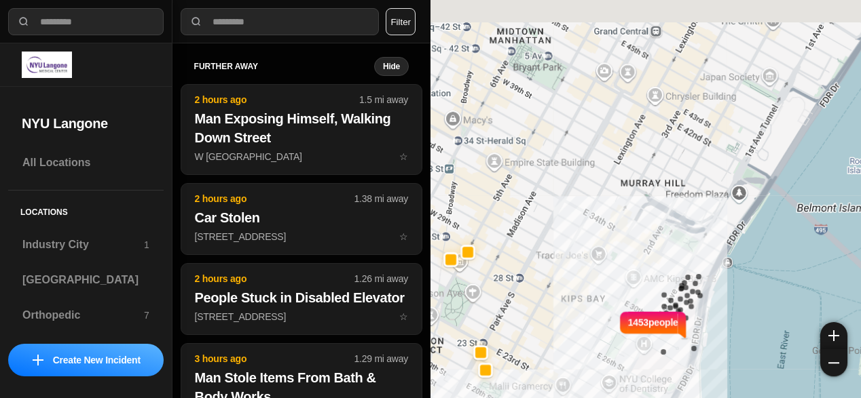
select select "*"
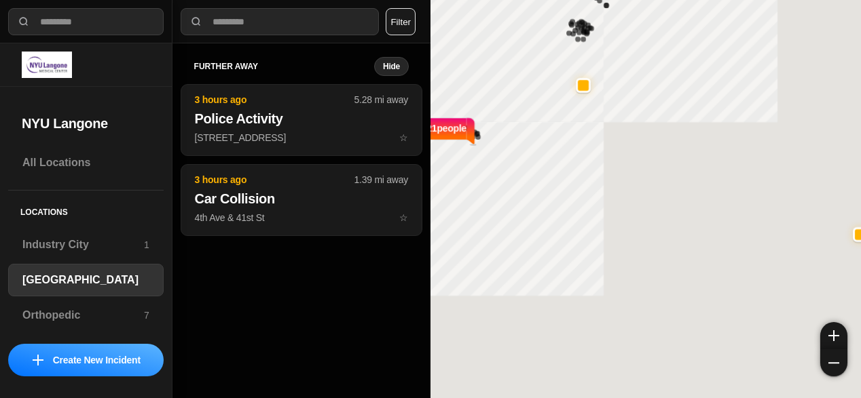
select select "*"
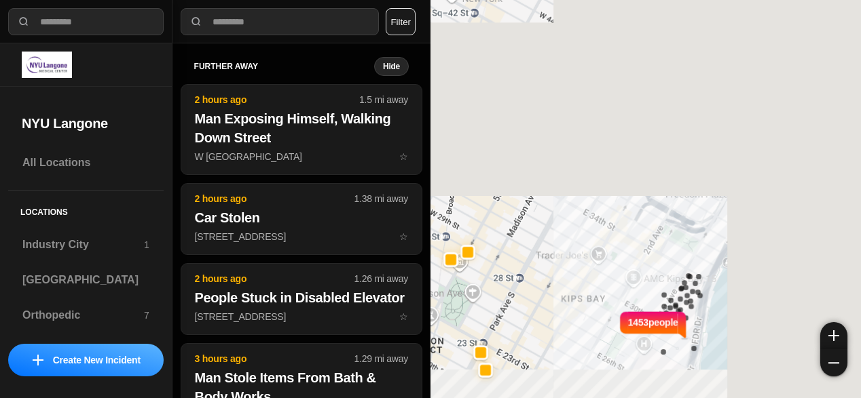
select select "*"
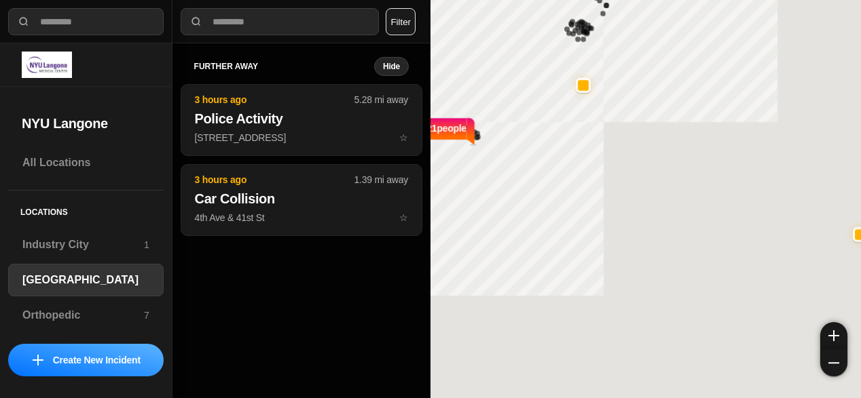
select select "*"
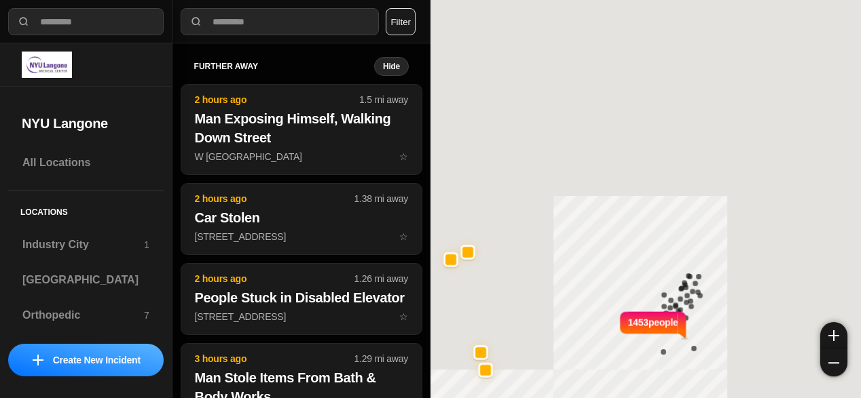
select select "*"
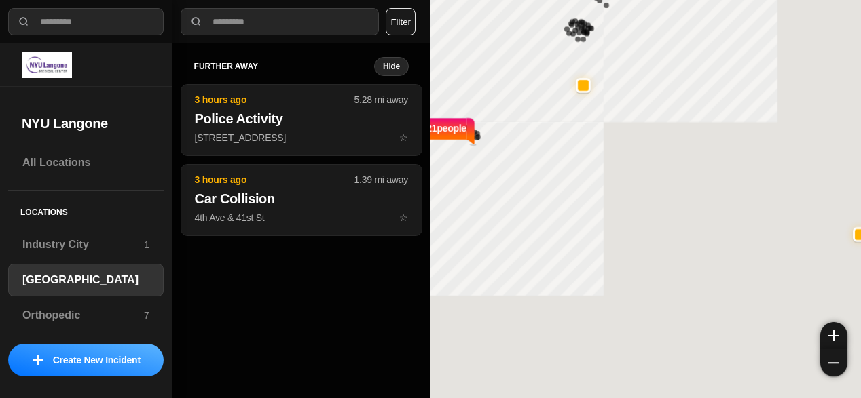
select select "*"
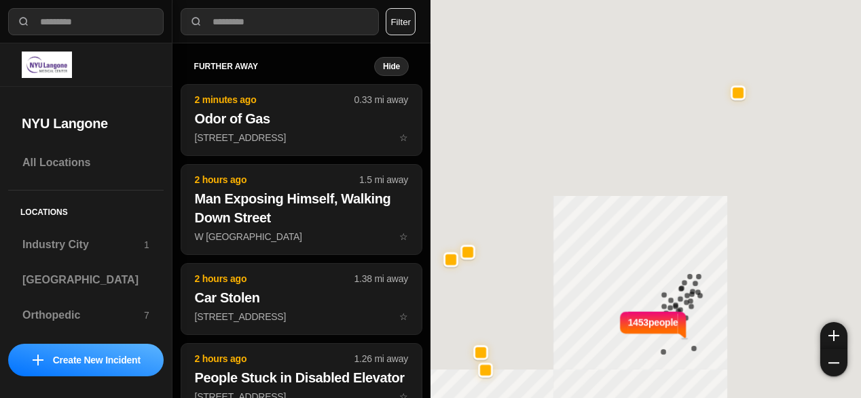
select select "*"
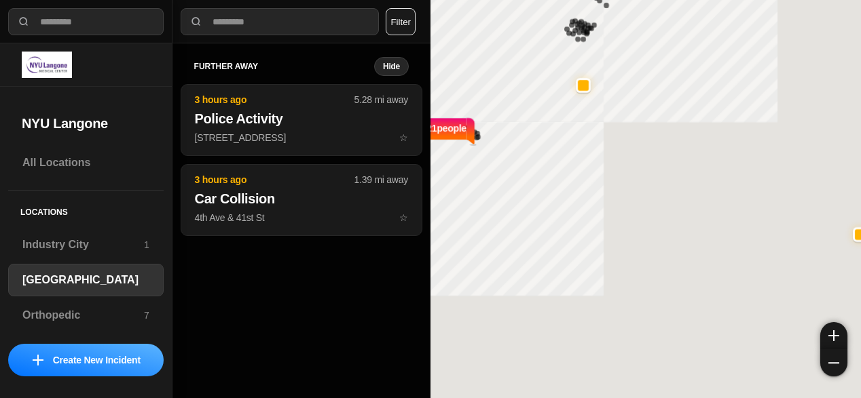
select select "*"
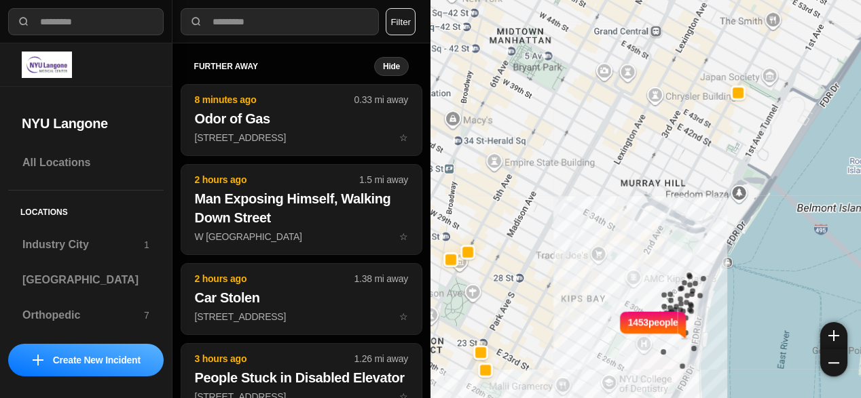
select select "*"
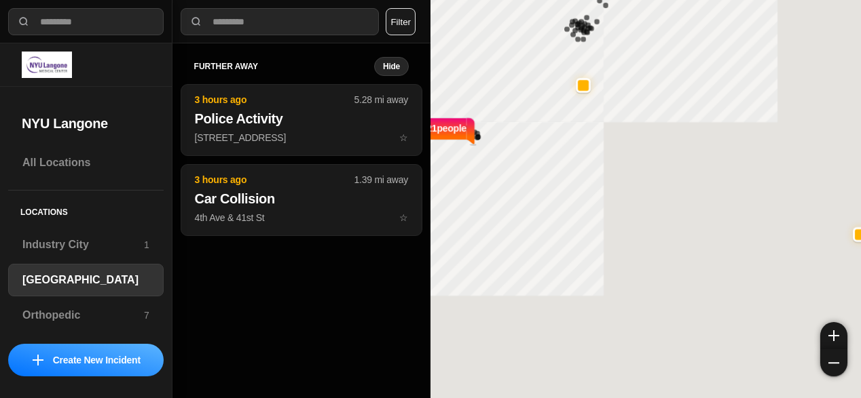
select select "*"
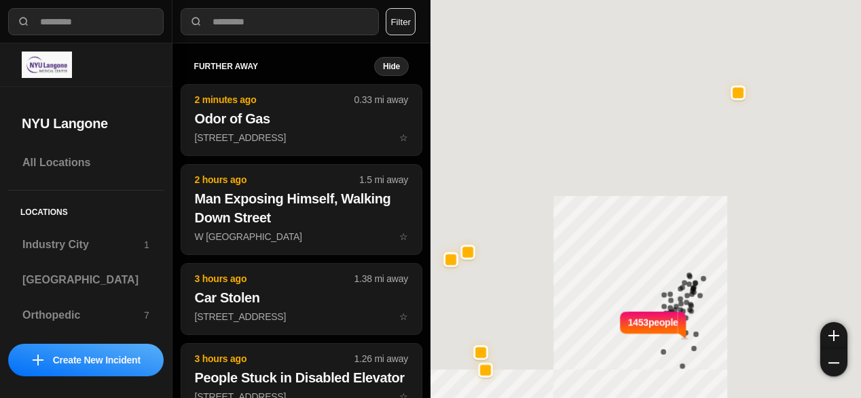
select select "*"
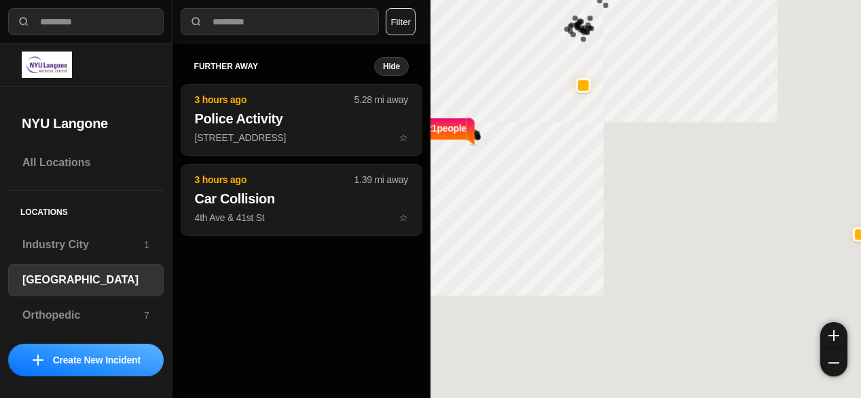
select select "*"
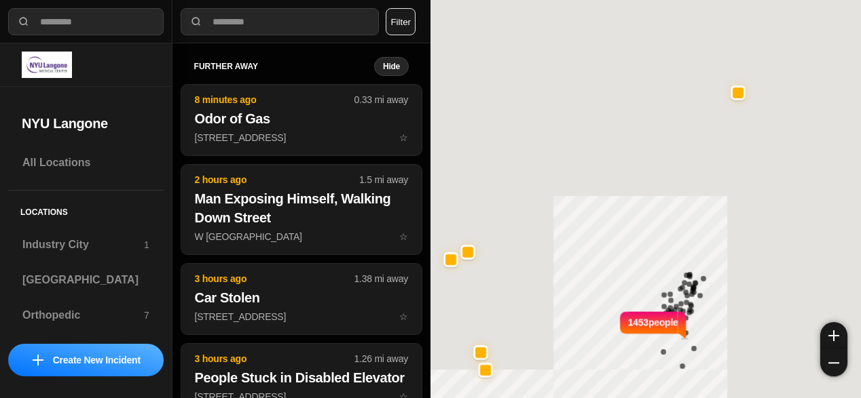
select select "*"
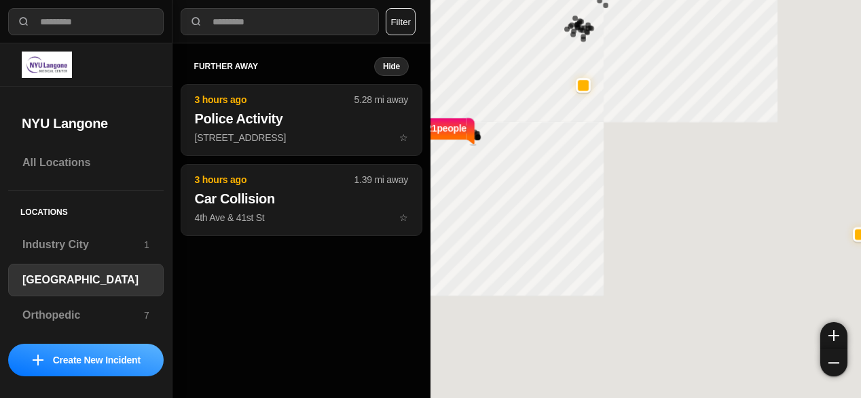
select select "*"
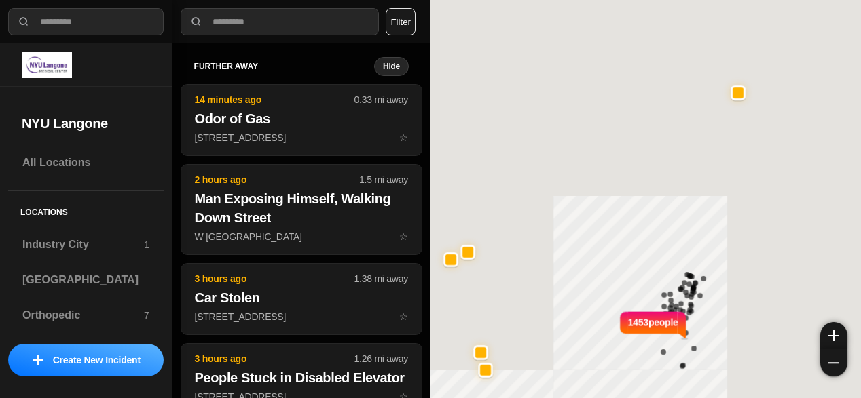
select select "*"
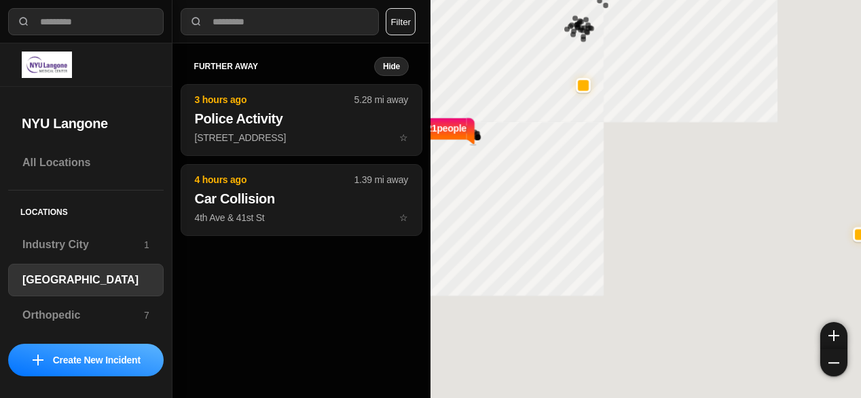
select select "*"
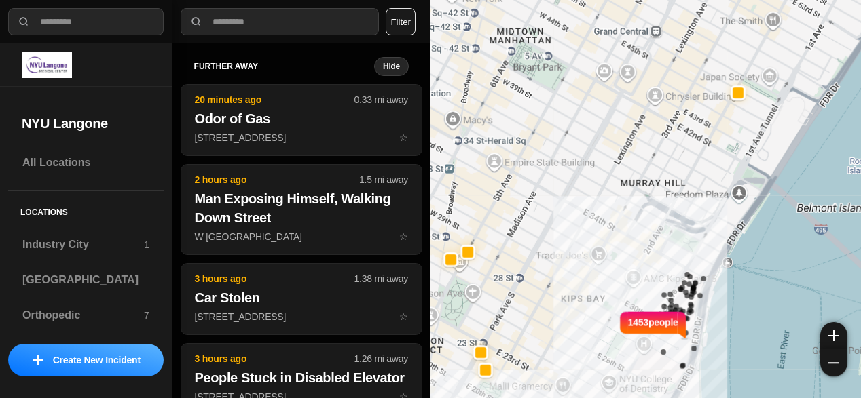
select select "*"
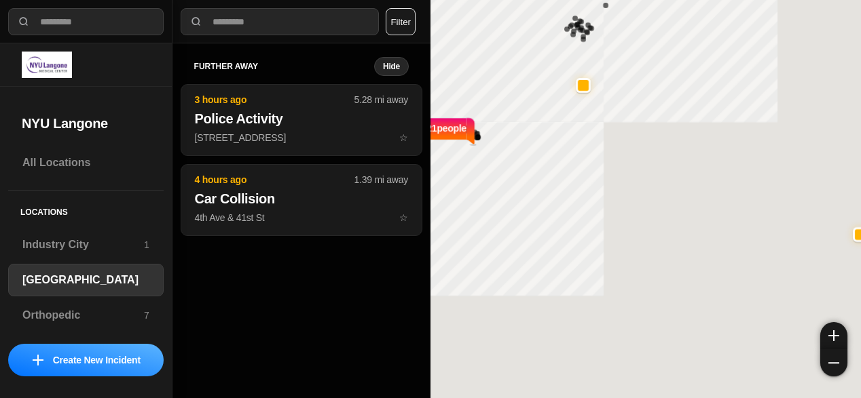
select select "*"
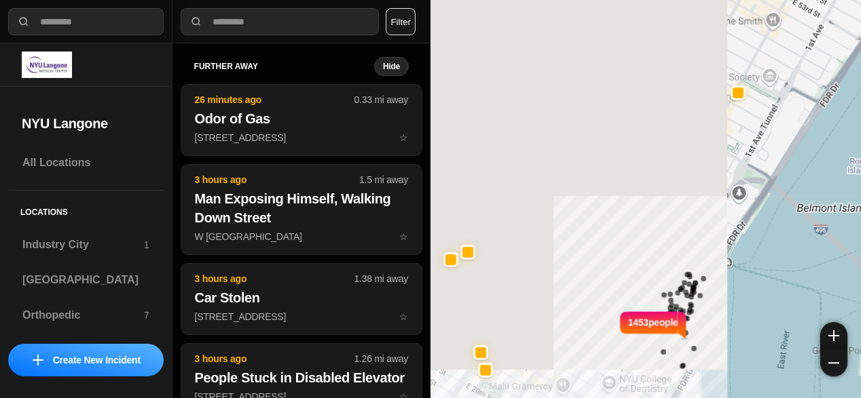
select select "*"
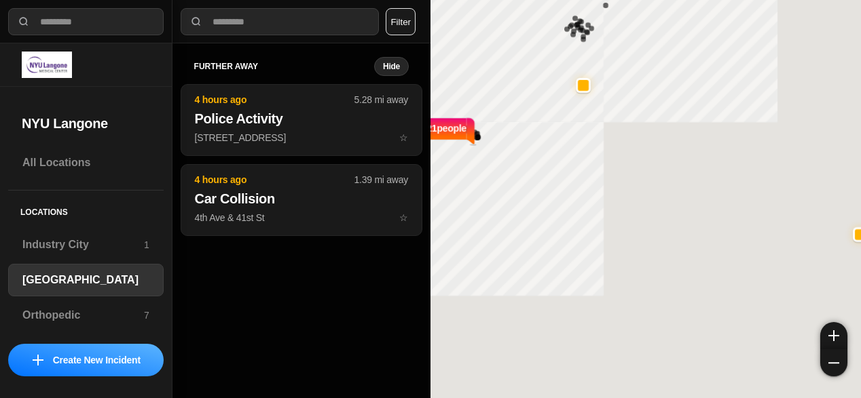
select select "*"
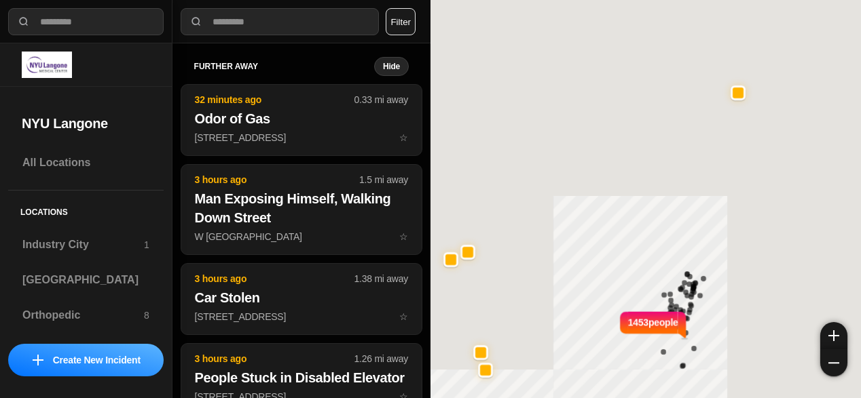
select select "*"
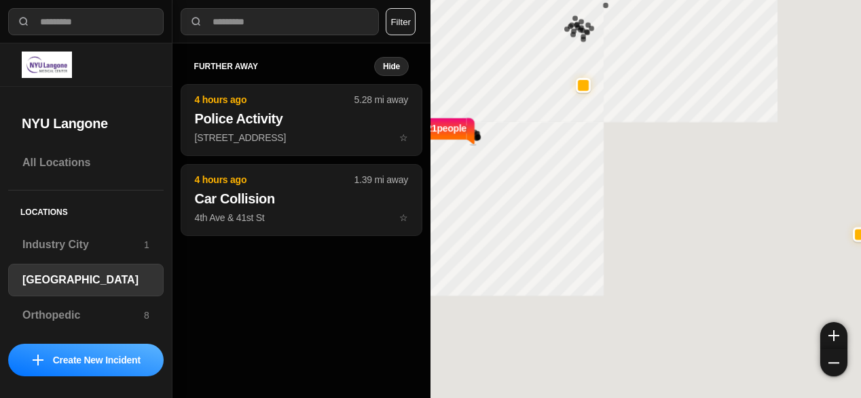
select select "*"
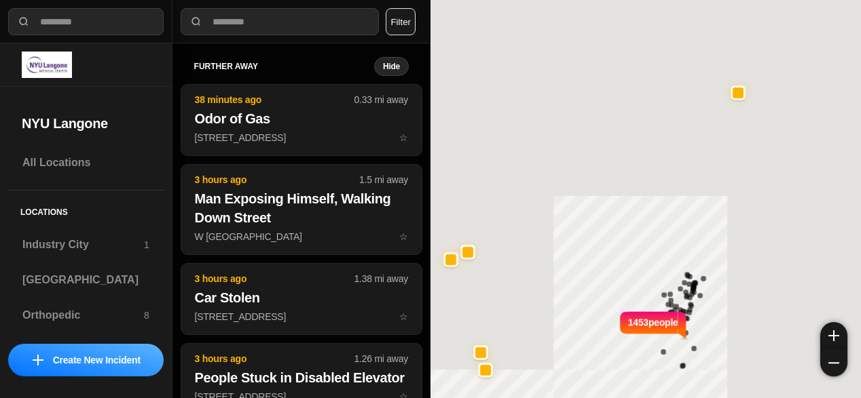
select select "*"
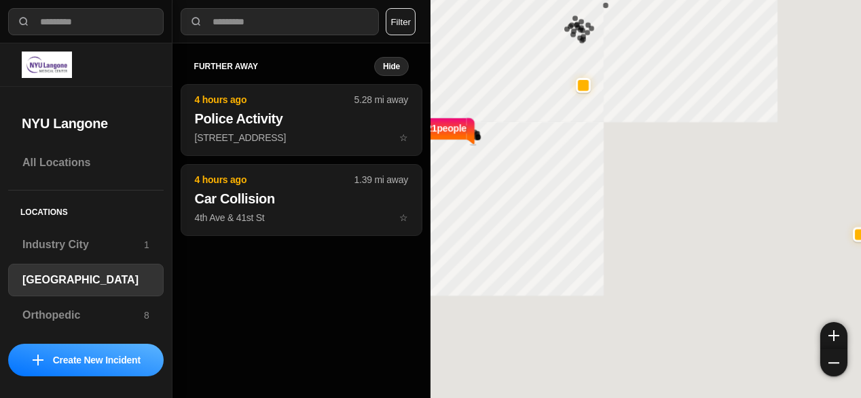
select select "*"
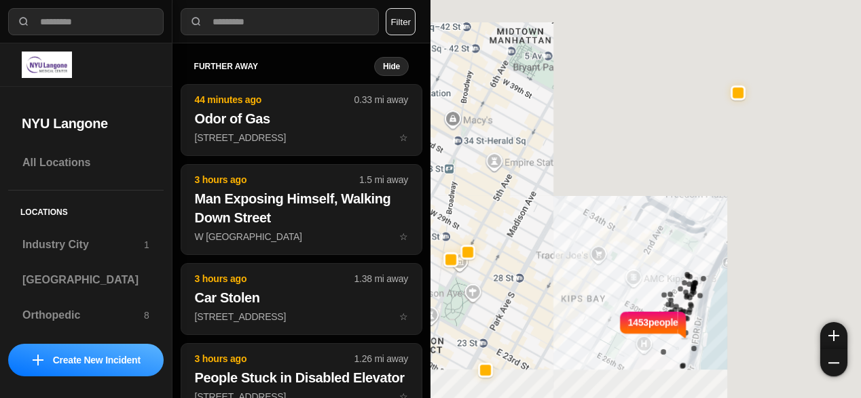
select select "*"
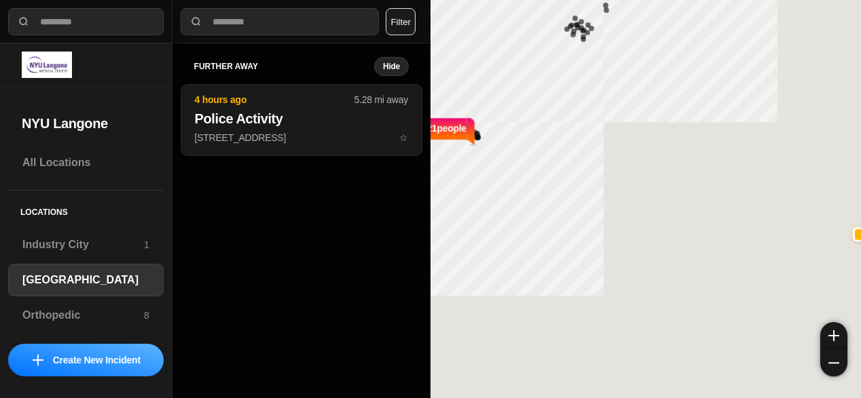
select select "*"
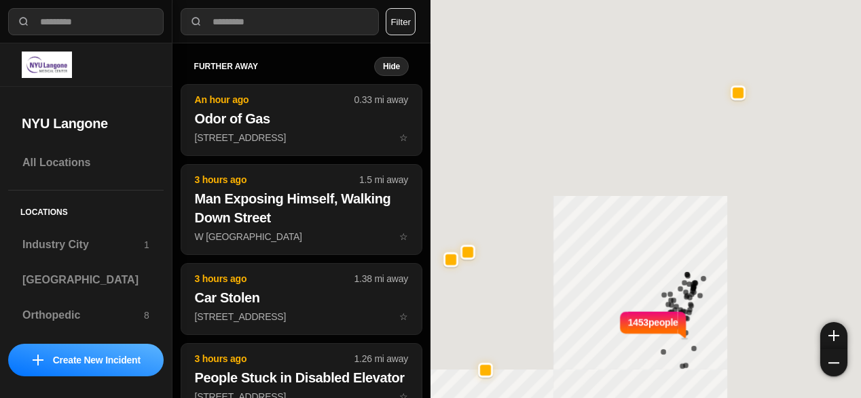
select select "*"
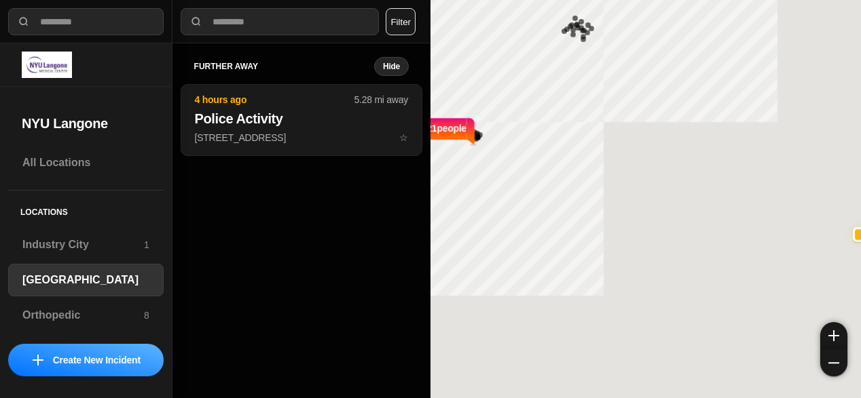
select select "*"
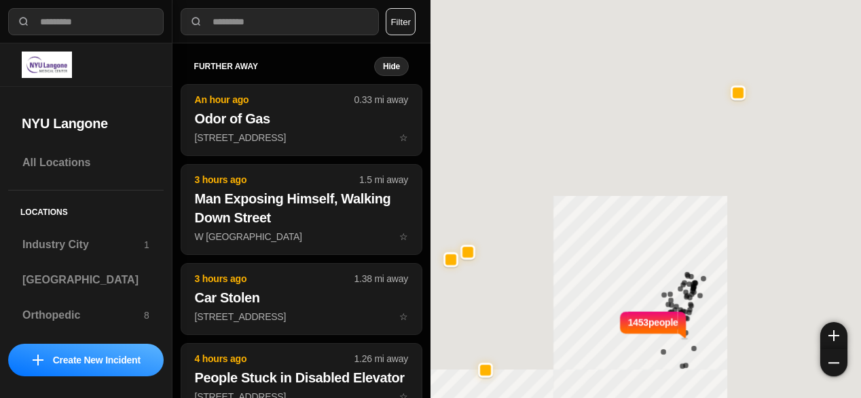
select select "*"
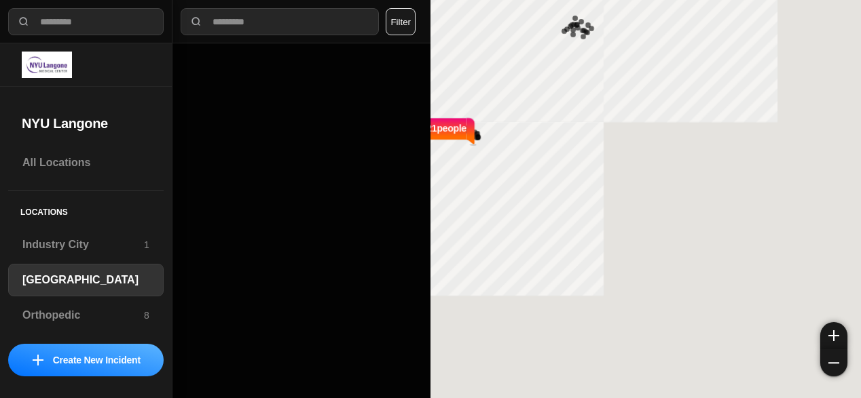
select select "*"
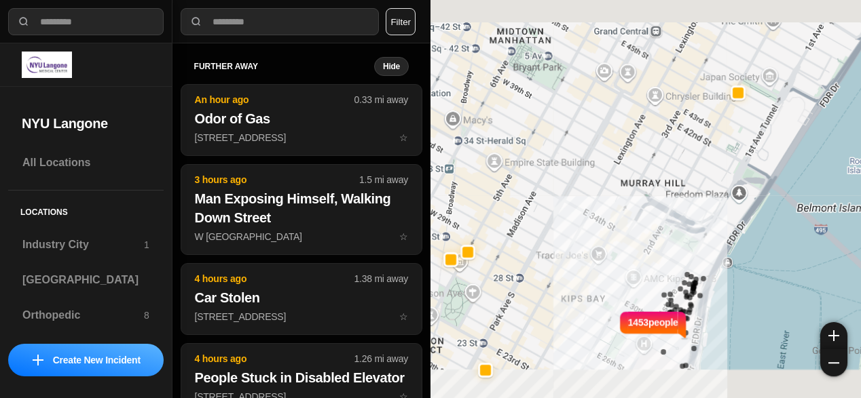
select select "*"
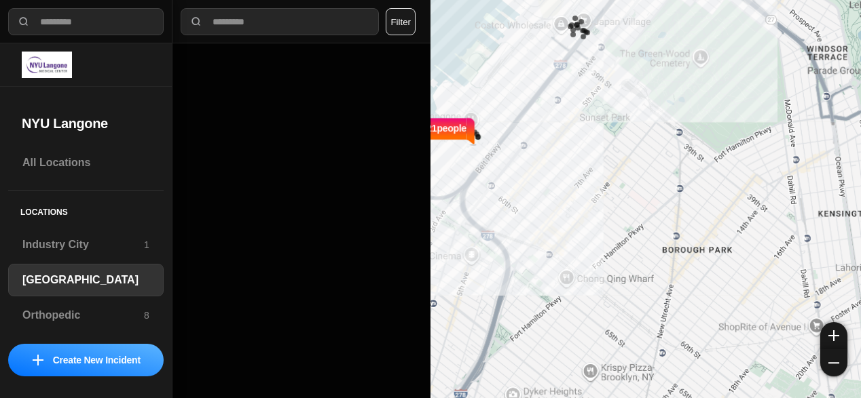
select select "*"
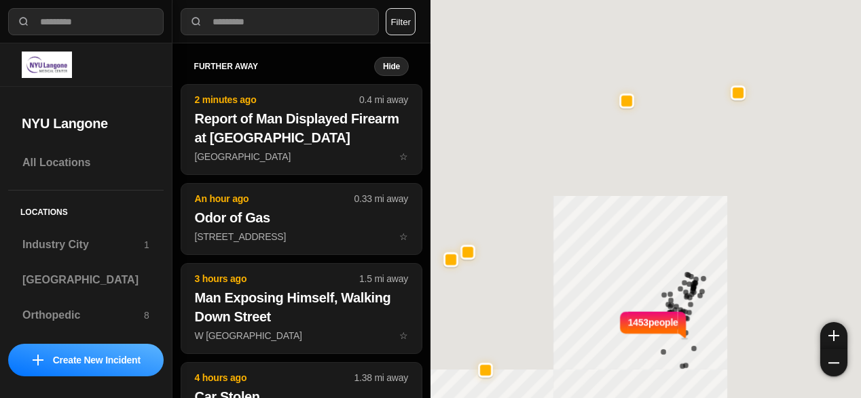
select select "*"
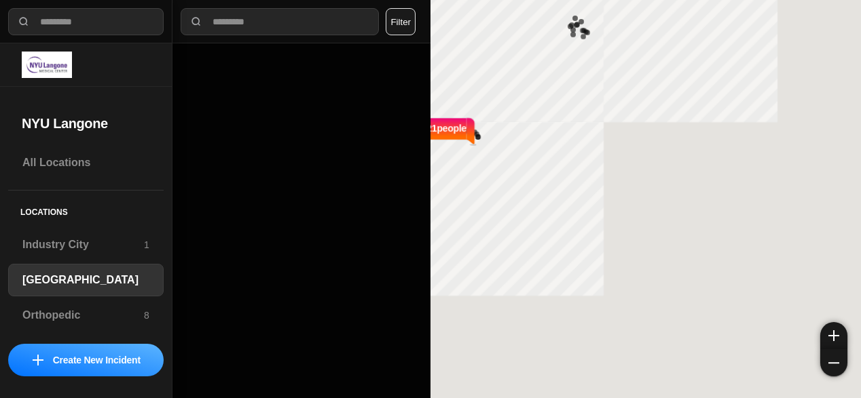
select select "*"
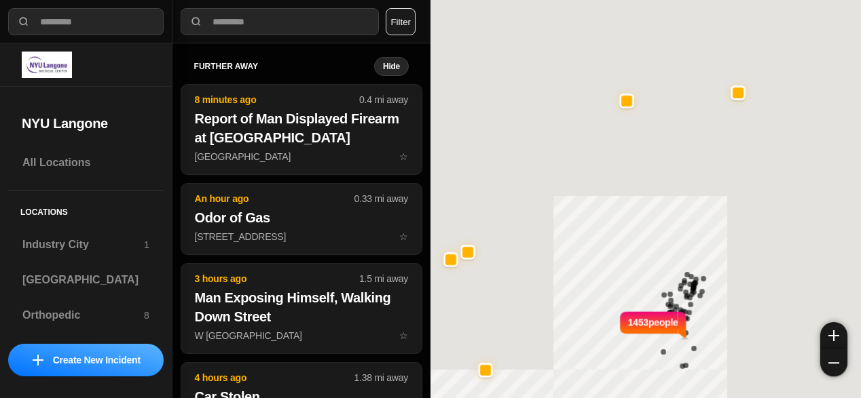
select select "*"
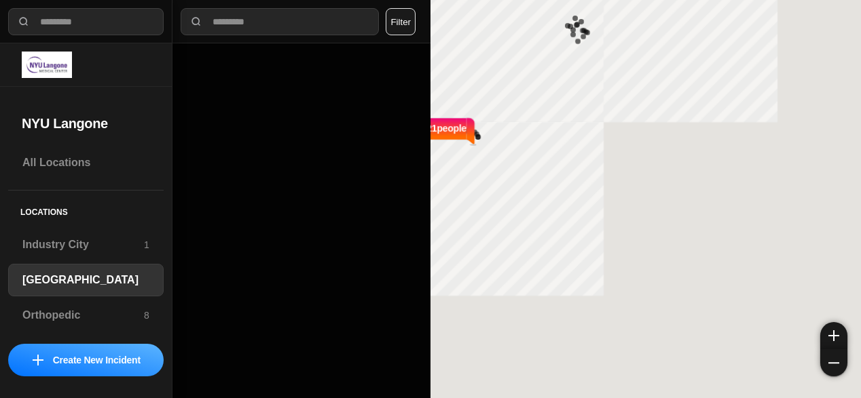
select select "*"
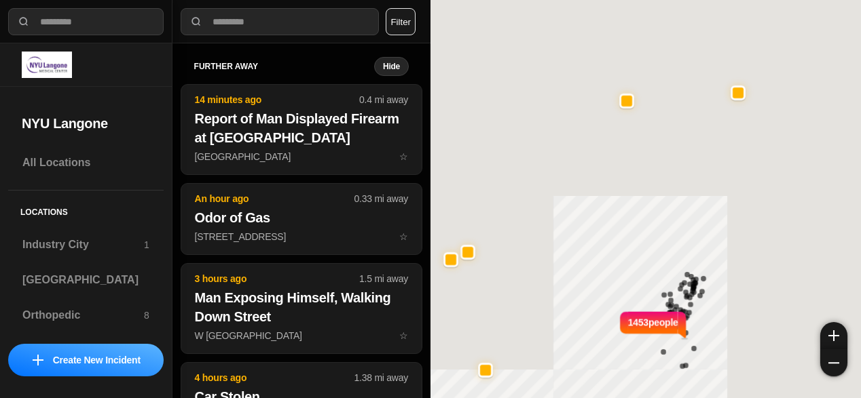
select select "*"
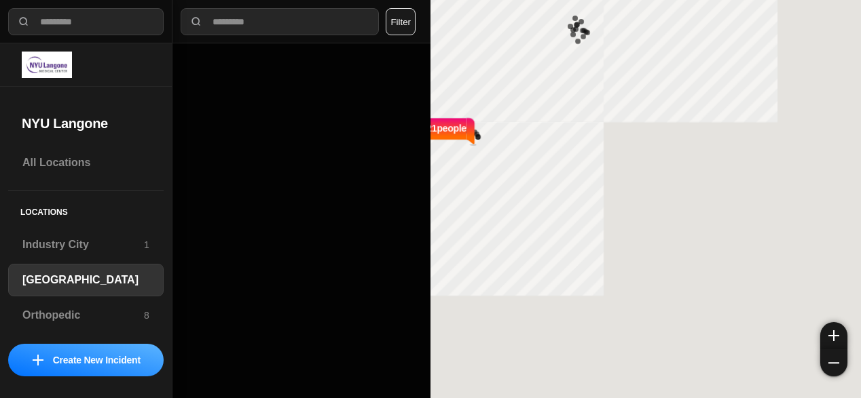
select select "*"
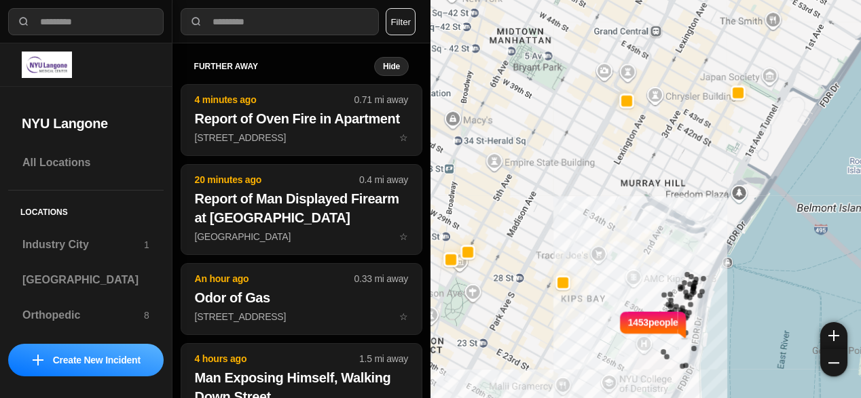
select select "*"
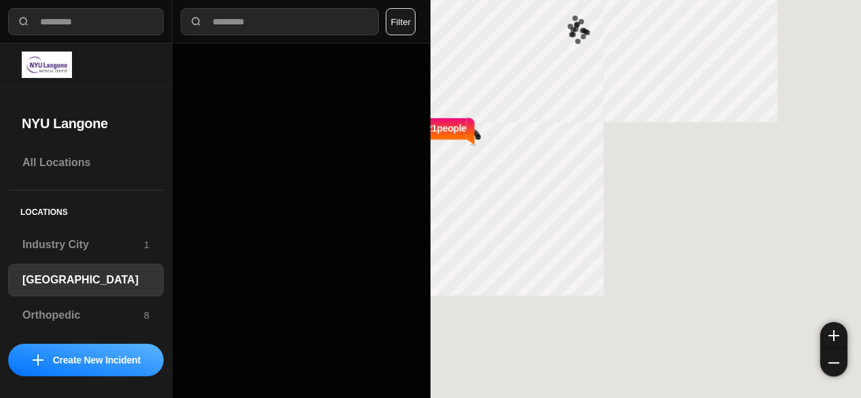
select select "*"
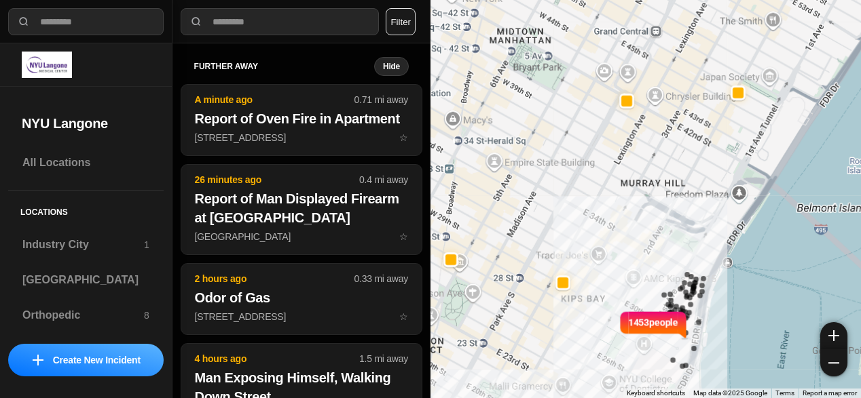
select select "*"
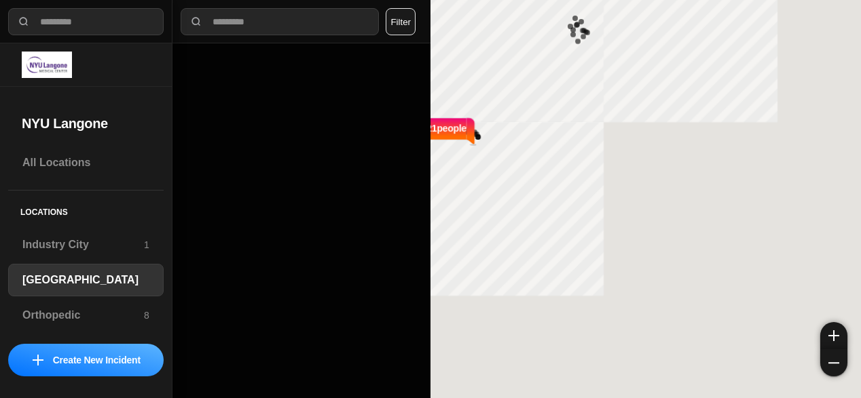
select select "*"
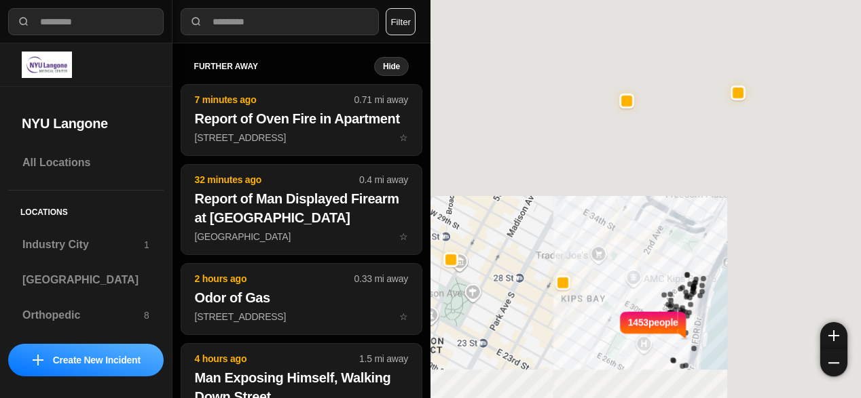
select select "*"
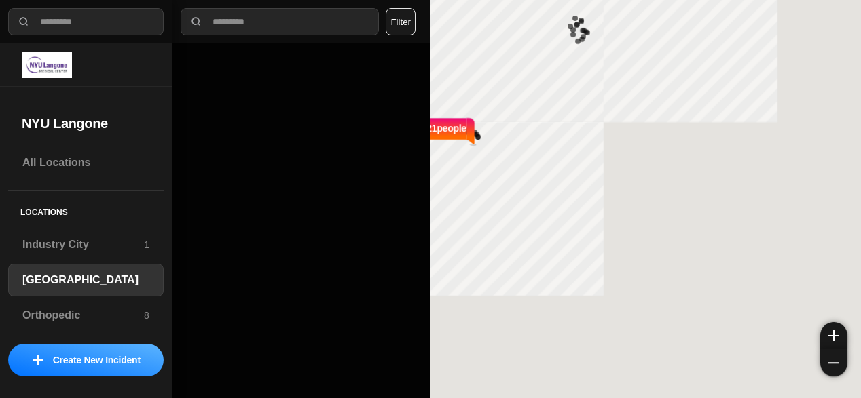
select select "*"
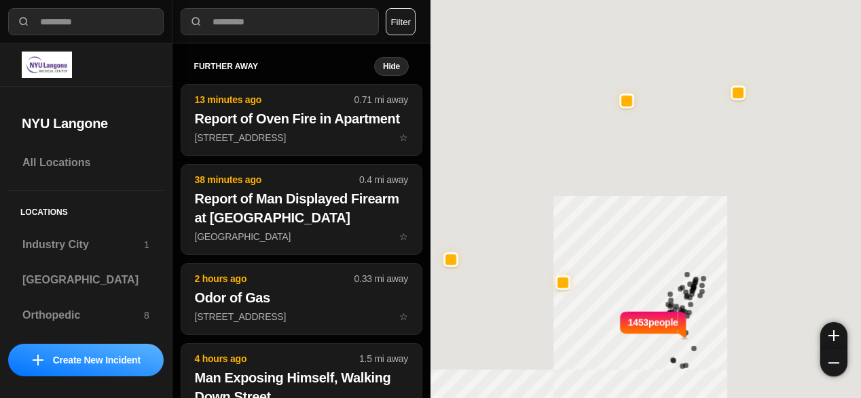
select select "*"
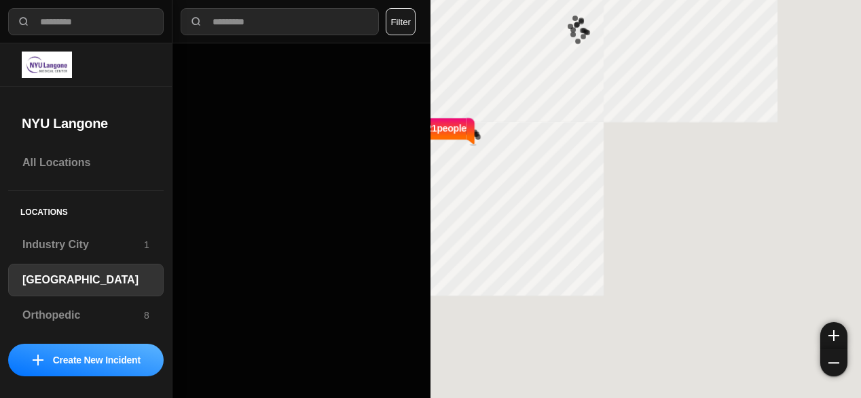
select select "*"
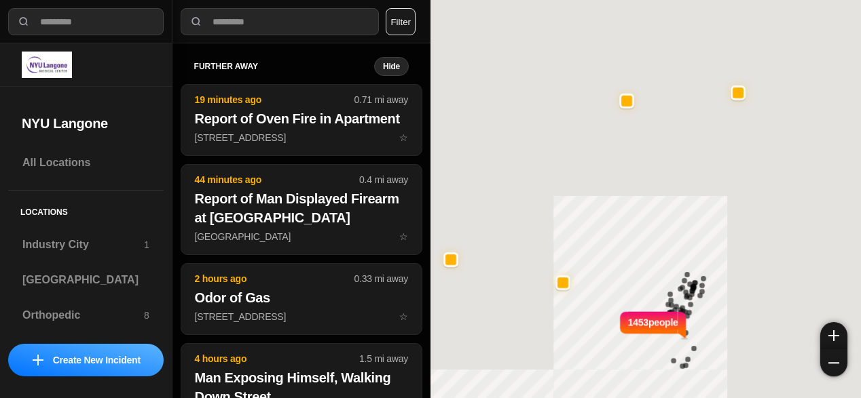
select select "*"
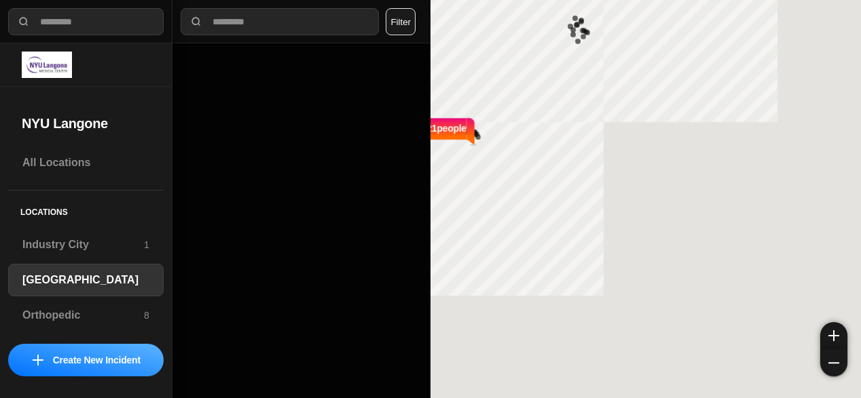
select select "*"
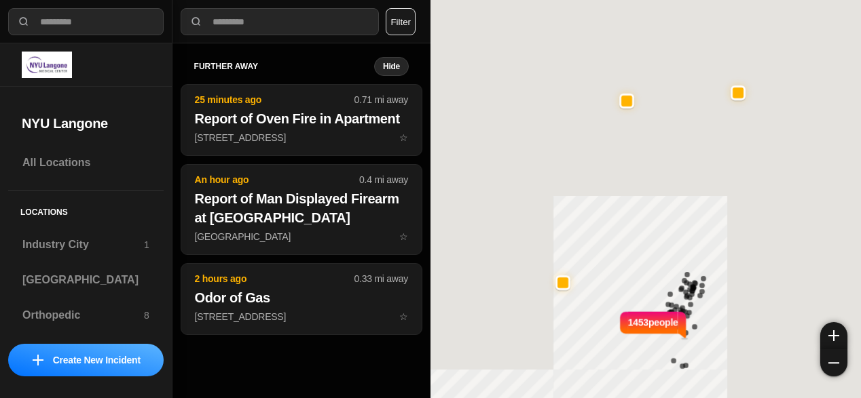
select select "*"
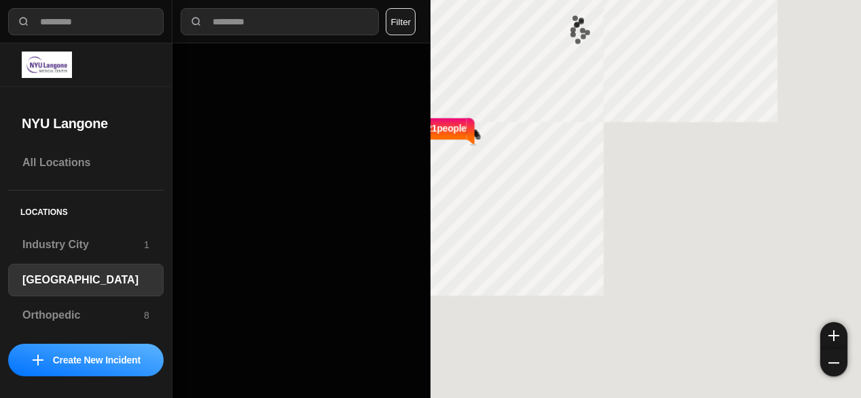
select select "*"
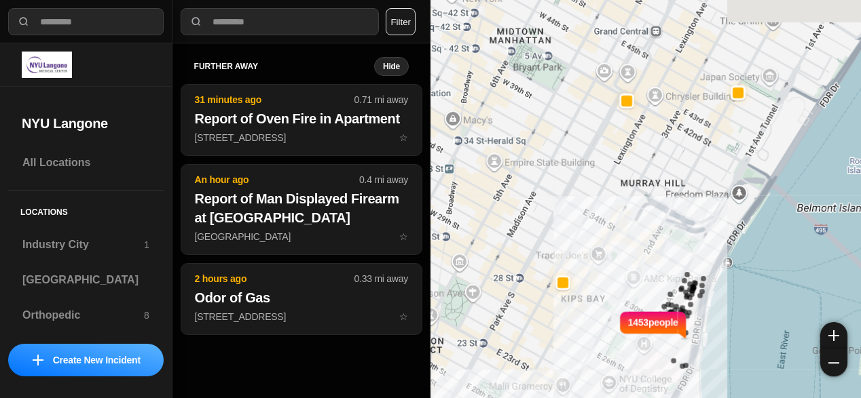
select select "*"
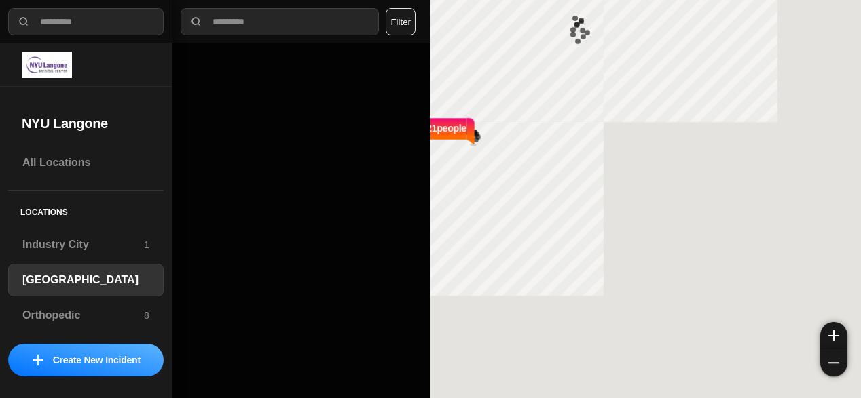
select select "*"
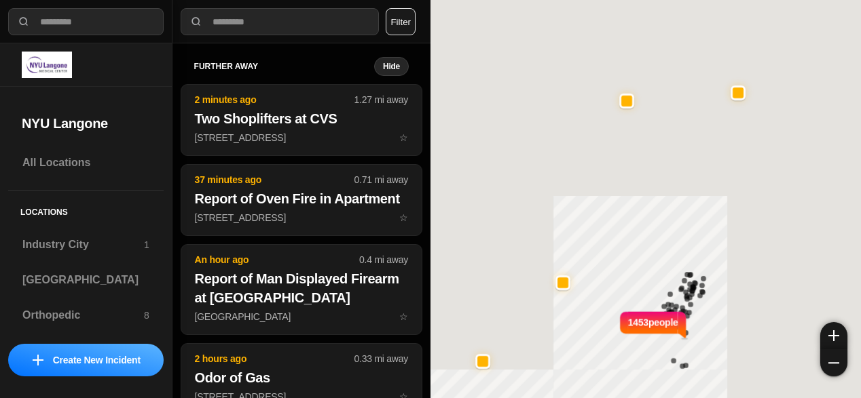
select select "*"
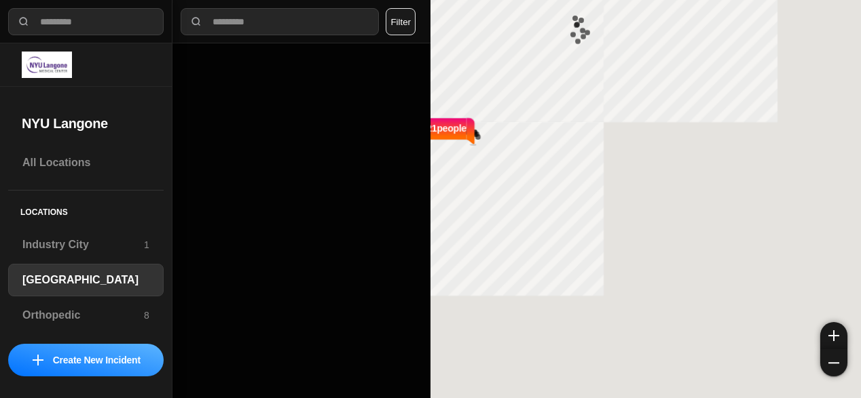
select select "*"
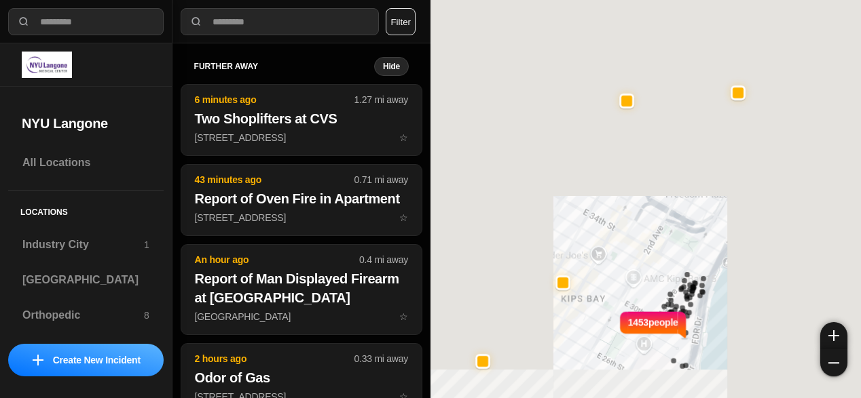
select select "*"
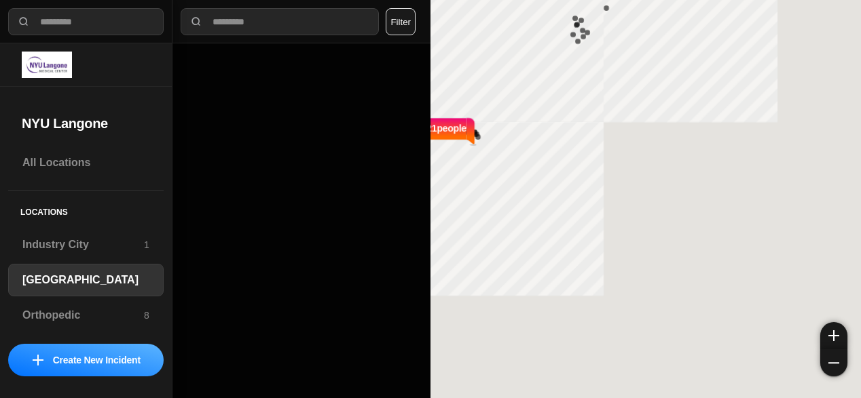
select select "*"
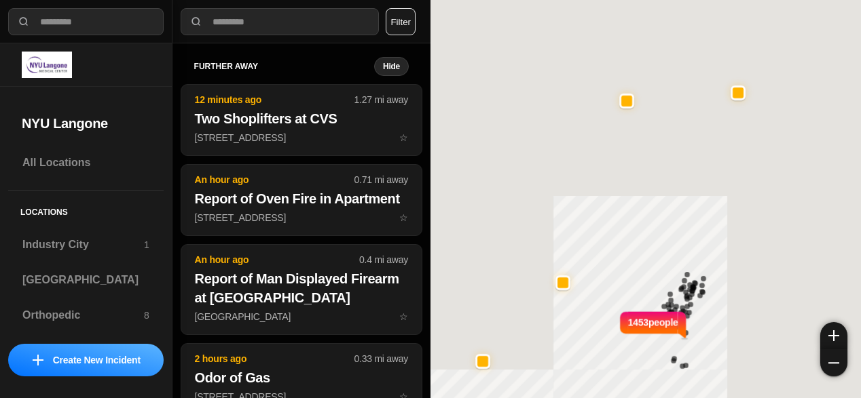
select select "*"
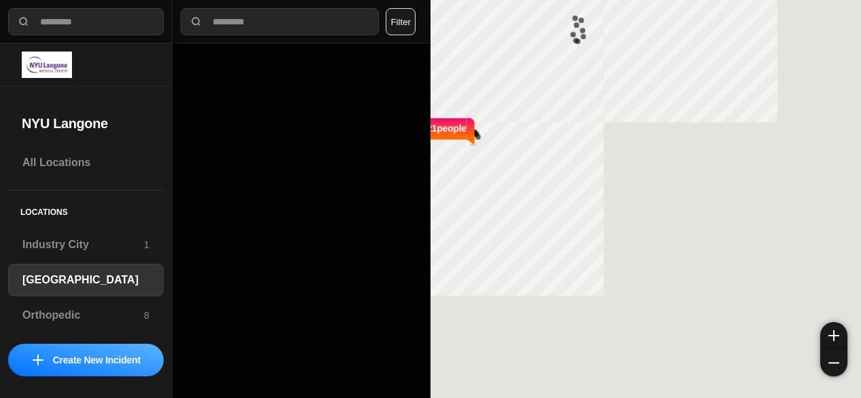
select select "*"
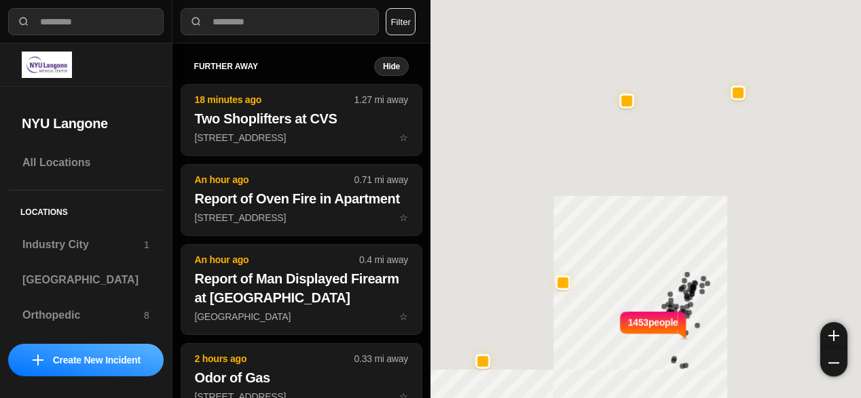
select select "*"
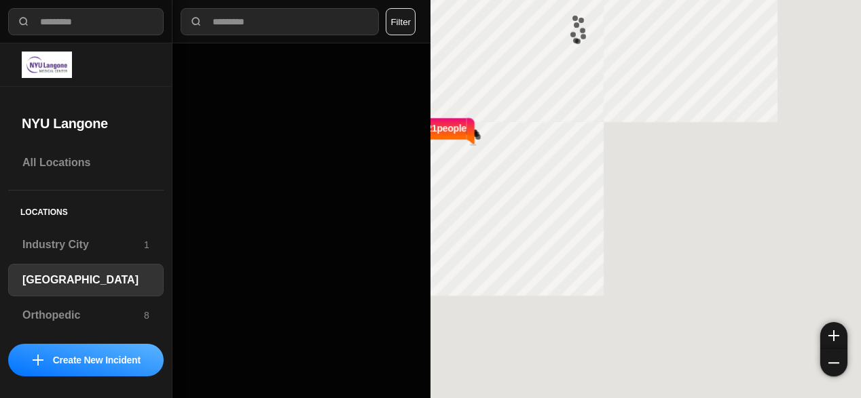
select select "*"
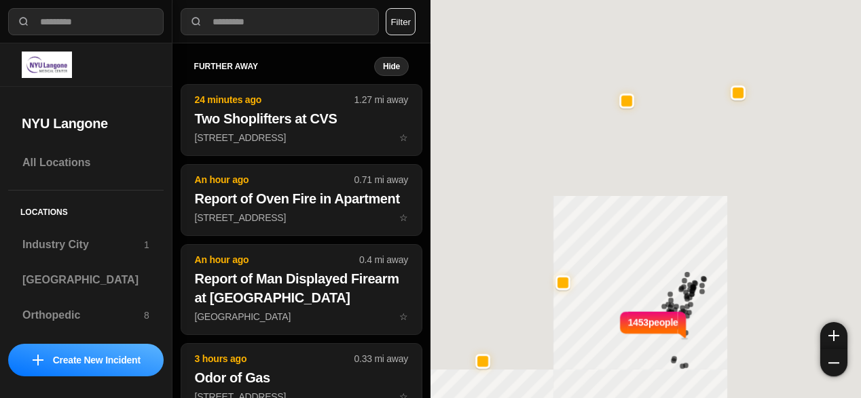
select select "*"
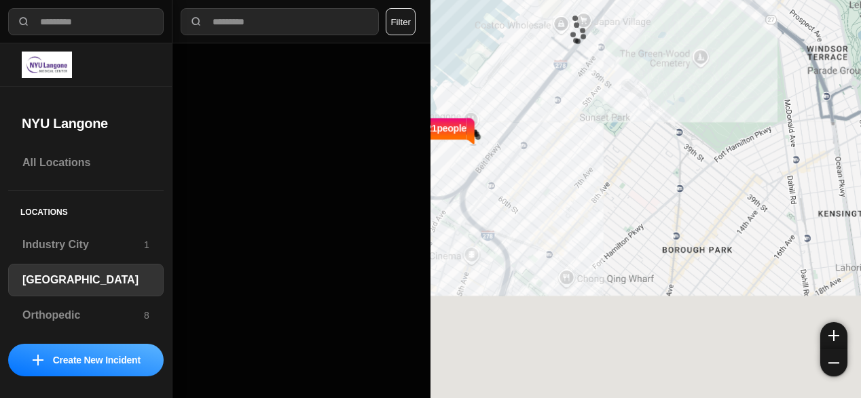
select select "*"
